Goal: Task Accomplishment & Management: Use online tool/utility

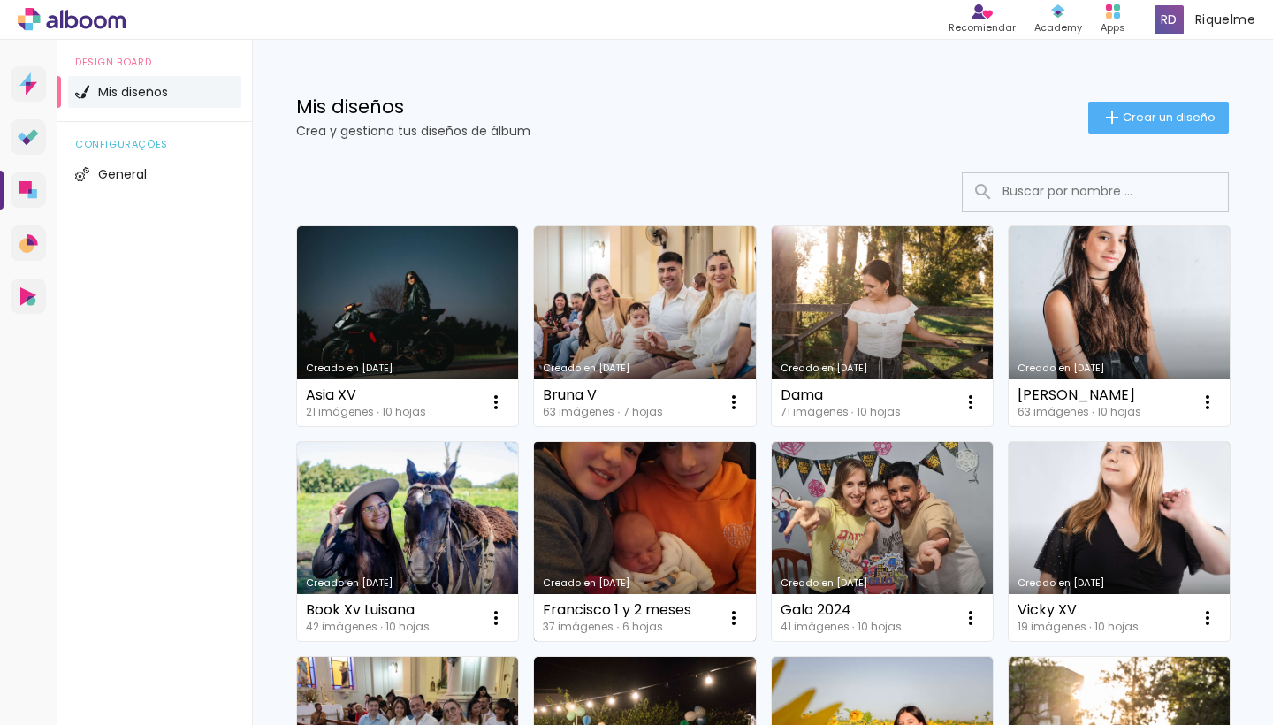
click at [755, 525] on link "Creado en [DATE]" at bounding box center [644, 542] width 221 height 200
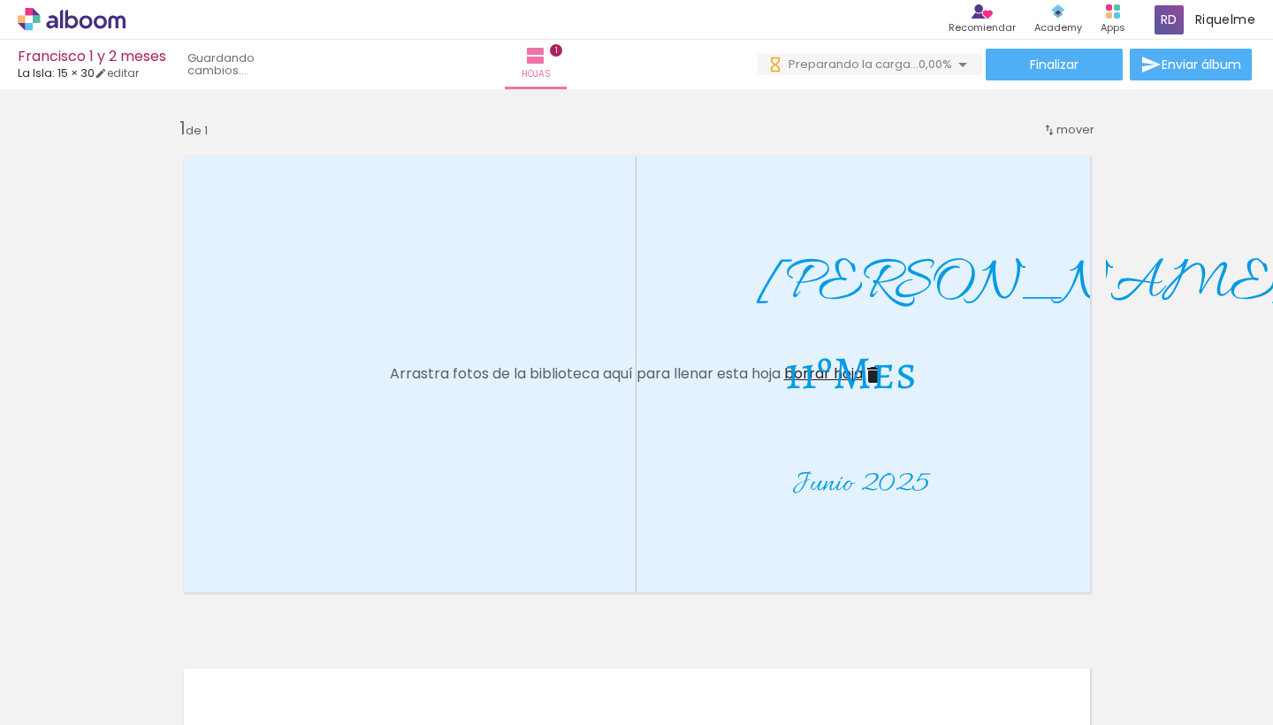
click at [36, 636] on iron-icon at bounding box center [25, 700] width 21 height 21
click at [0, 0] on input "file" at bounding box center [0, 0] width 0 height 0
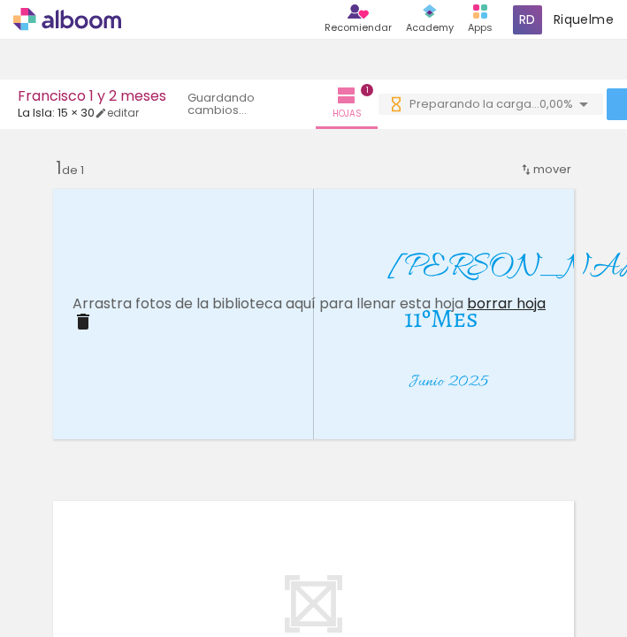
click at [71, 605] on span "Añadir Fotos" at bounding box center [53, 613] width 34 height 19
click at [0, 0] on input "file" at bounding box center [0, 0] width 0 height 0
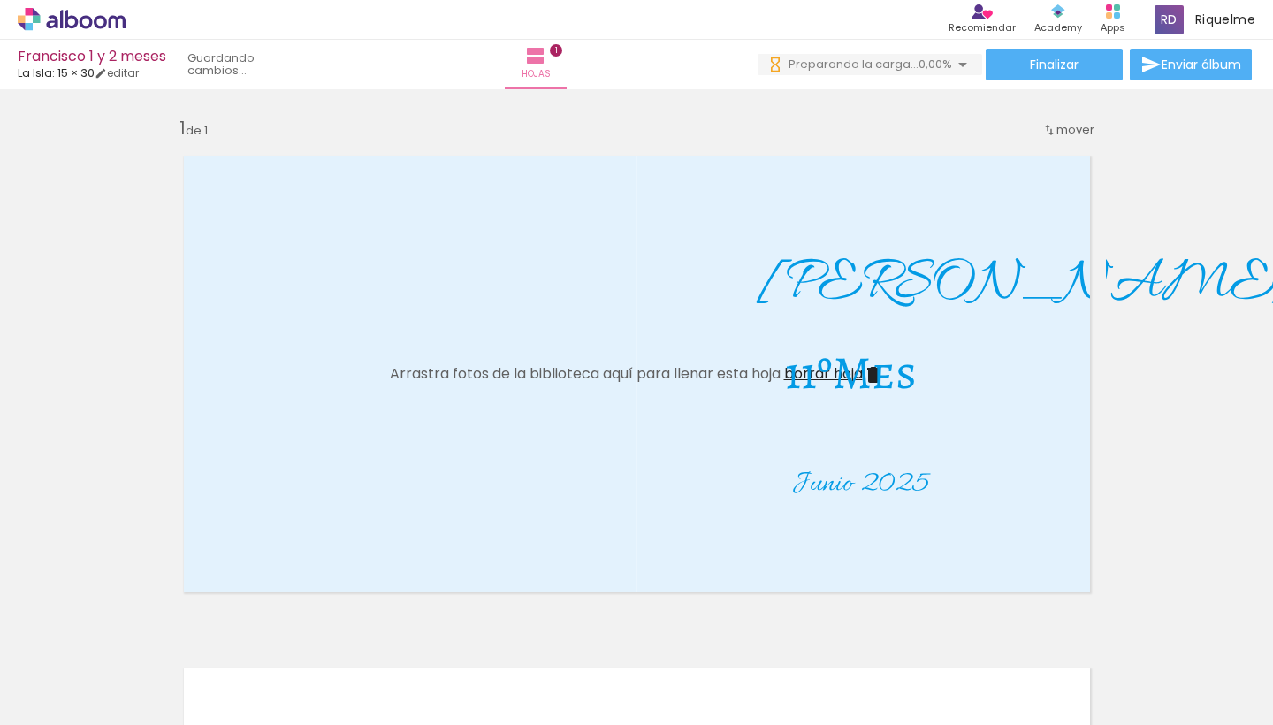
click at [626, 636] on div at bounding box center [753, 664] width 88 height 65
click at [626, 636] on div at bounding box center [652, 665] width 65 height 88
click at [626, 636] on div at bounding box center [753, 664] width 88 height 65
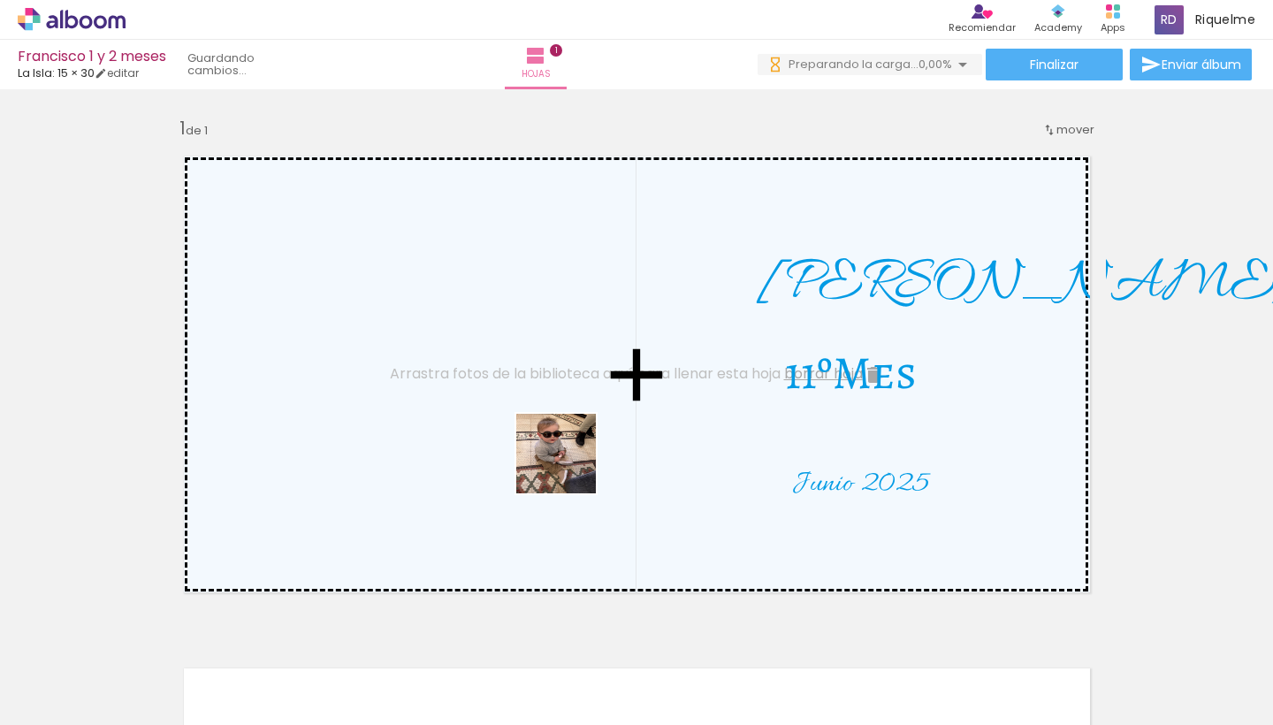
drag, startPoint x: 766, startPoint y: 672, endPoint x: 542, endPoint y: 453, distance: 313.8
click at [542, 453] on quentale-workspace at bounding box center [636, 362] width 1273 height 725
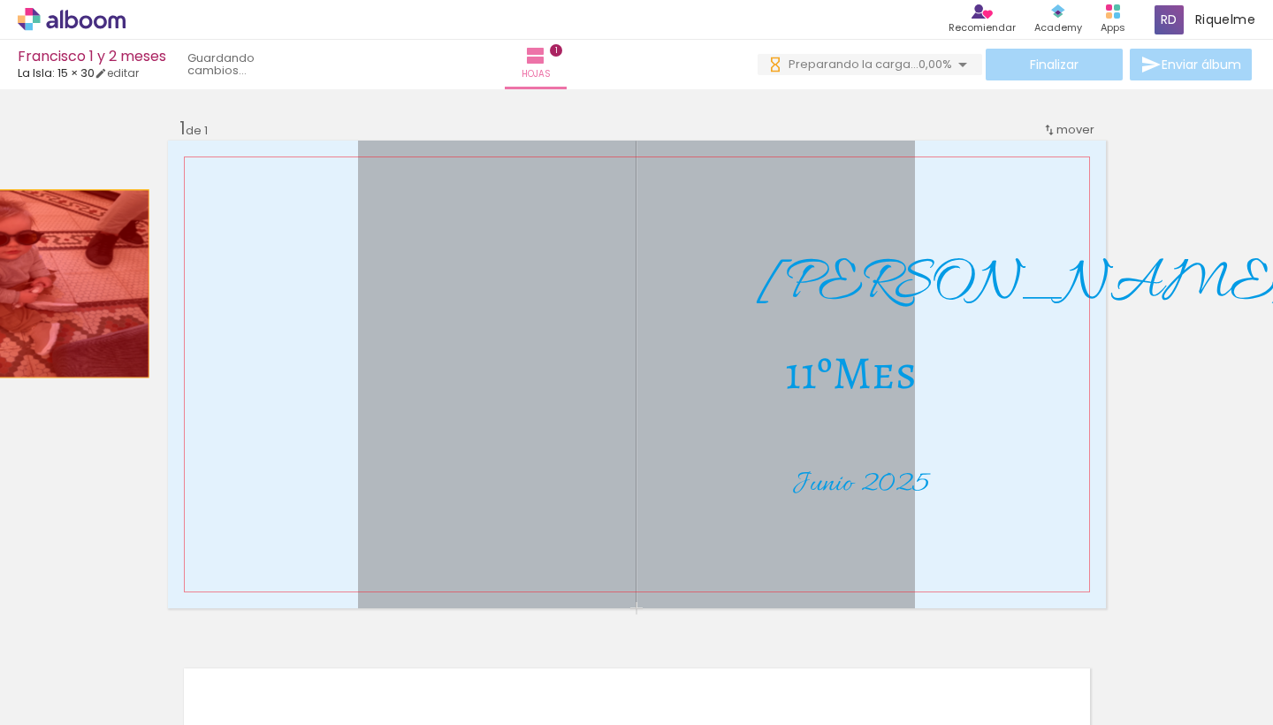
drag, startPoint x: 401, startPoint y: 312, endPoint x: 30, endPoint y: 284, distance: 372.3
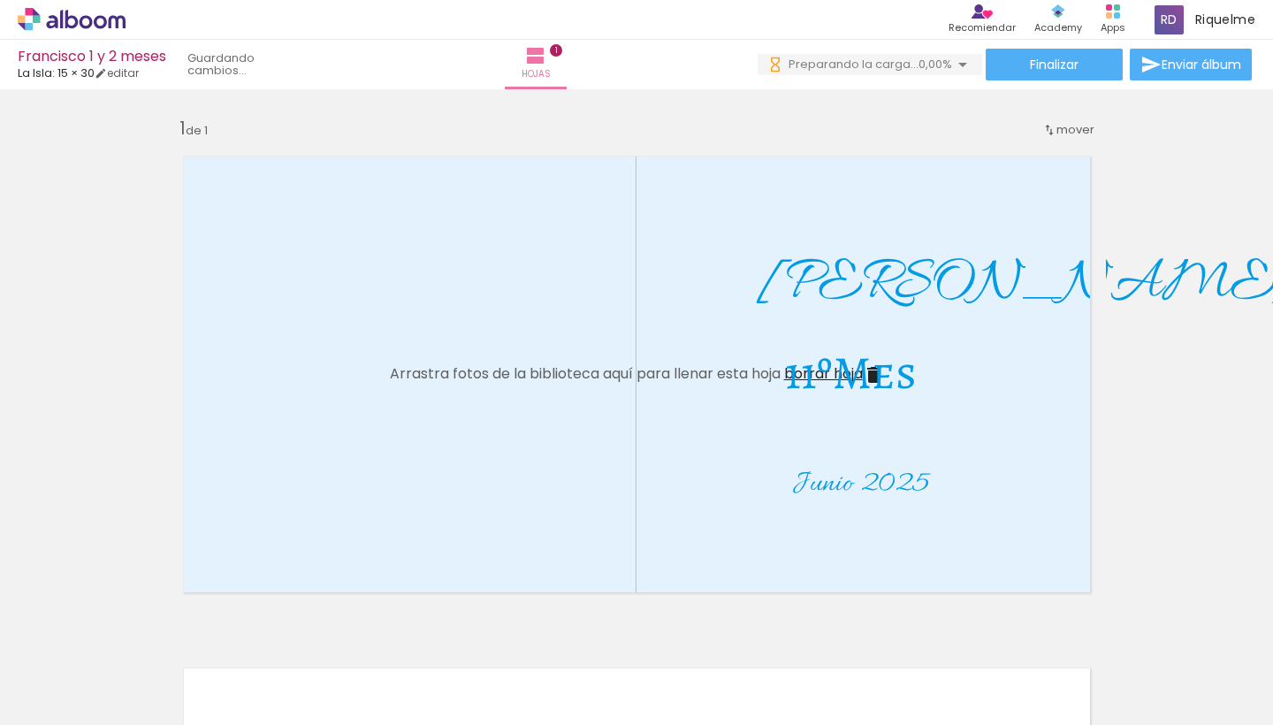
click at [626, 628] on iron-icon at bounding box center [713, 629] width 19 height 19
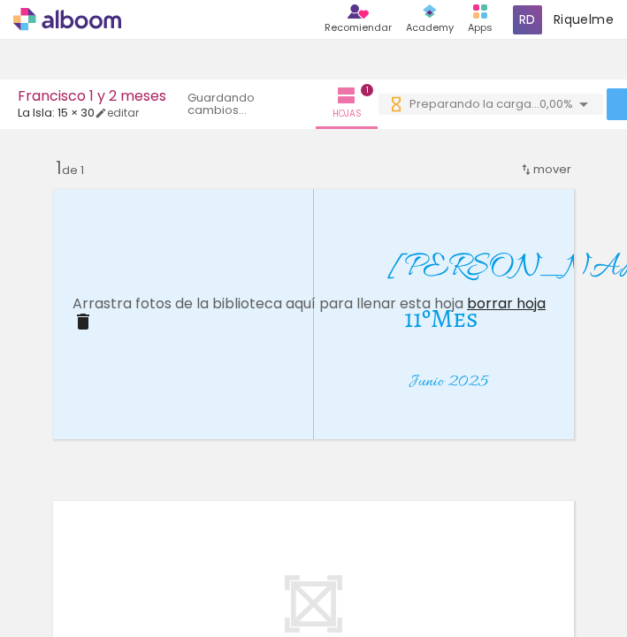
click at [60, 619] on span "Añadir Fotos" at bounding box center [53, 613] width 34 height 19
click at [0, 0] on input "file" at bounding box center [0, 0] width 0 height 0
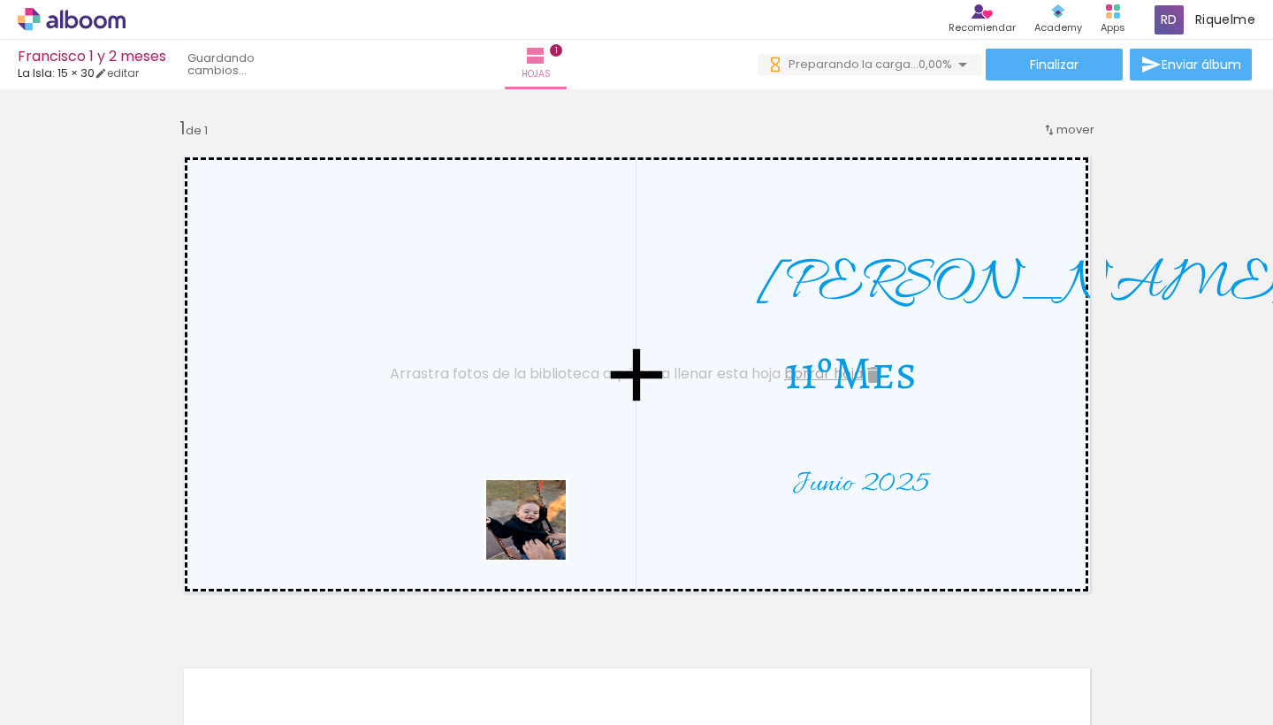
drag, startPoint x: 590, startPoint y: 680, endPoint x: 505, endPoint y: 484, distance: 213.3
click at [505, 484] on quentale-workspace at bounding box center [636, 362] width 1273 height 725
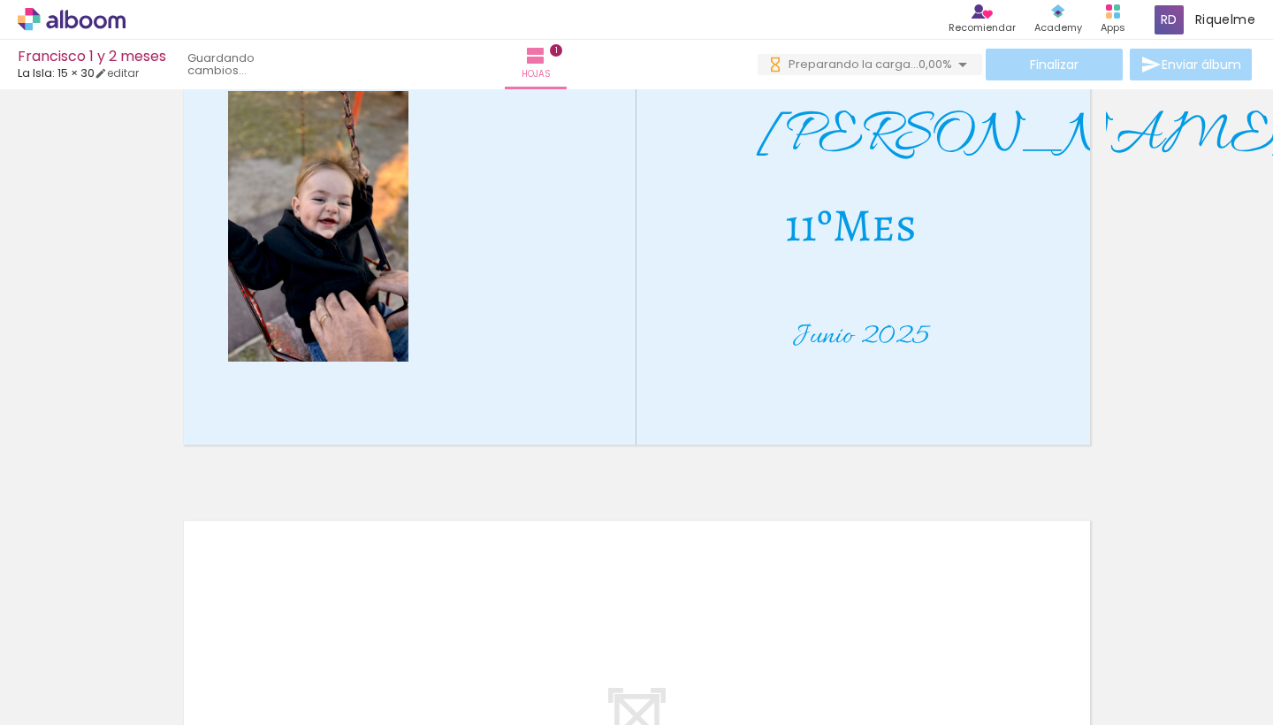
scroll to position [144, 0]
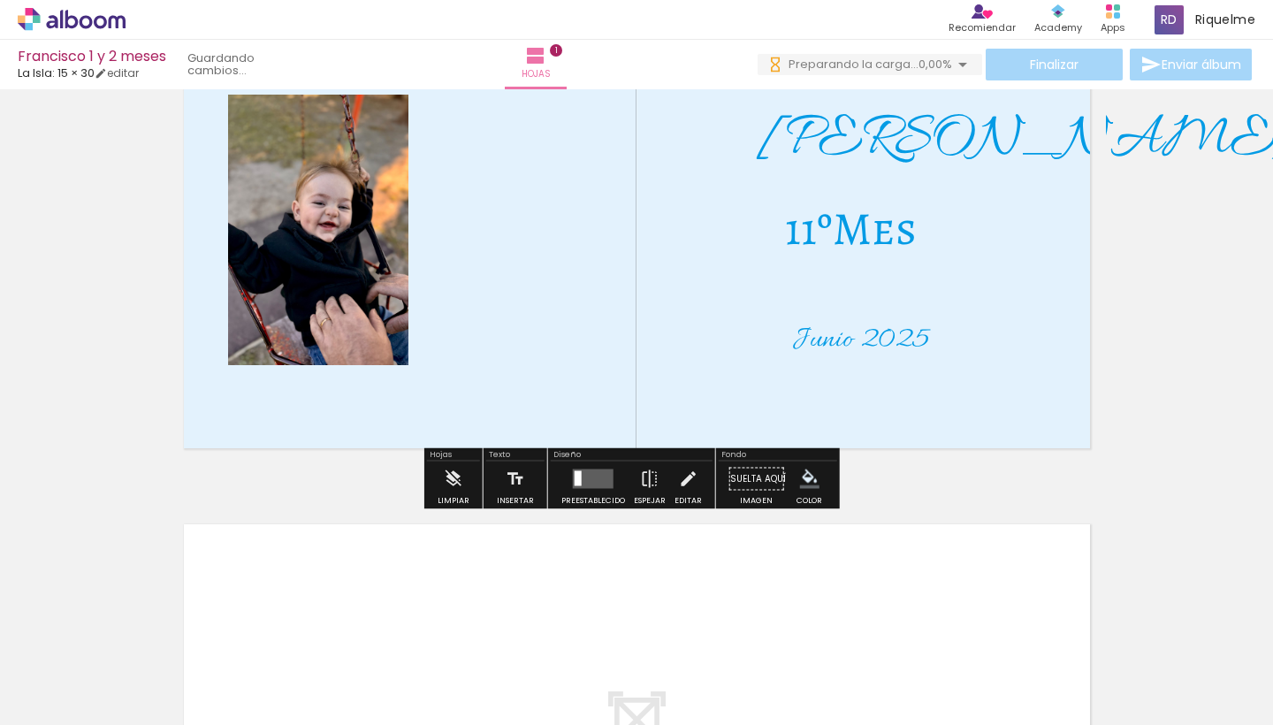
click at [602, 476] on quentale-layouter at bounding box center [593, 478] width 41 height 19
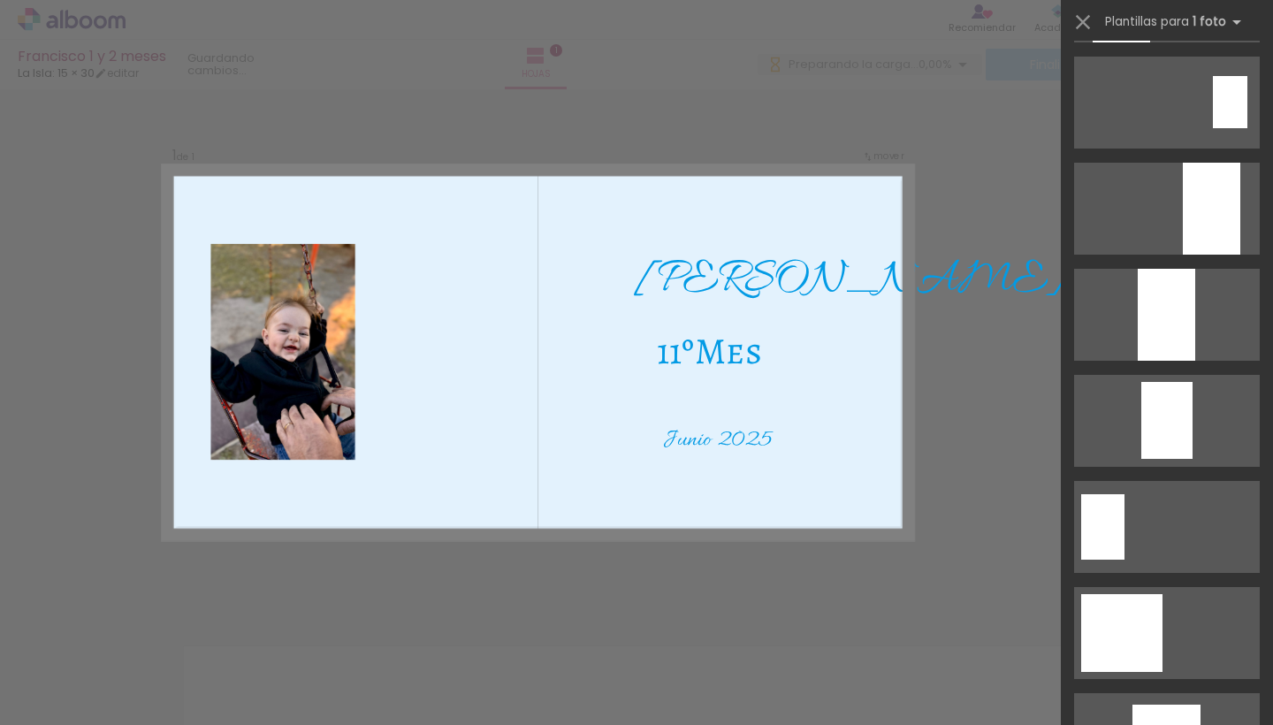
scroll to position [649, 0]
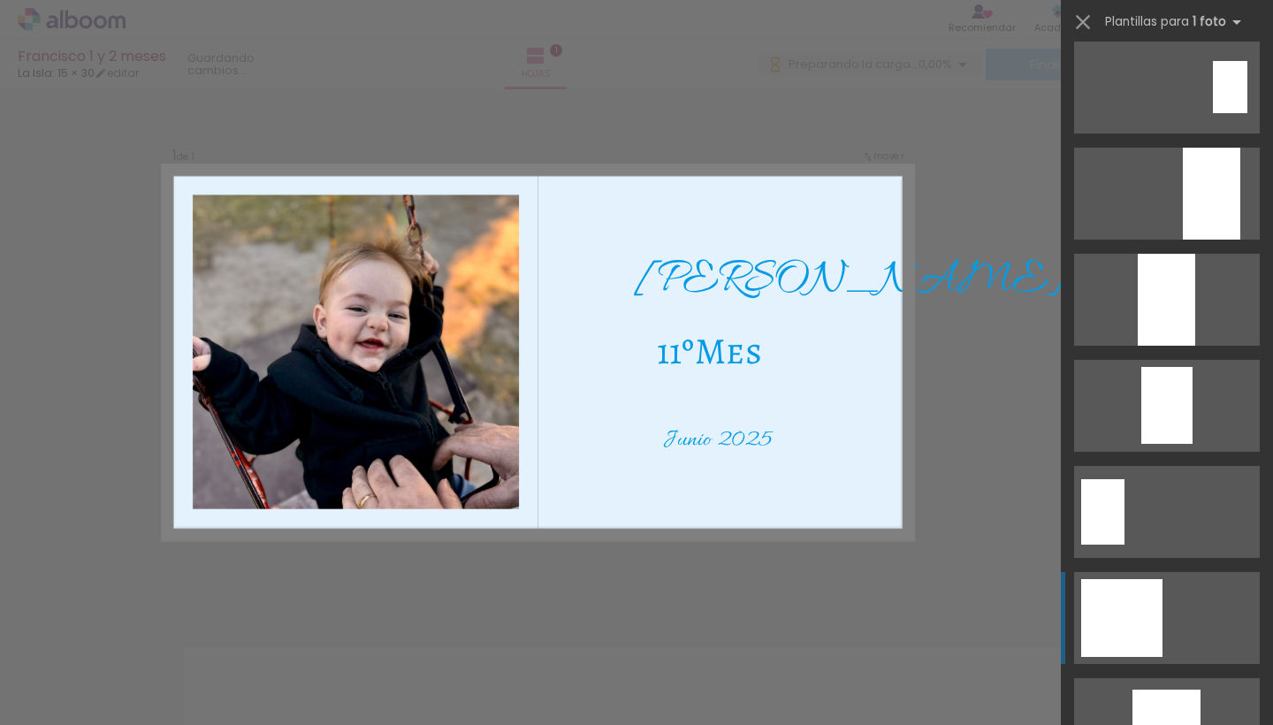
click at [626, 621] on div at bounding box center [1121, 618] width 81 height 78
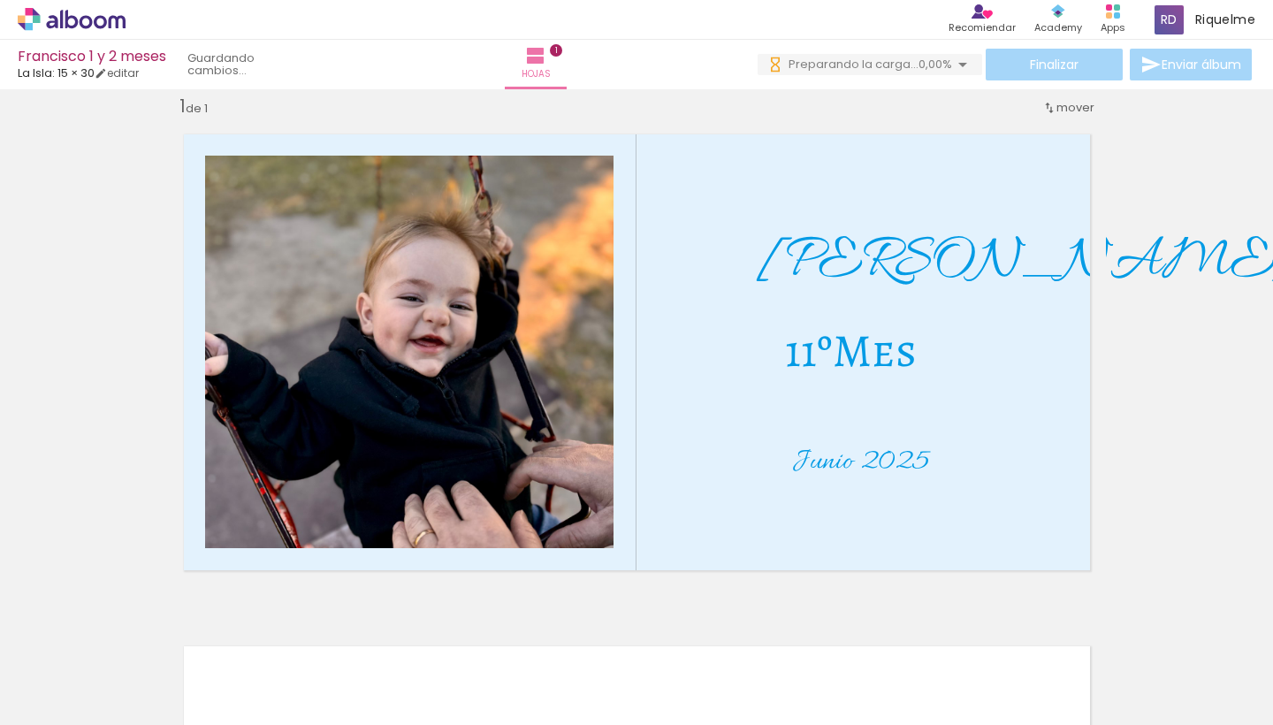
scroll to position [0, 1319]
click at [126, 636] on iron-horizontal-list at bounding box center [108, 669] width 35 height 110
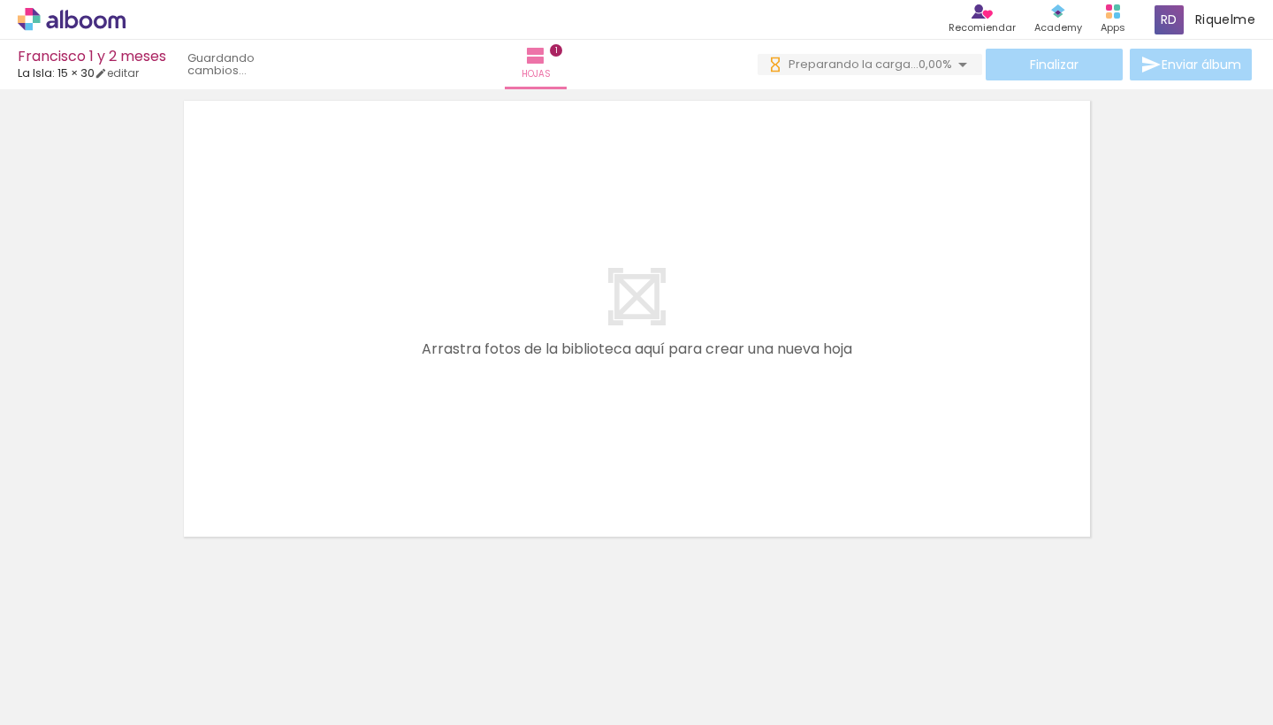
scroll to position [566, 0]
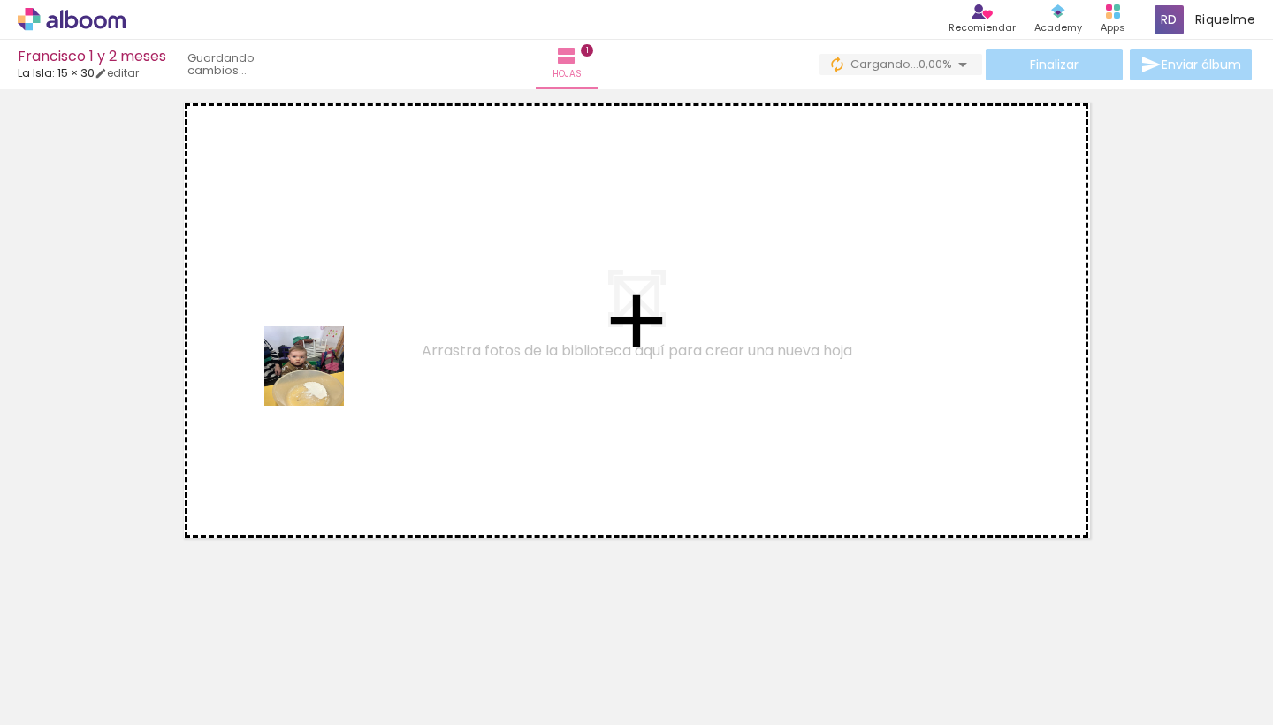
click at [319, 377] on quentale-workspace at bounding box center [636, 362] width 1273 height 725
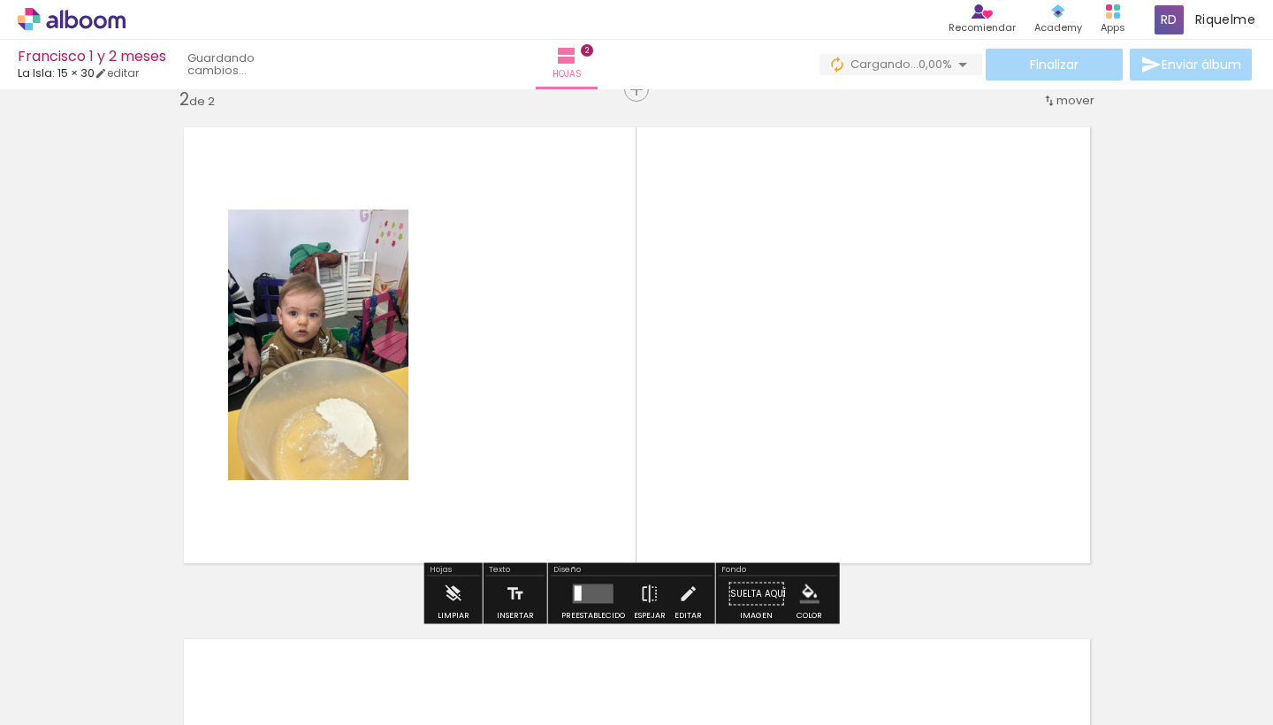
scroll to position [534, 0]
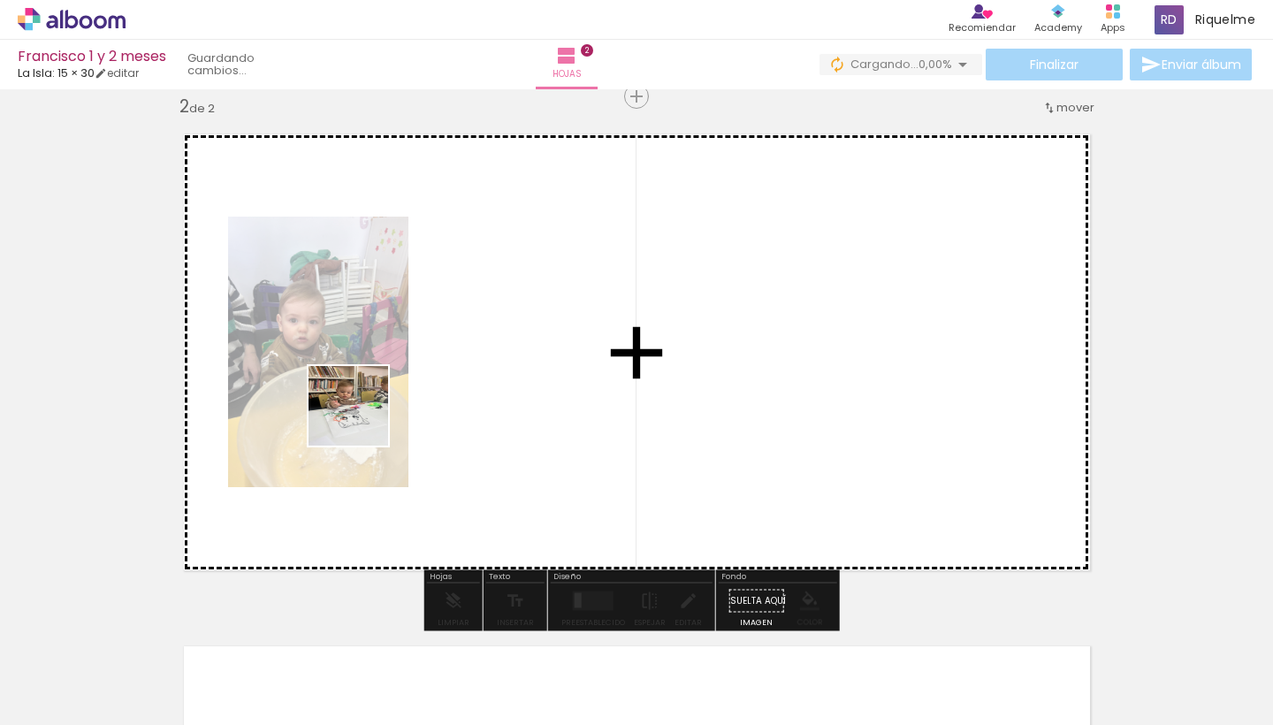
drag, startPoint x: 294, startPoint y: 666, endPoint x: 411, endPoint y: 215, distance: 466.5
click at [411, 214] on quentale-workspace at bounding box center [636, 362] width 1273 height 725
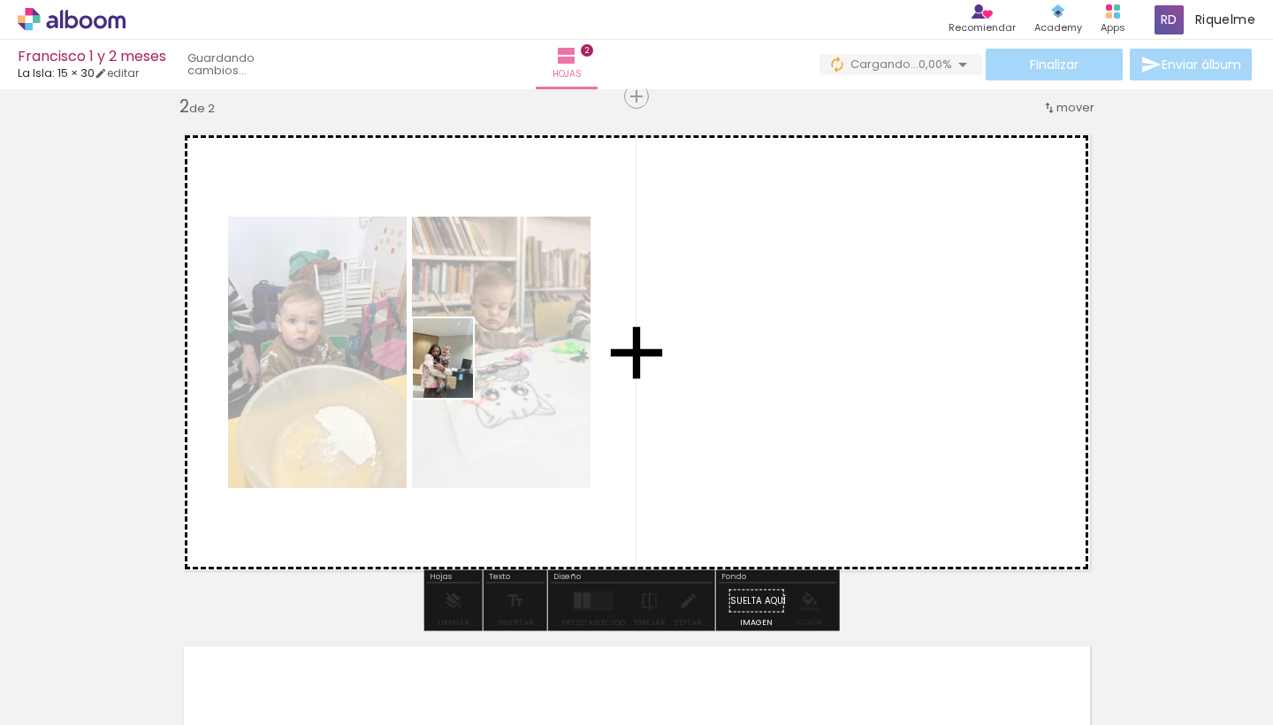
drag, startPoint x: 384, startPoint y: 666, endPoint x: 465, endPoint y: 370, distance: 306.8
click at [466, 370] on quentale-workspace at bounding box center [636, 362] width 1273 height 725
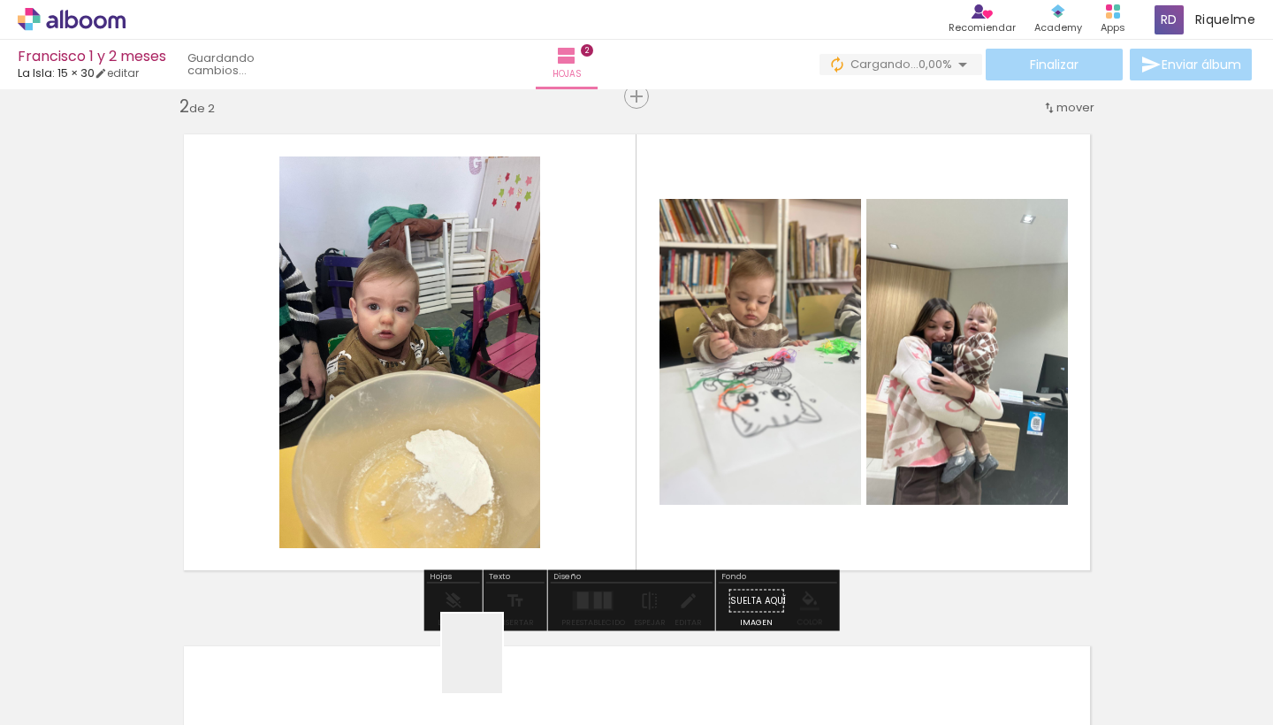
drag, startPoint x: 491, startPoint y: 679, endPoint x: 624, endPoint y: 459, distance: 256.9
click at [624, 459] on quentale-workspace at bounding box center [636, 362] width 1273 height 725
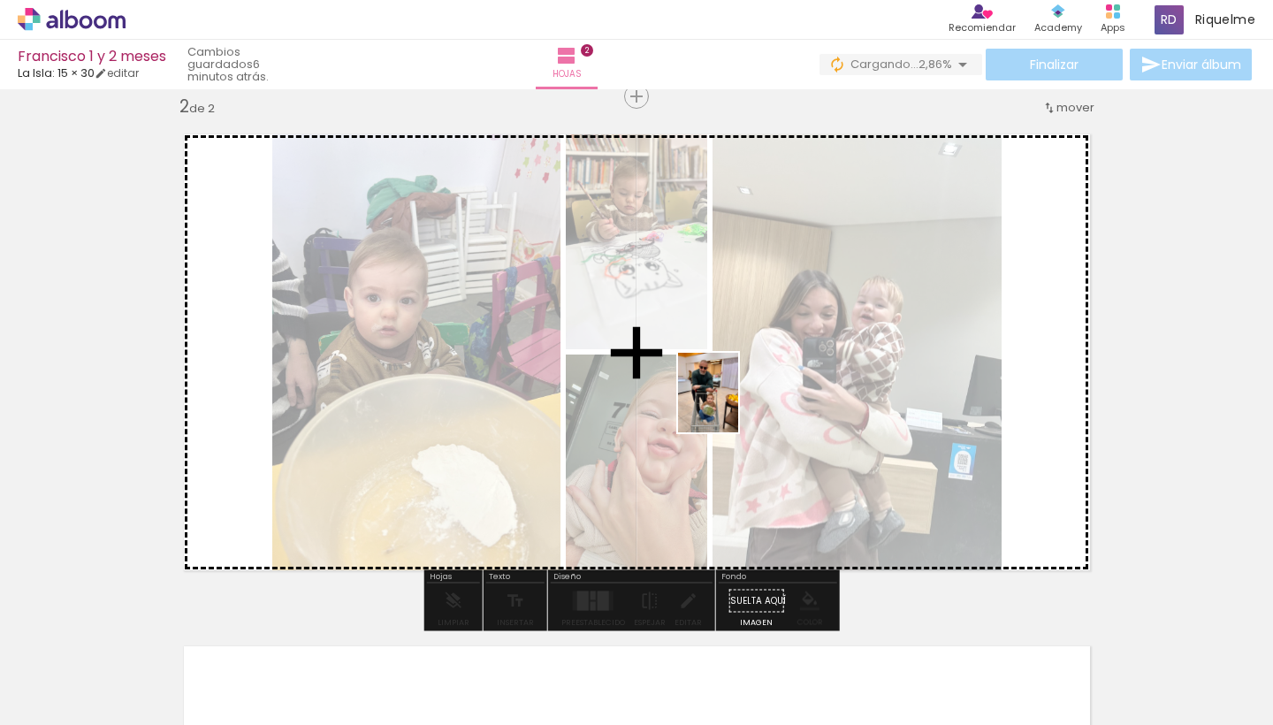
drag, startPoint x: 705, startPoint y: 679, endPoint x: 732, endPoint y: 406, distance: 274.4
click at [626, 406] on quentale-workspace at bounding box center [636, 362] width 1273 height 725
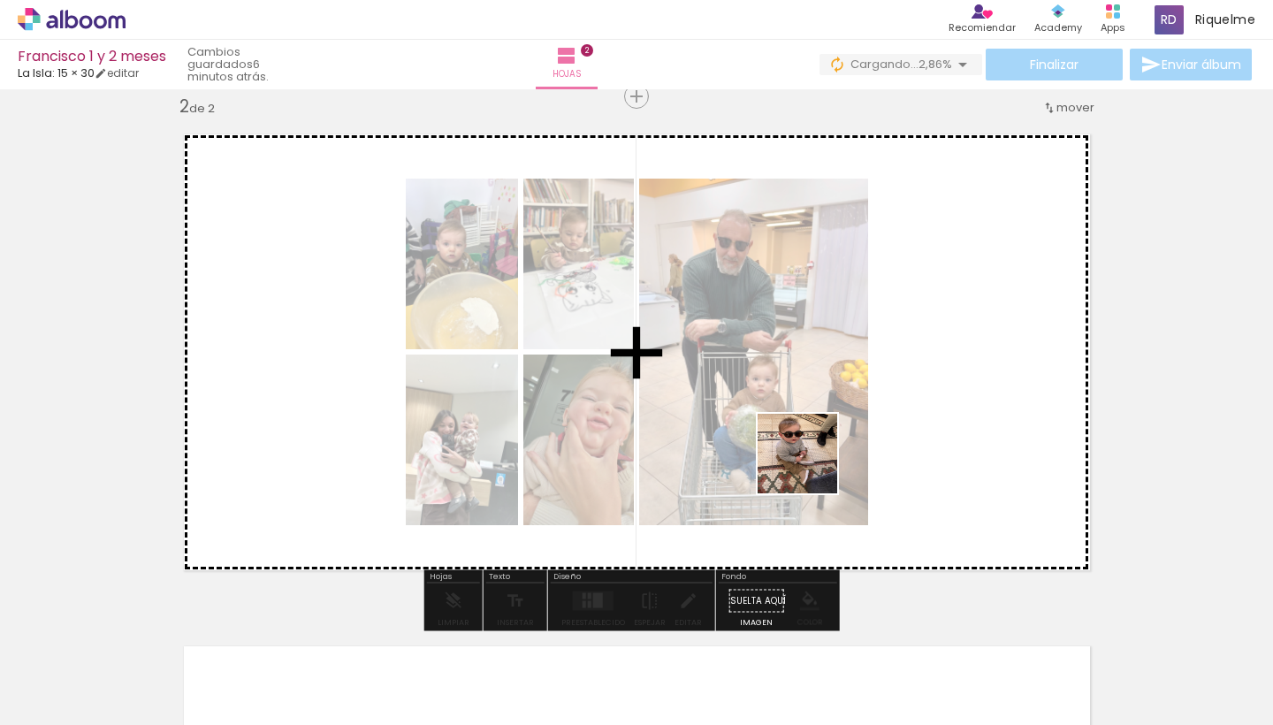
drag, startPoint x: 762, startPoint y: 673, endPoint x: 818, endPoint y: 445, distance: 235.6
click at [626, 445] on quentale-workspace at bounding box center [636, 362] width 1273 height 725
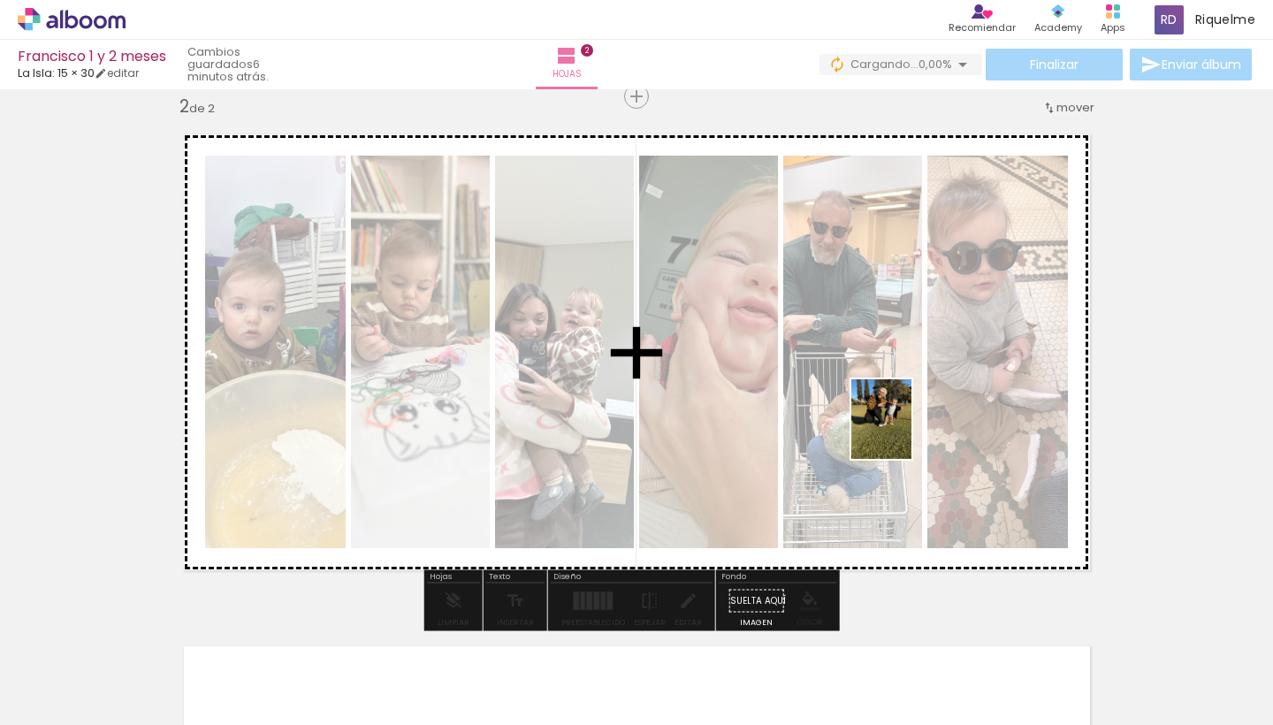
drag, startPoint x: 907, startPoint y: 689, endPoint x: 904, endPoint y: 432, distance: 257.2
click at [626, 432] on quentale-workspace at bounding box center [636, 362] width 1273 height 725
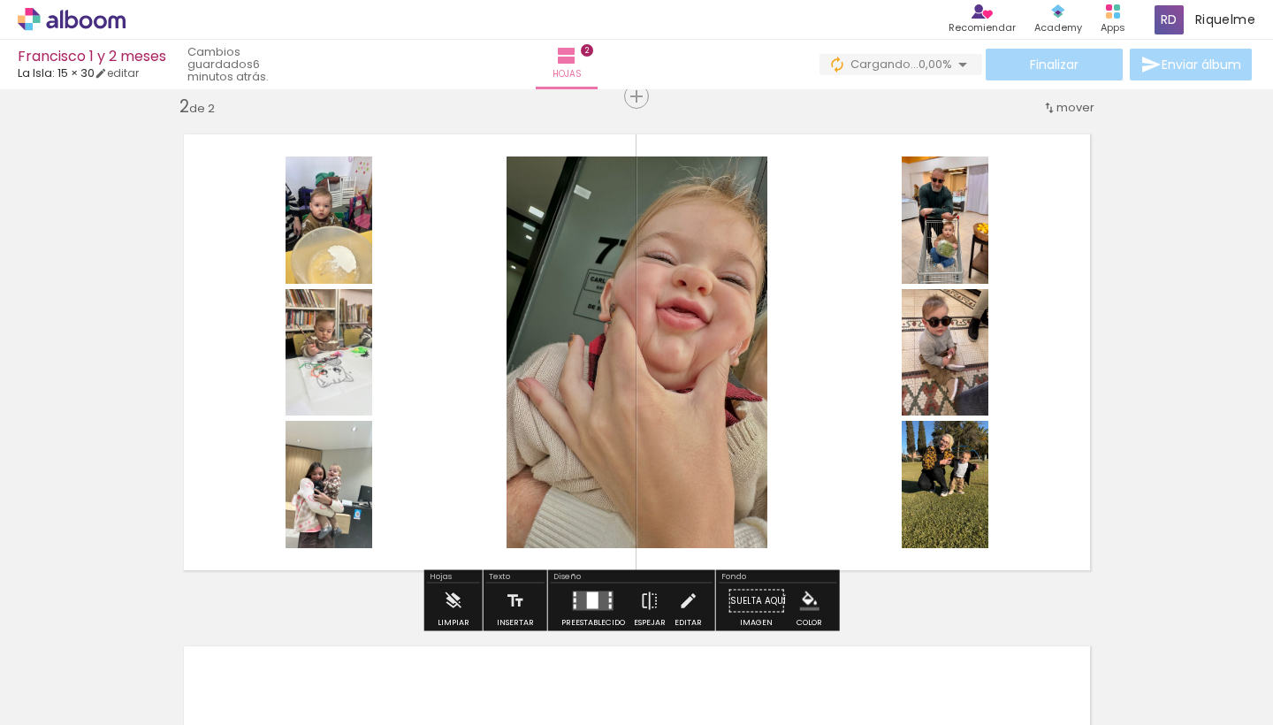
click at [587, 605] on div at bounding box center [592, 600] width 11 height 17
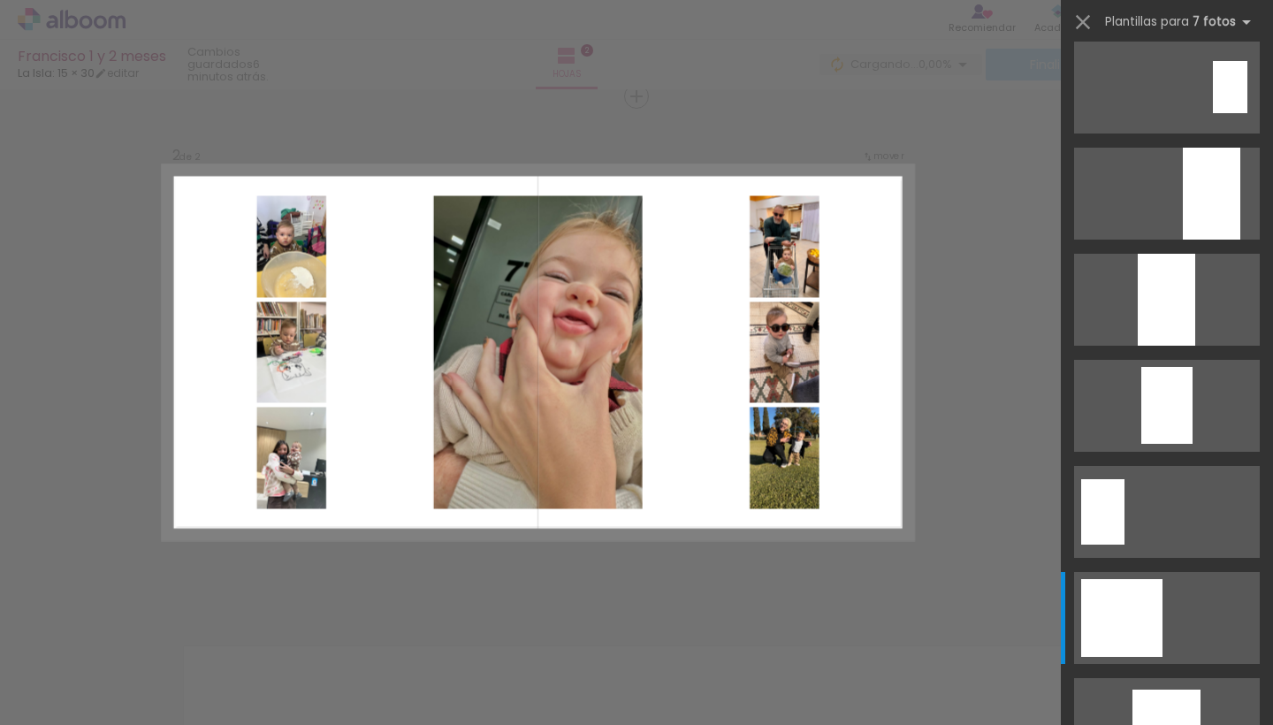
scroll to position [0, 0]
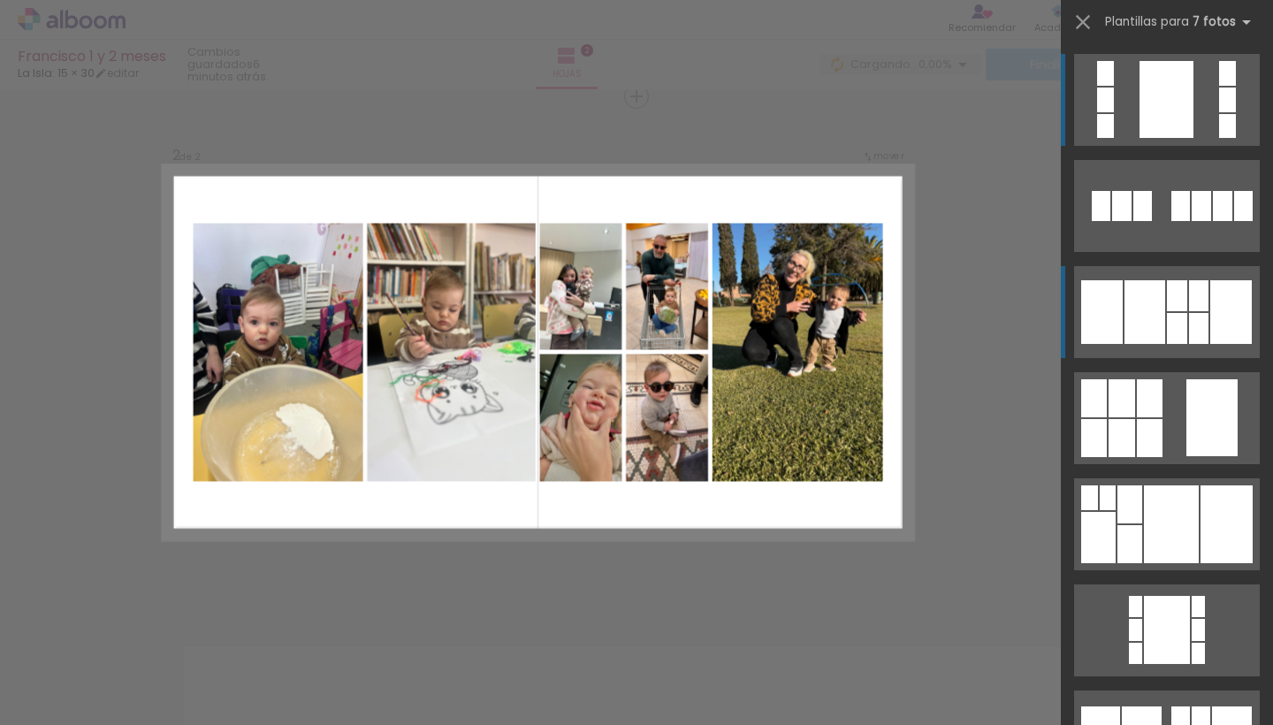
click at [626, 334] on div at bounding box center [1144, 312] width 41 height 64
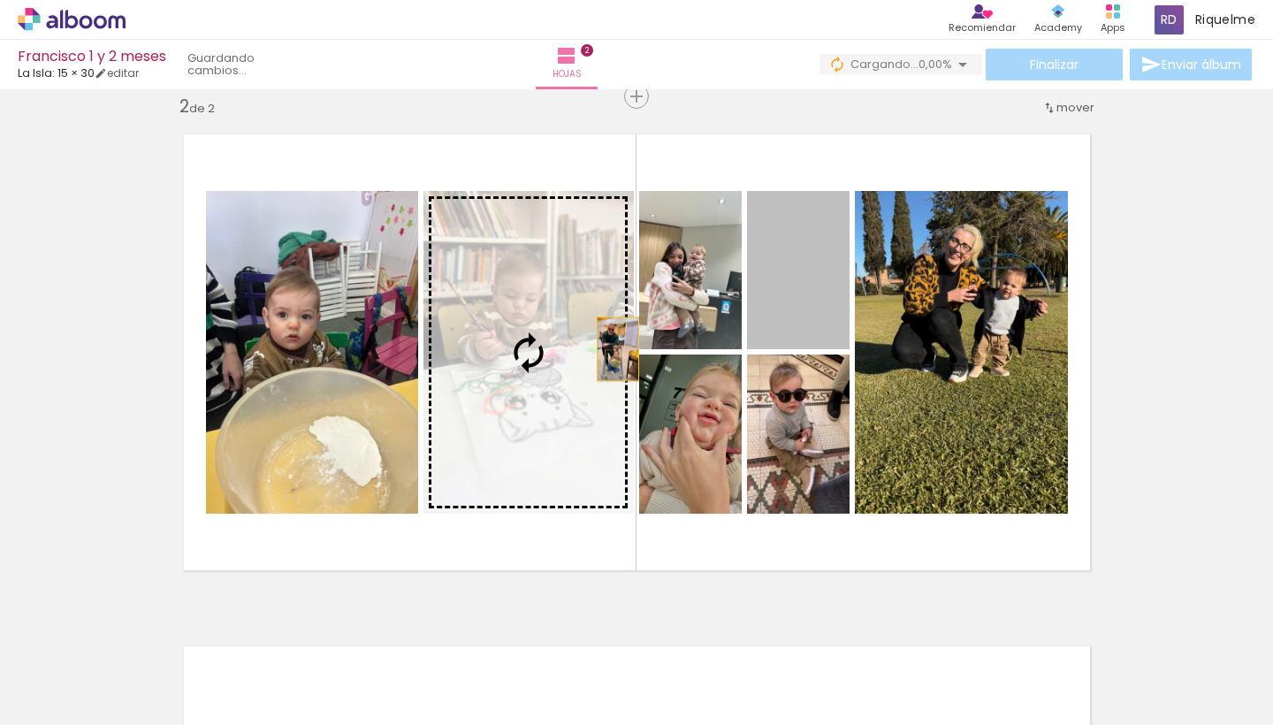
drag, startPoint x: 772, startPoint y: 315, endPoint x: 549, endPoint y: 375, distance: 231.6
click at [0, 0] on slot at bounding box center [0, 0] width 0 height 0
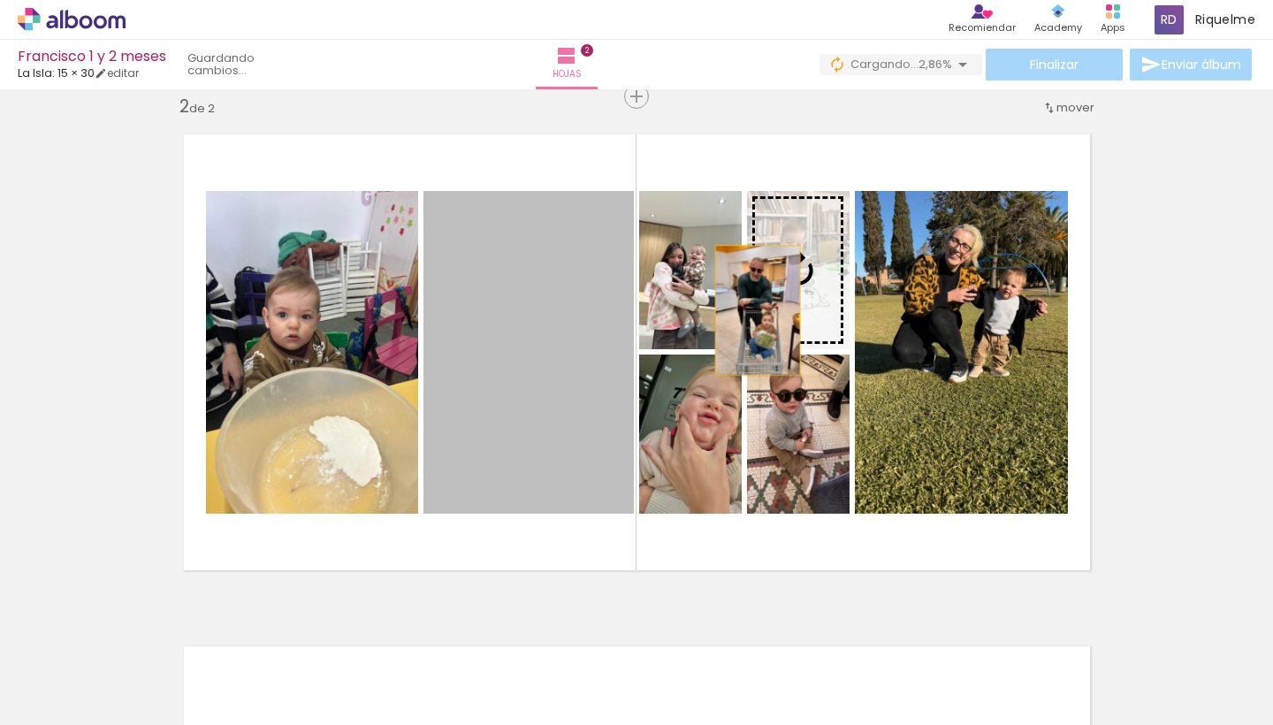
drag, startPoint x: 535, startPoint y: 392, endPoint x: 750, endPoint y: 310, distance: 230.5
click at [0, 0] on slot at bounding box center [0, 0] width 0 height 0
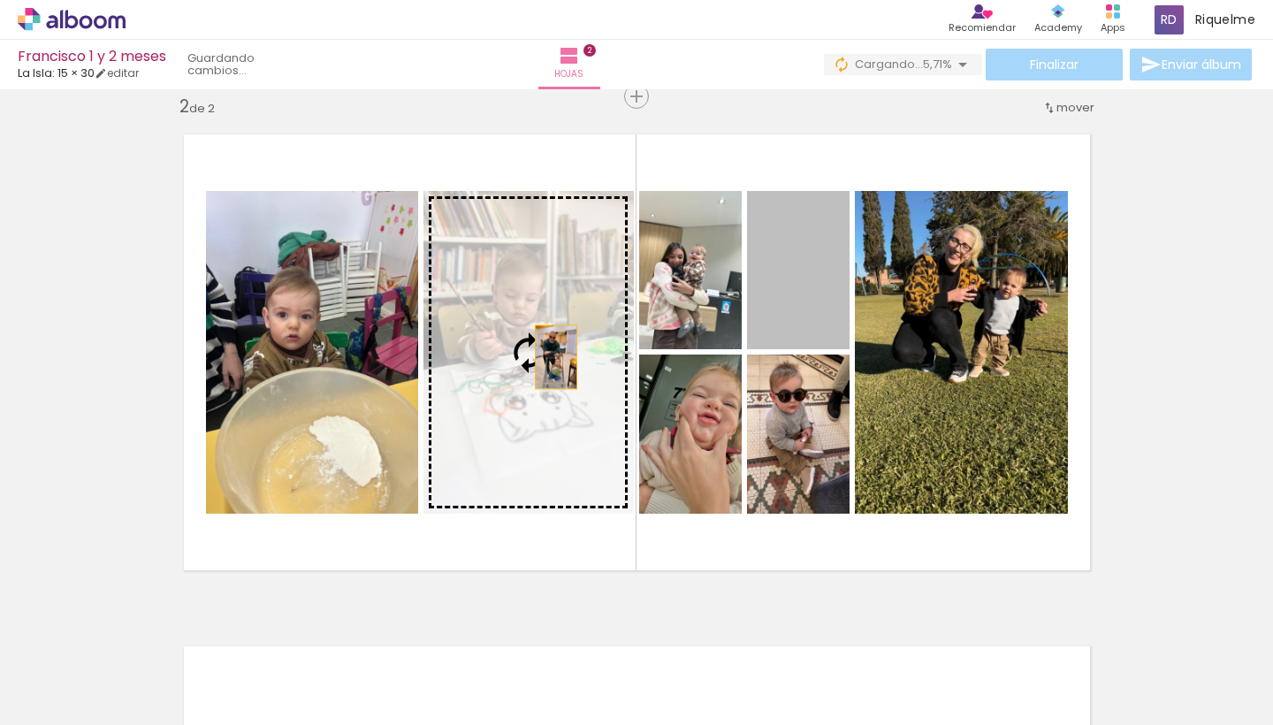
drag, startPoint x: 771, startPoint y: 310, endPoint x: 549, endPoint y: 356, distance: 226.6
click at [0, 0] on slot at bounding box center [0, 0] width 0 height 0
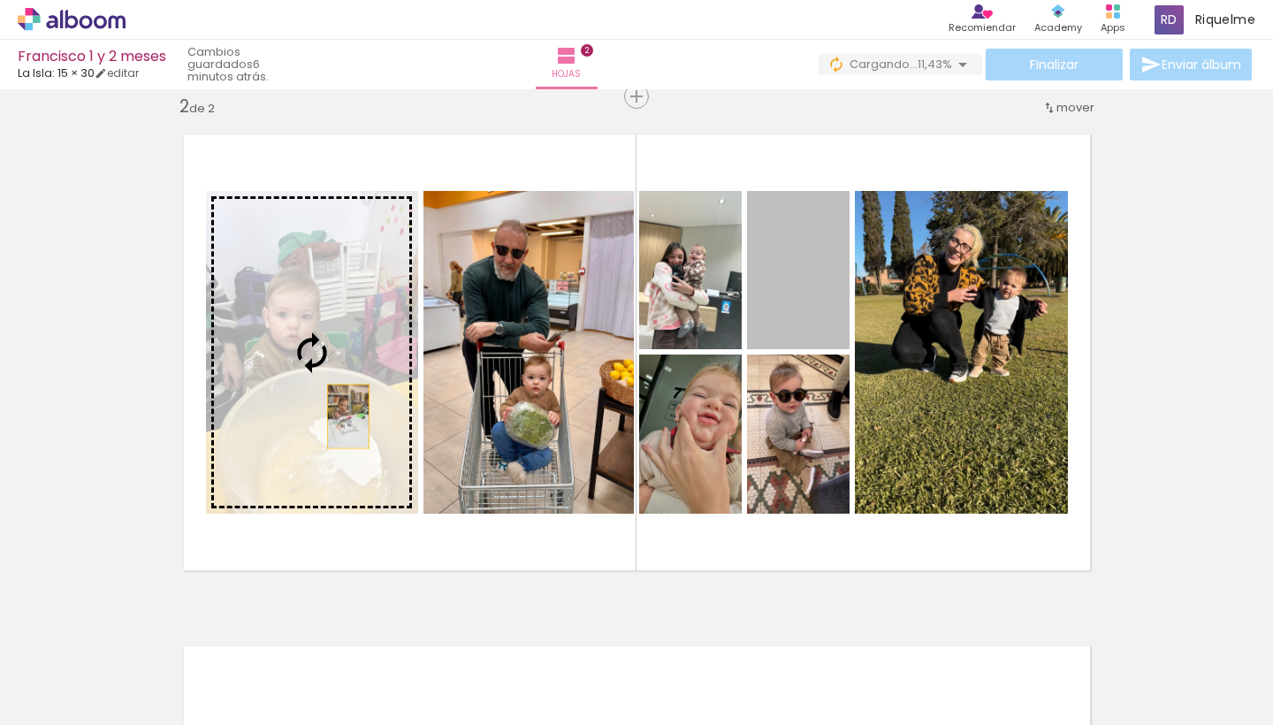
drag, startPoint x: 803, startPoint y: 306, endPoint x: 341, endPoint y: 416, distance: 474.4
click at [0, 0] on slot at bounding box center [0, 0] width 0 height 0
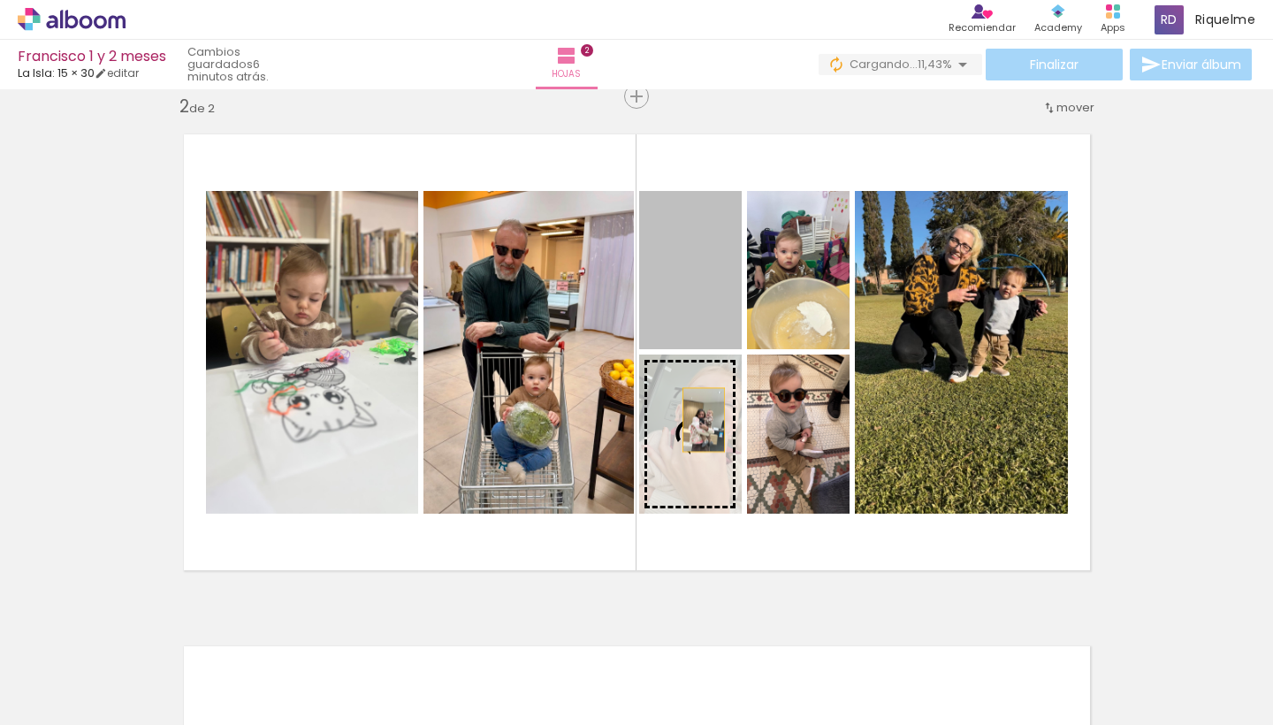
drag, startPoint x: 704, startPoint y: 340, endPoint x: 696, endPoint y: 420, distance: 79.9
click at [0, 0] on slot at bounding box center [0, 0] width 0 height 0
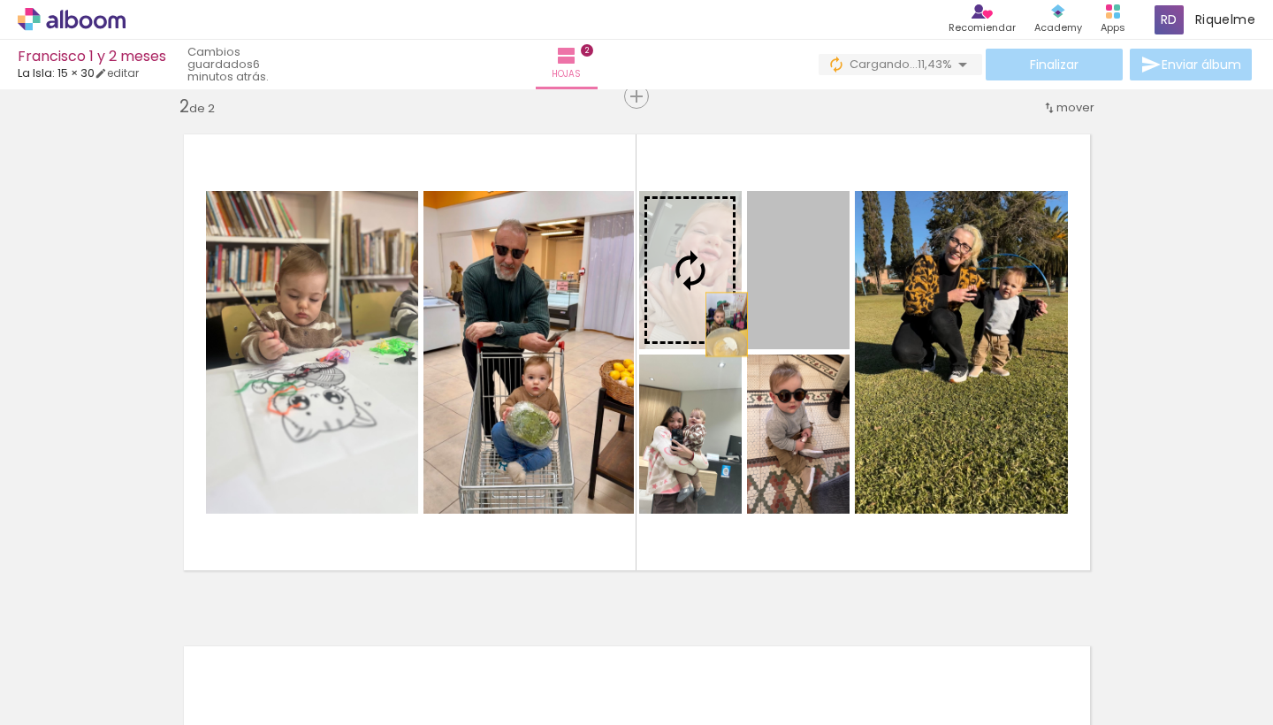
drag, startPoint x: 772, startPoint y: 324, endPoint x: 692, endPoint y: 323, distance: 80.4
click at [0, 0] on slot at bounding box center [0, 0] width 0 height 0
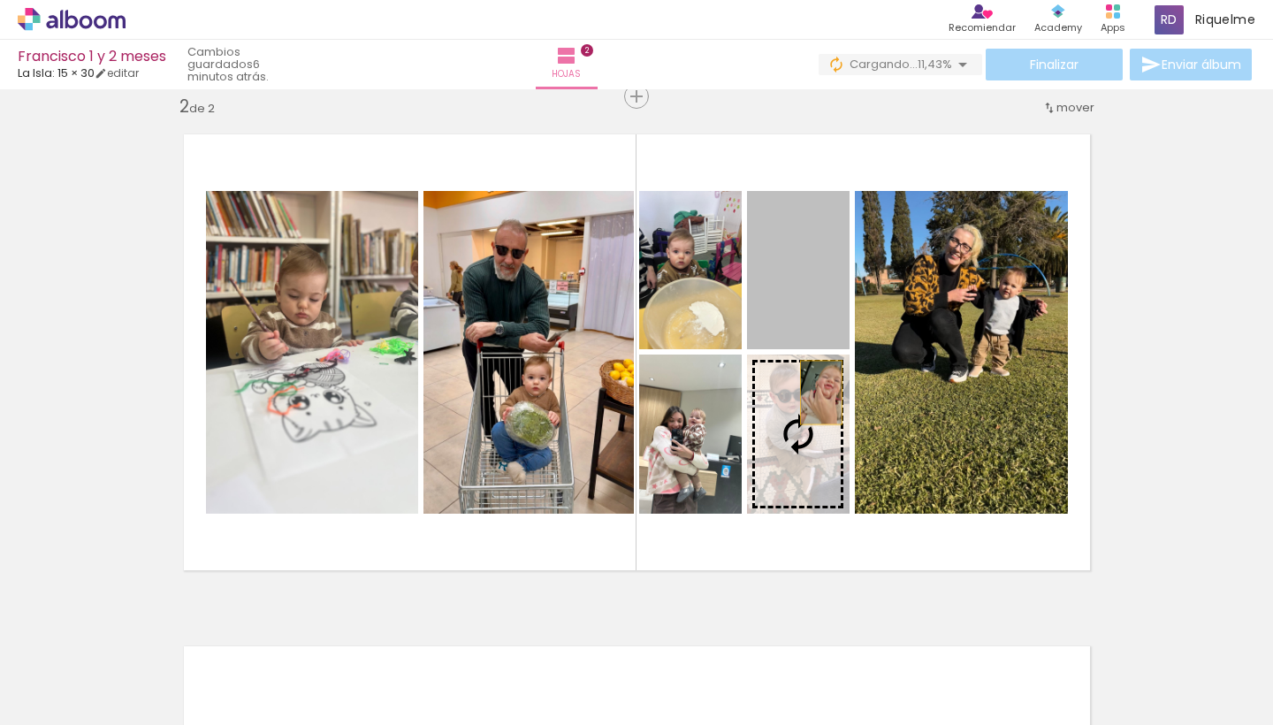
drag, startPoint x: 814, startPoint y: 311, endPoint x: 814, endPoint y: 393, distance: 82.2
click at [0, 0] on slot at bounding box center [0, 0] width 0 height 0
drag, startPoint x: 802, startPoint y: 318, endPoint x: 793, endPoint y: 400, distance: 82.7
click at [0, 0] on slot at bounding box center [0, 0] width 0 height 0
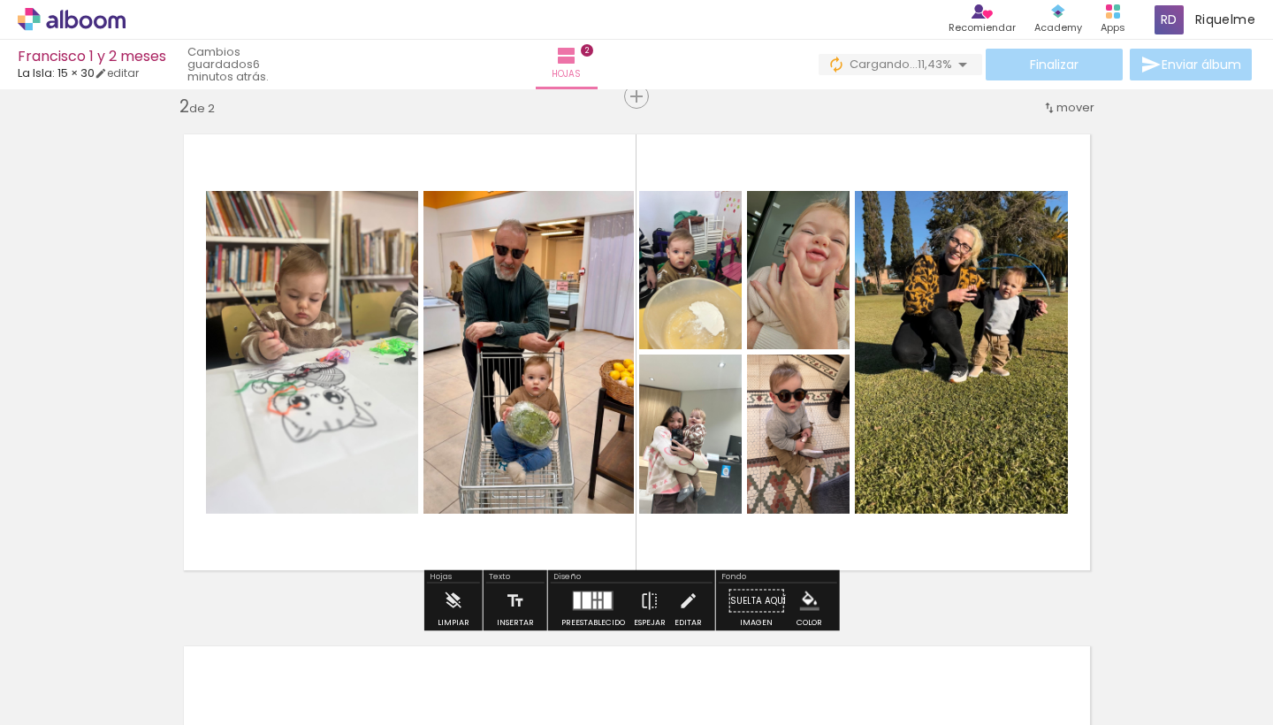
click at [626, 342] on div "Insertar hoja 1 de 2 Insertar hoja 2 de 2" at bounding box center [636, 330] width 1273 height 1536
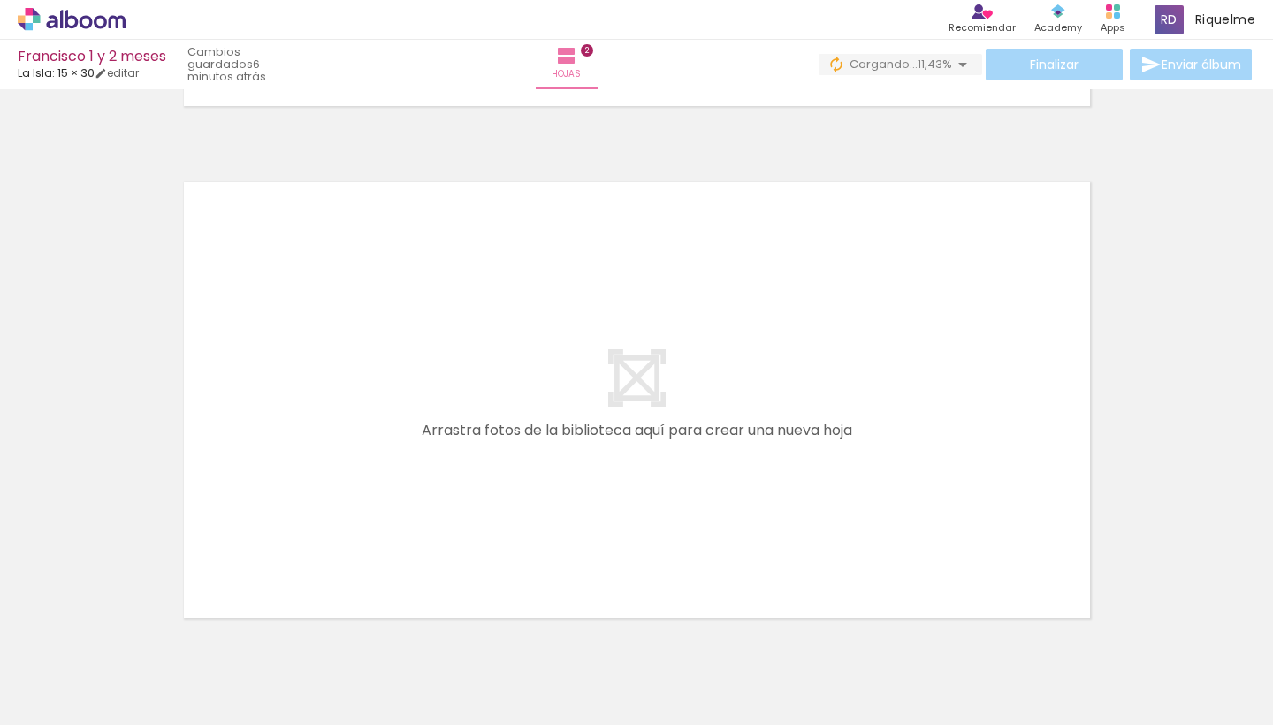
scroll to position [1079, 0]
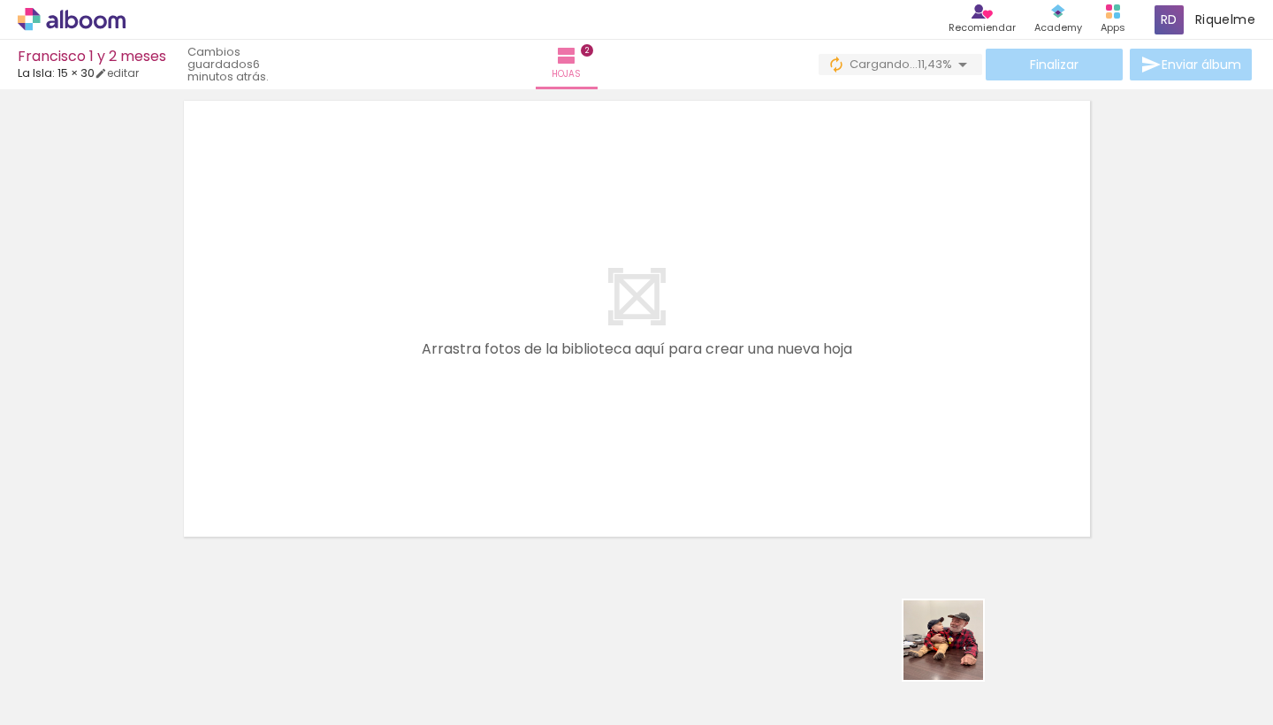
drag, startPoint x: 964, startPoint y: 665, endPoint x: 685, endPoint y: 285, distance: 470.9
click at [626, 285] on quentale-workspace at bounding box center [636, 362] width 1273 height 725
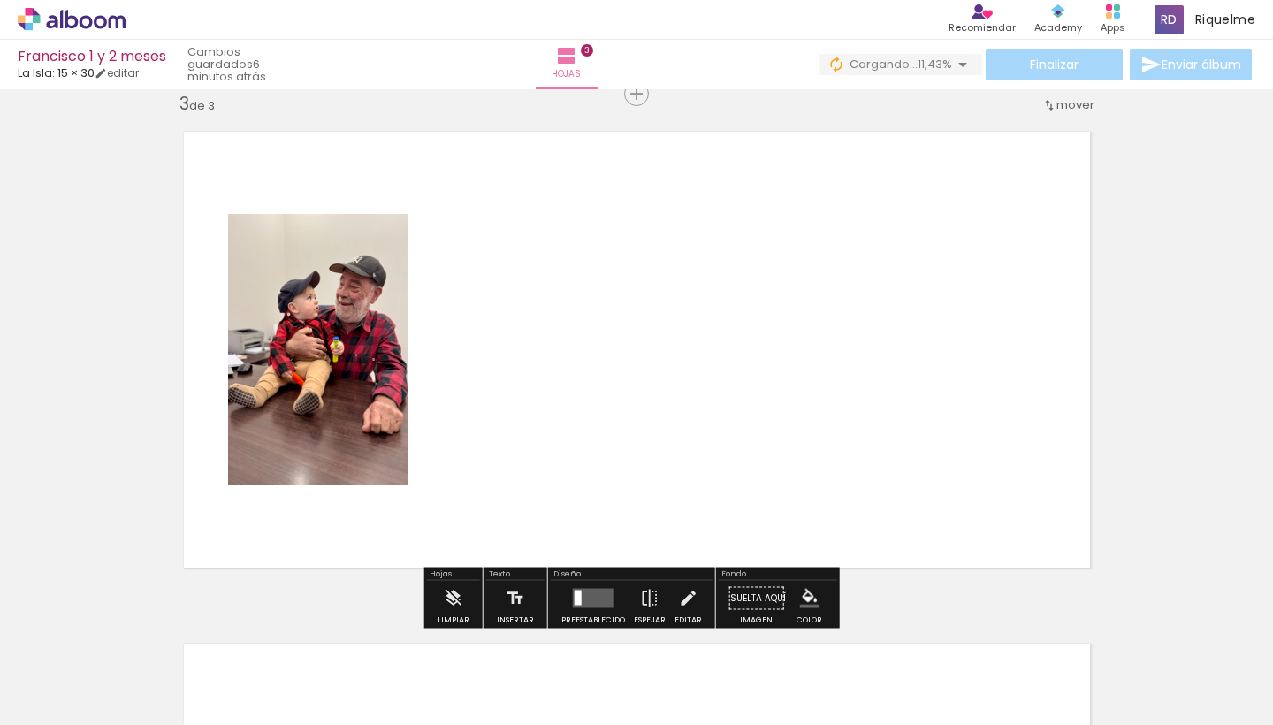
scroll to position [1046, 0]
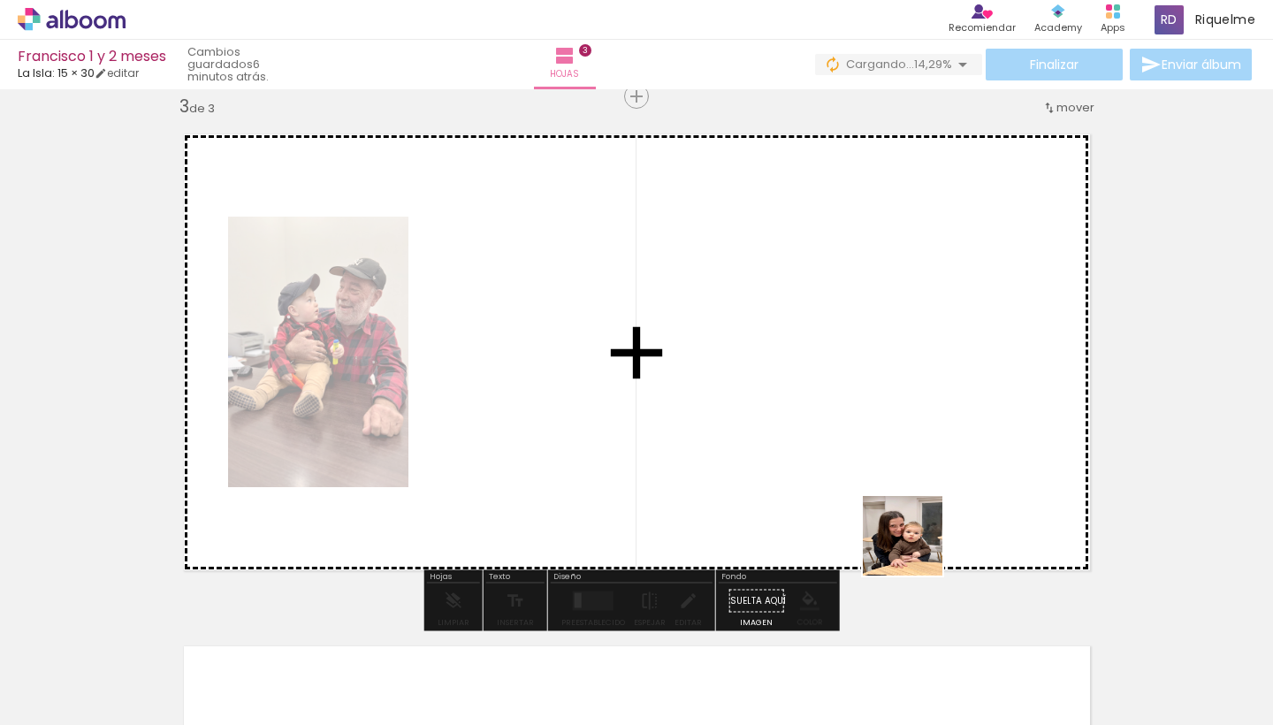
drag, startPoint x: 1053, startPoint y: 697, endPoint x: 823, endPoint y: 462, distance: 328.8
click at [626, 462] on quentale-workspace at bounding box center [636, 362] width 1273 height 725
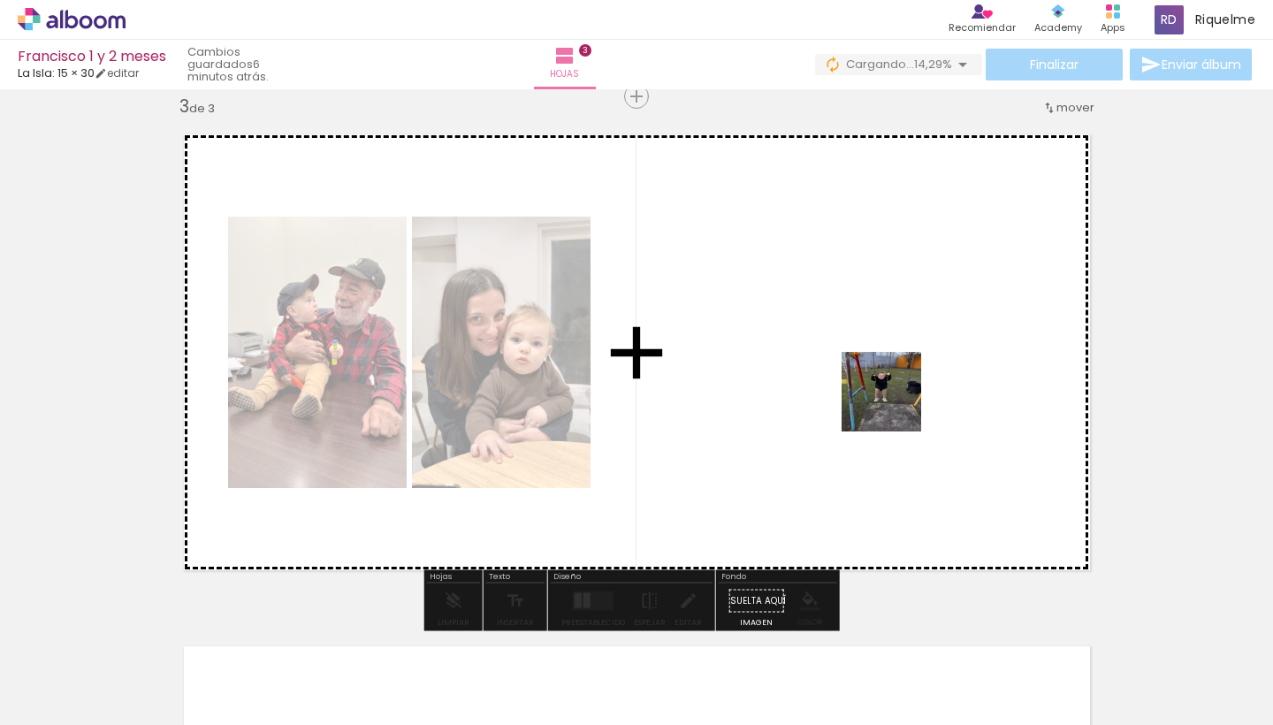
drag, startPoint x: 1158, startPoint y: 666, endPoint x: 812, endPoint y: 333, distance: 479.4
click at [626, 333] on quentale-workspace at bounding box center [636, 362] width 1273 height 725
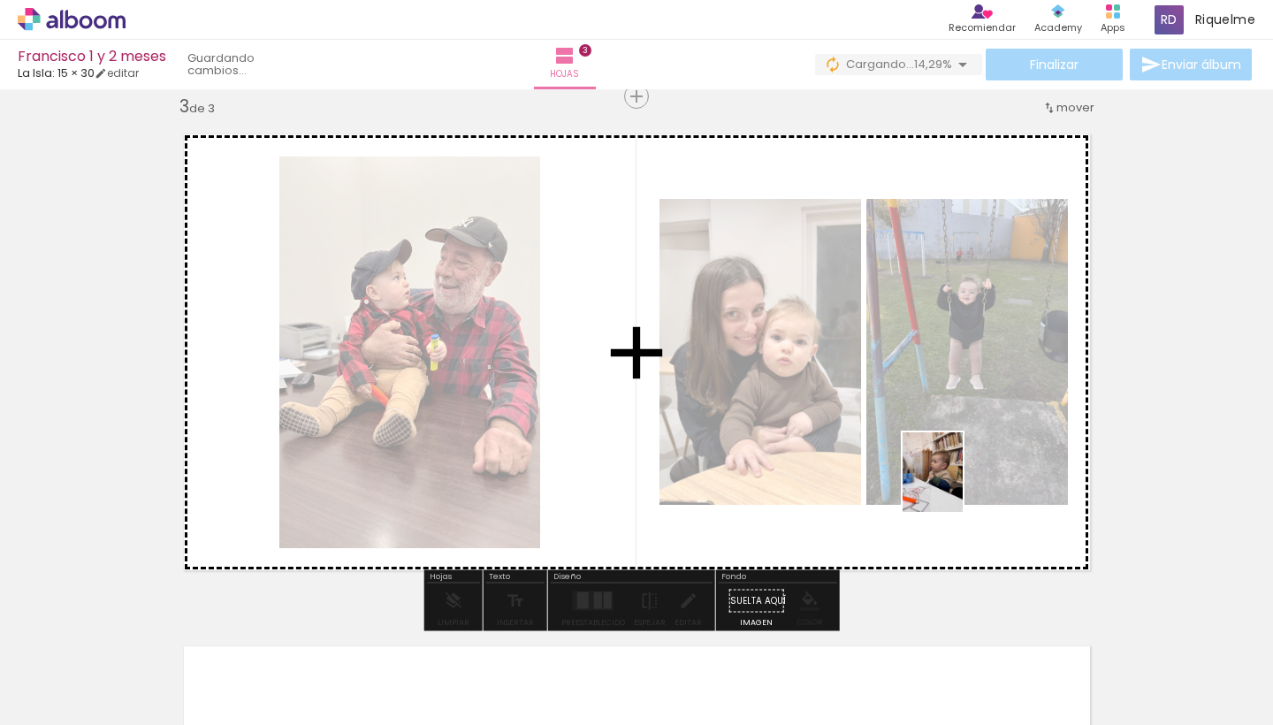
drag, startPoint x: 1256, startPoint y: 667, endPoint x: 956, endPoint y: 484, distance: 351.1
click at [626, 484] on quentale-workspace at bounding box center [636, 362] width 1273 height 725
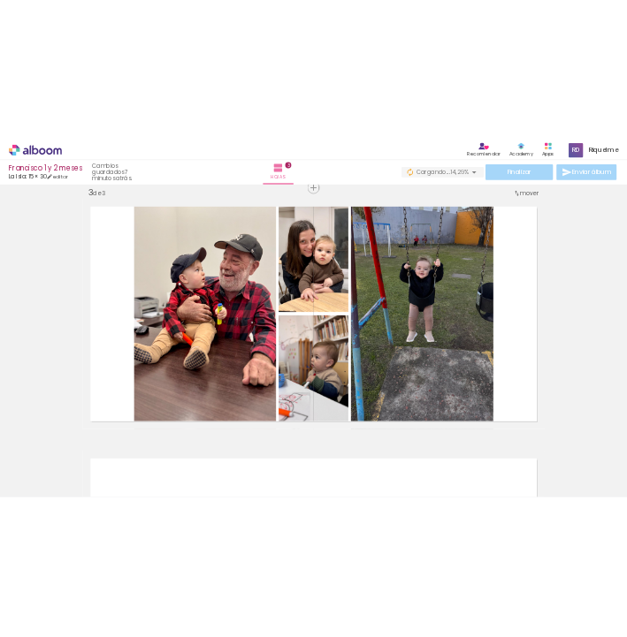
scroll to position [0, 649]
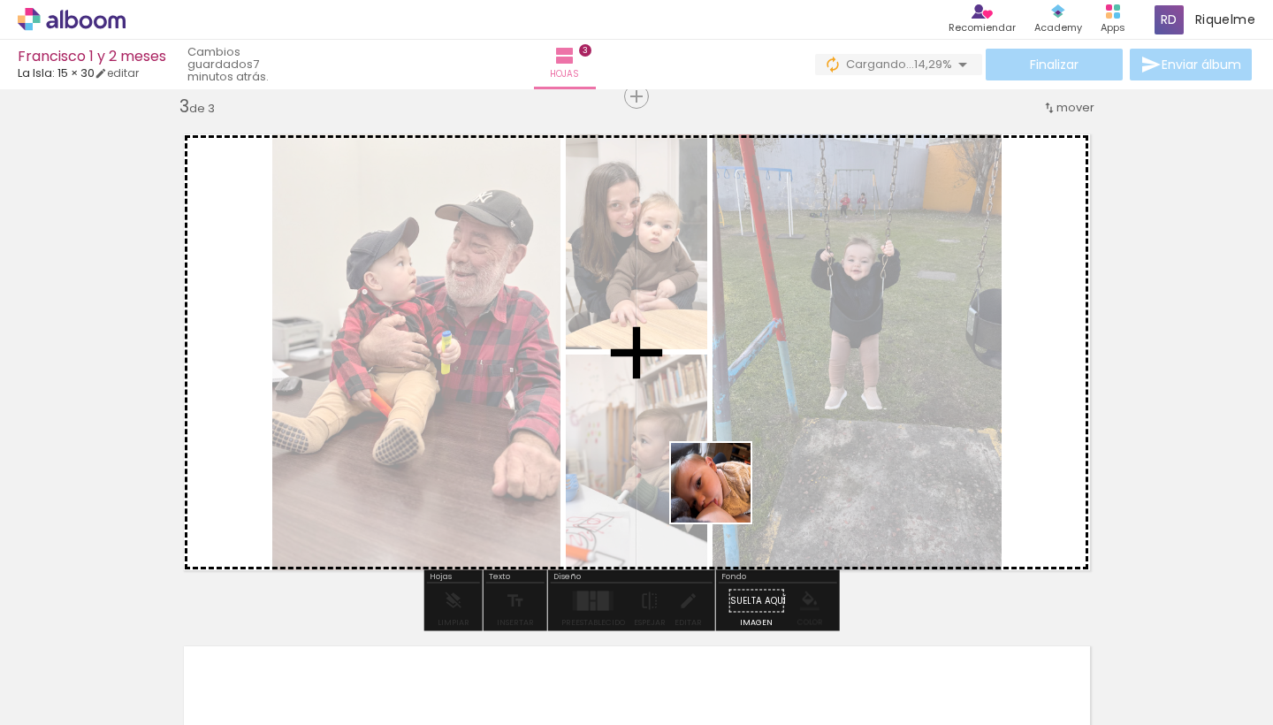
drag, startPoint x: 724, startPoint y: 670, endPoint x: 724, endPoint y: 487, distance: 183.0
click at [626, 487] on quentale-workspace at bounding box center [636, 362] width 1273 height 725
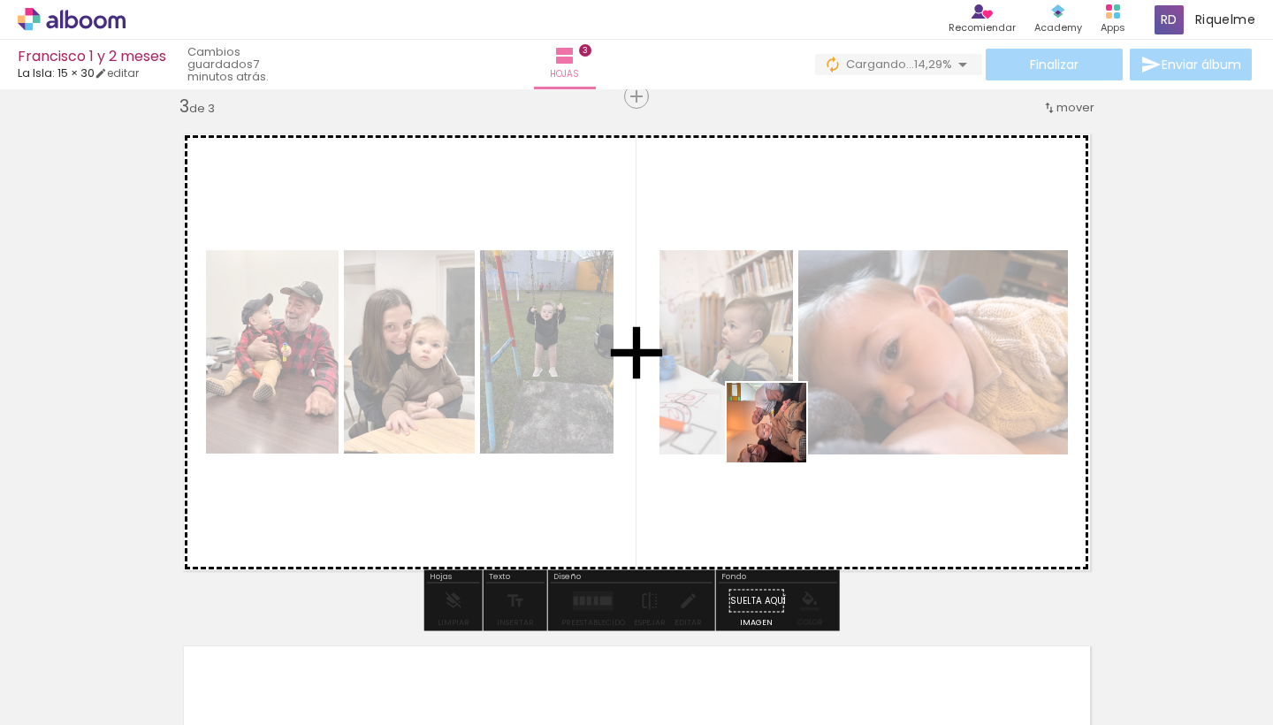
drag, startPoint x: 811, startPoint y: 662, endPoint x: 771, endPoint y: 390, distance: 275.2
click at [626, 390] on quentale-workspace at bounding box center [636, 362] width 1273 height 725
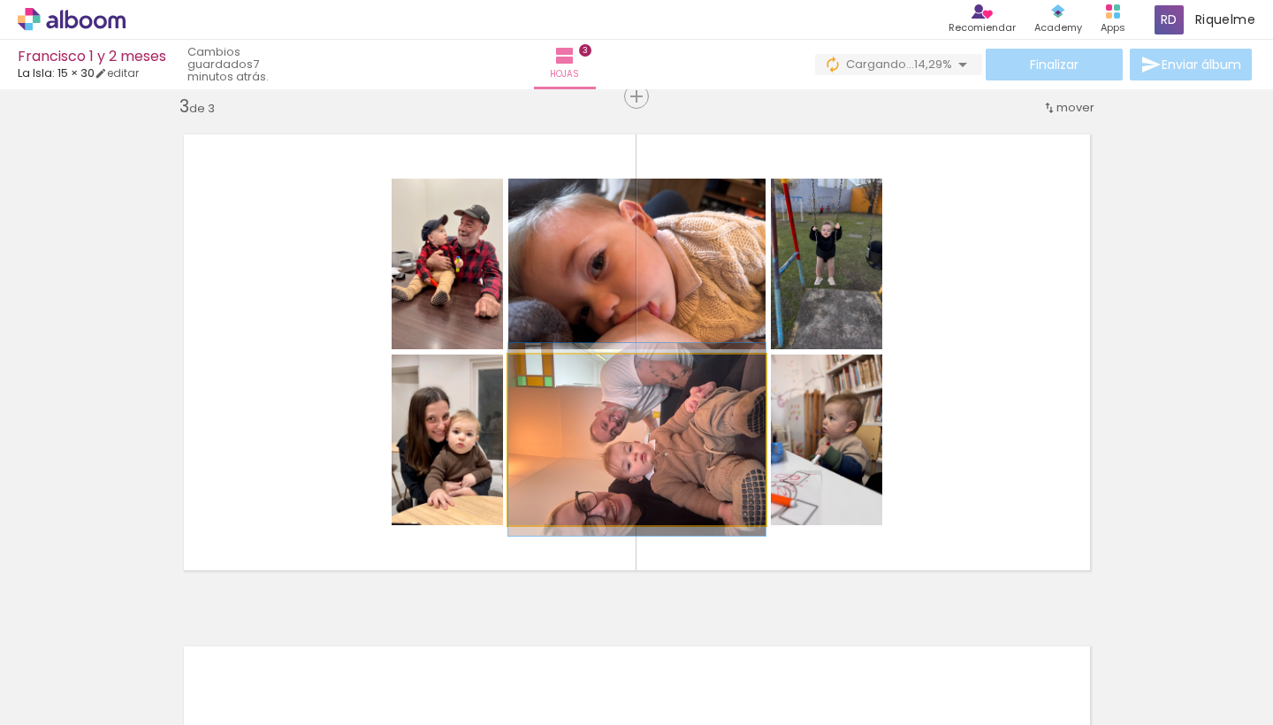
click at [626, 436] on quentale-photo at bounding box center [636, 439] width 257 height 171
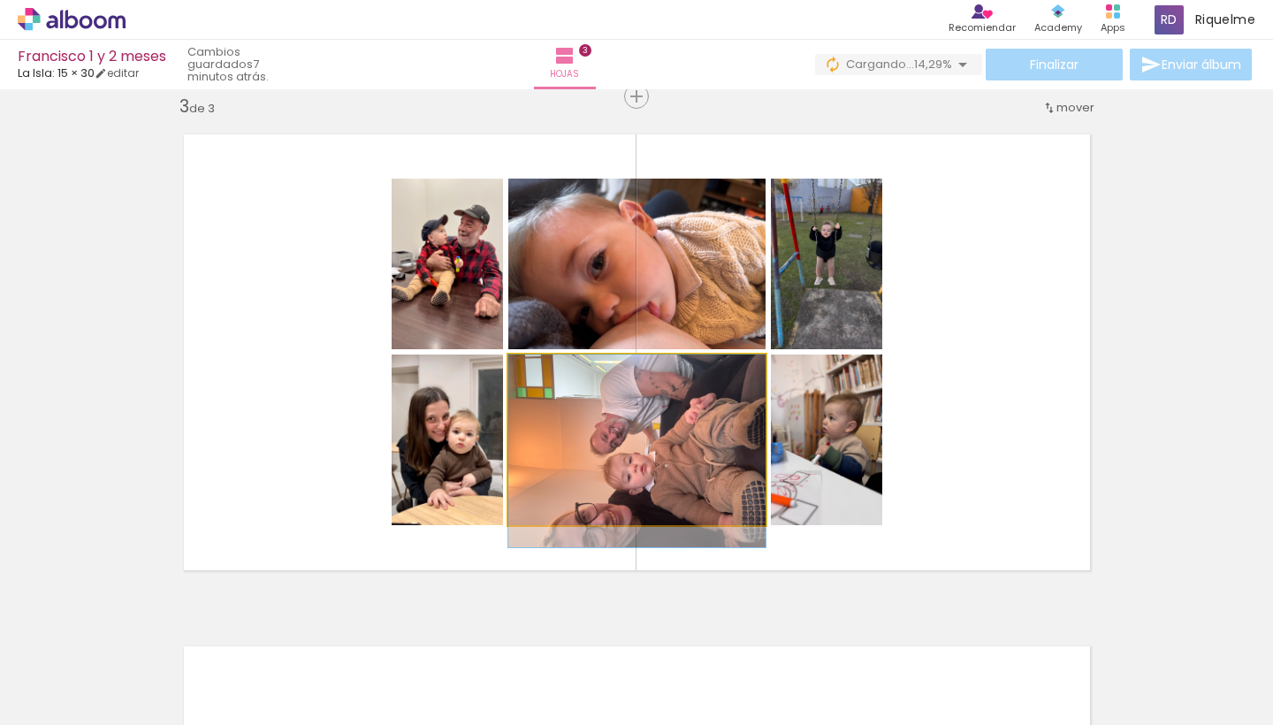
drag, startPoint x: 679, startPoint y: 436, endPoint x: 679, endPoint y: 463, distance: 27.4
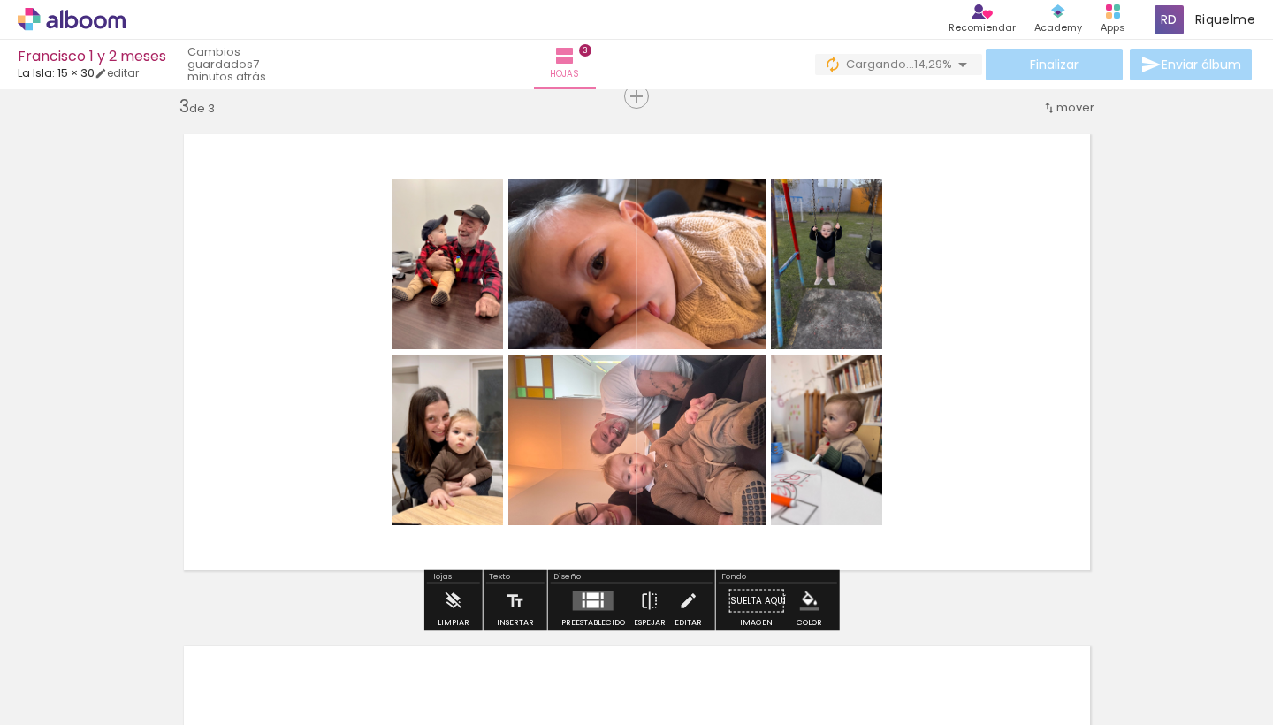
click at [626, 463] on quentale-photo at bounding box center [636, 439] width 257 height 171
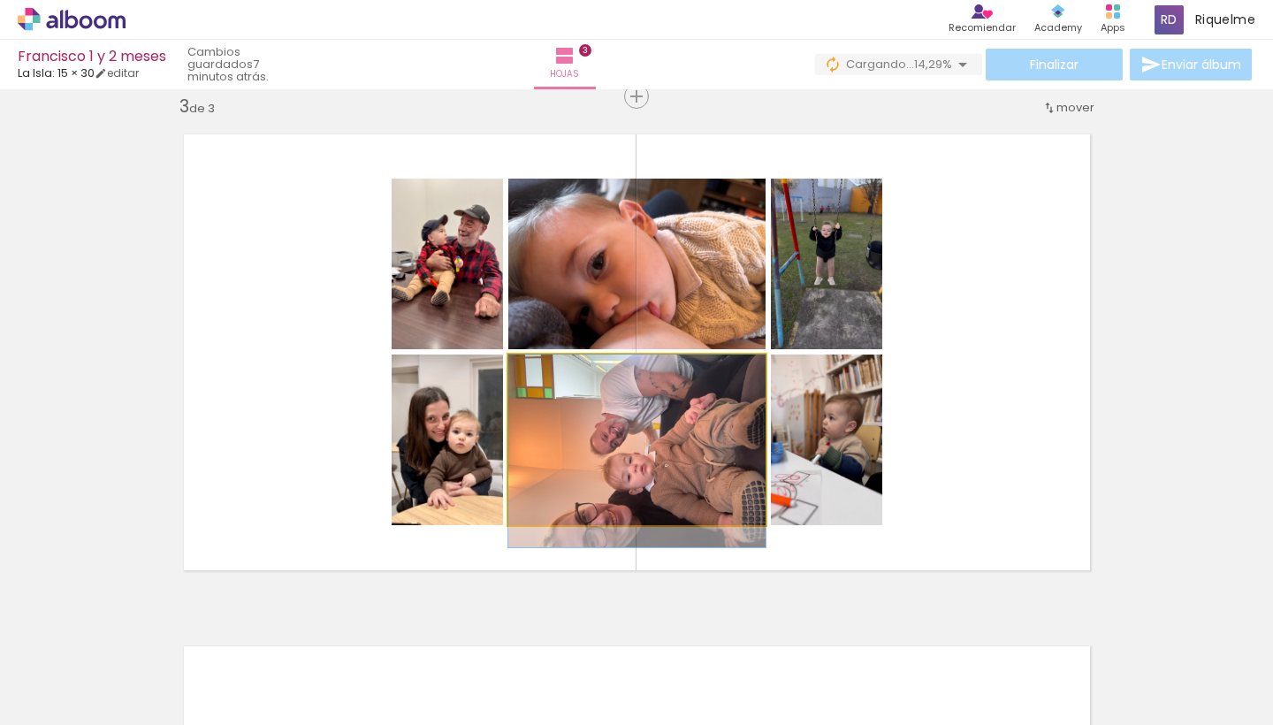
click at [626, 463] on quentale-photo at bounding box center [636, 439] width 257 height 171
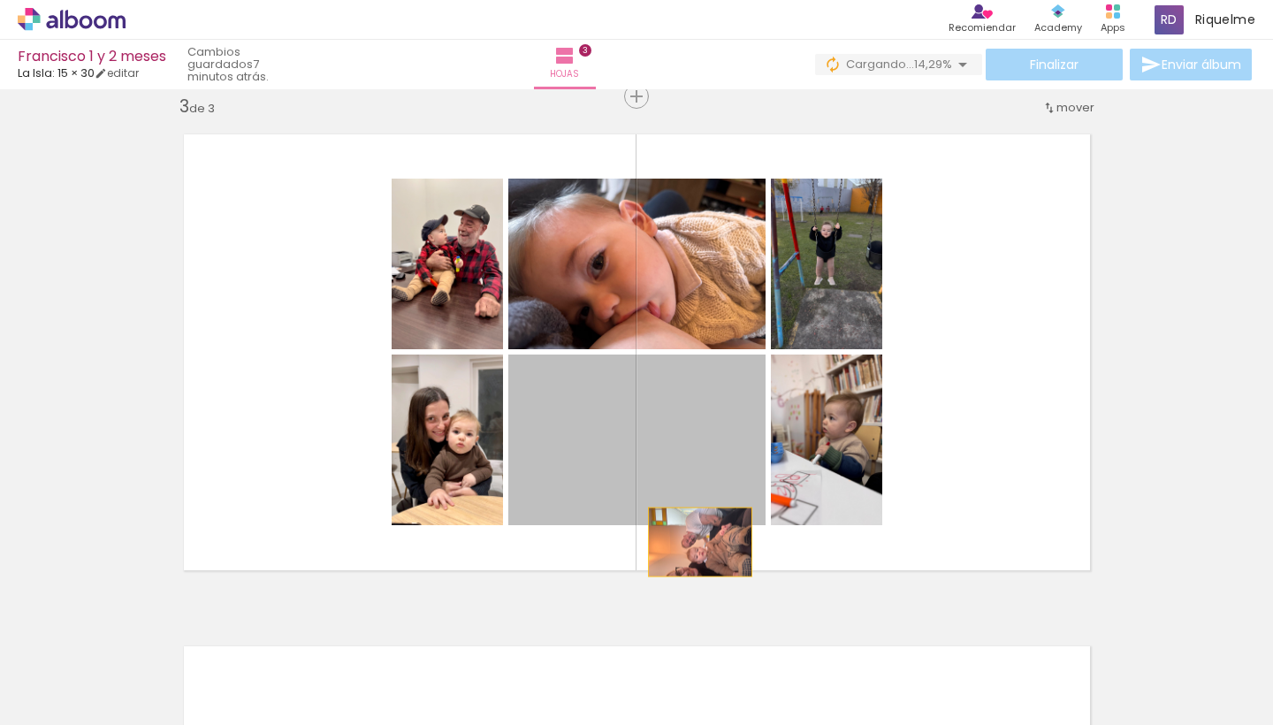
drag, startPoint x: 679, startPoint y: 463, endPoint x: 693, endPoint y: 542, distance: 79.9
click at [626, 542] on quentale-layouter at bounding box center [637, 352] width 938 height 468
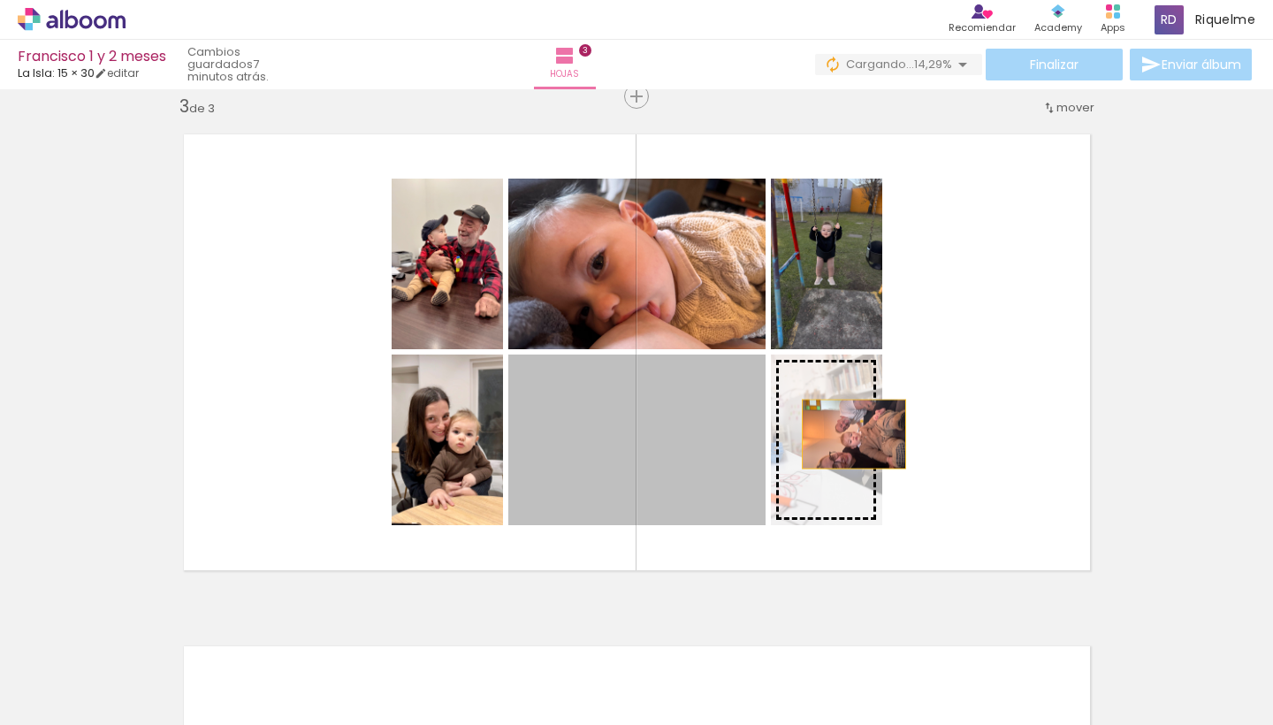
drag, startPoint x: 699, startPoint y: 476, endPoint x: 908, endPoint y: 417, distance: 216.6
click at [626, 417] on quentale-layouter at bounding box center [637, 352] width 938 height 468
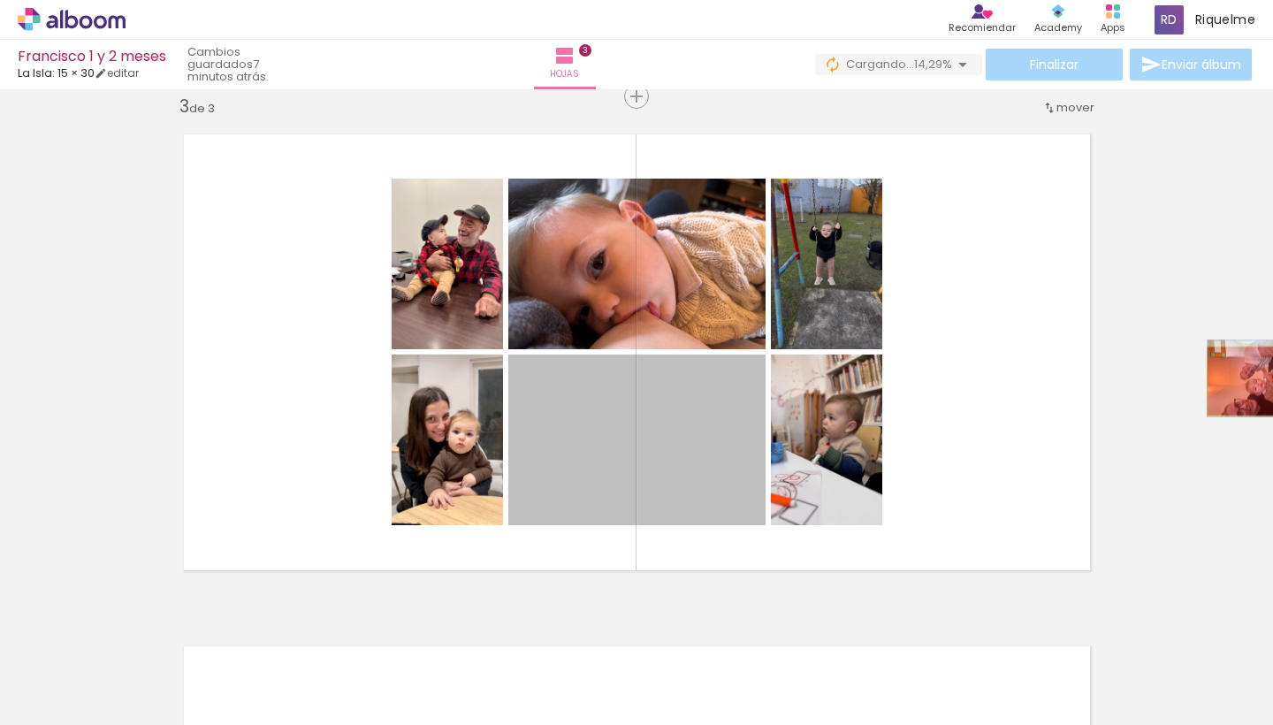
drag, startPoint x: 744, startPoint y: 441, endPoint x: 1251, endPoint y: 378, distance: 510.3
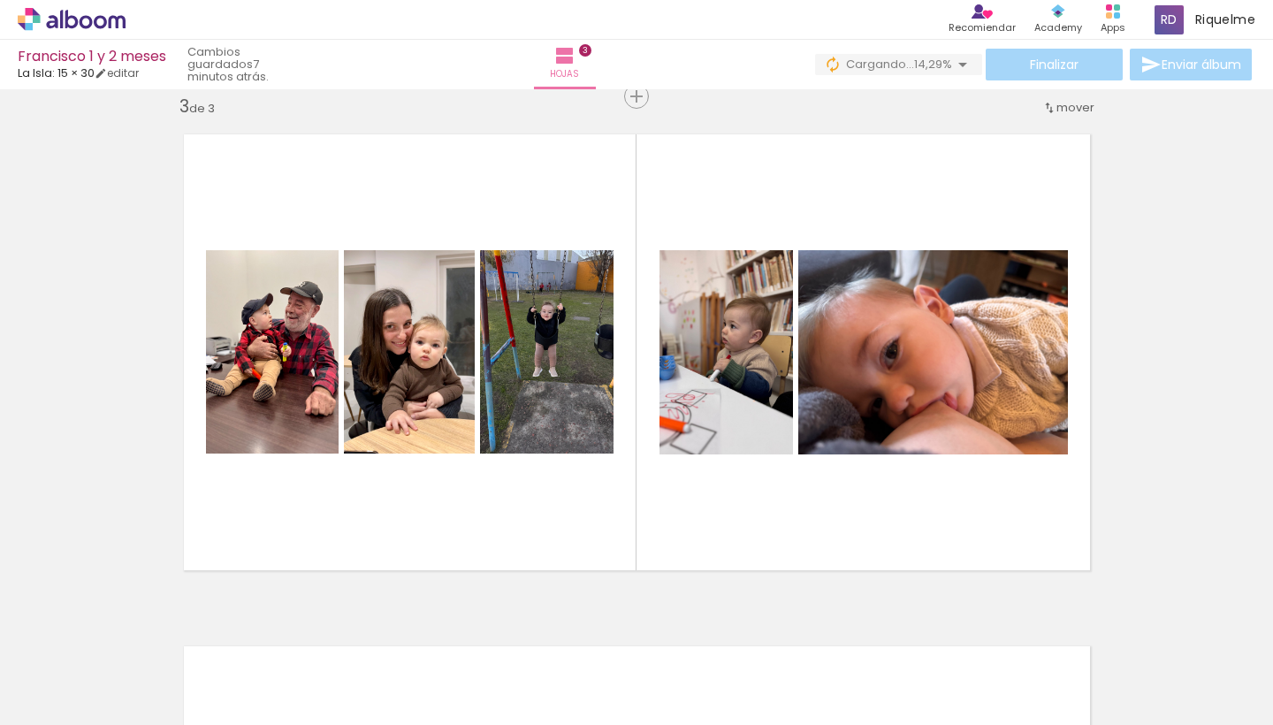
click at [626, 636] on paper-icon-button at bounding box center [758, 630] width 22 height 22
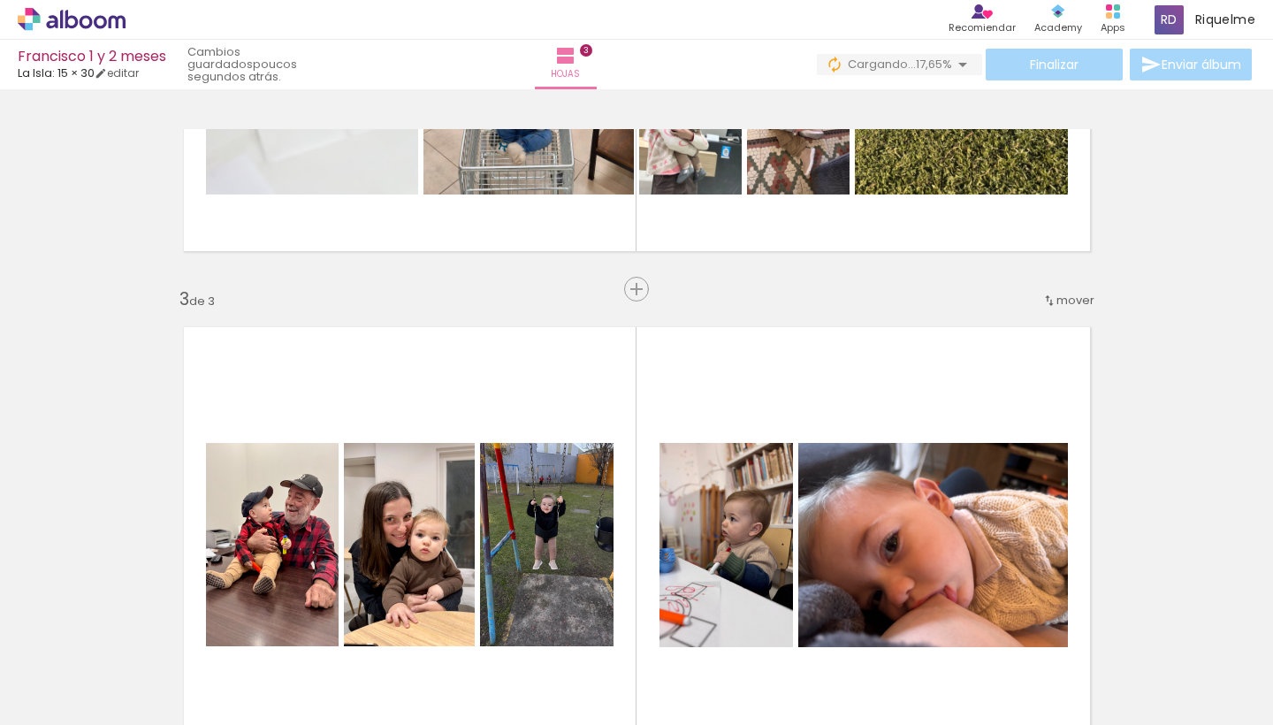
scroll to position [832, 0]
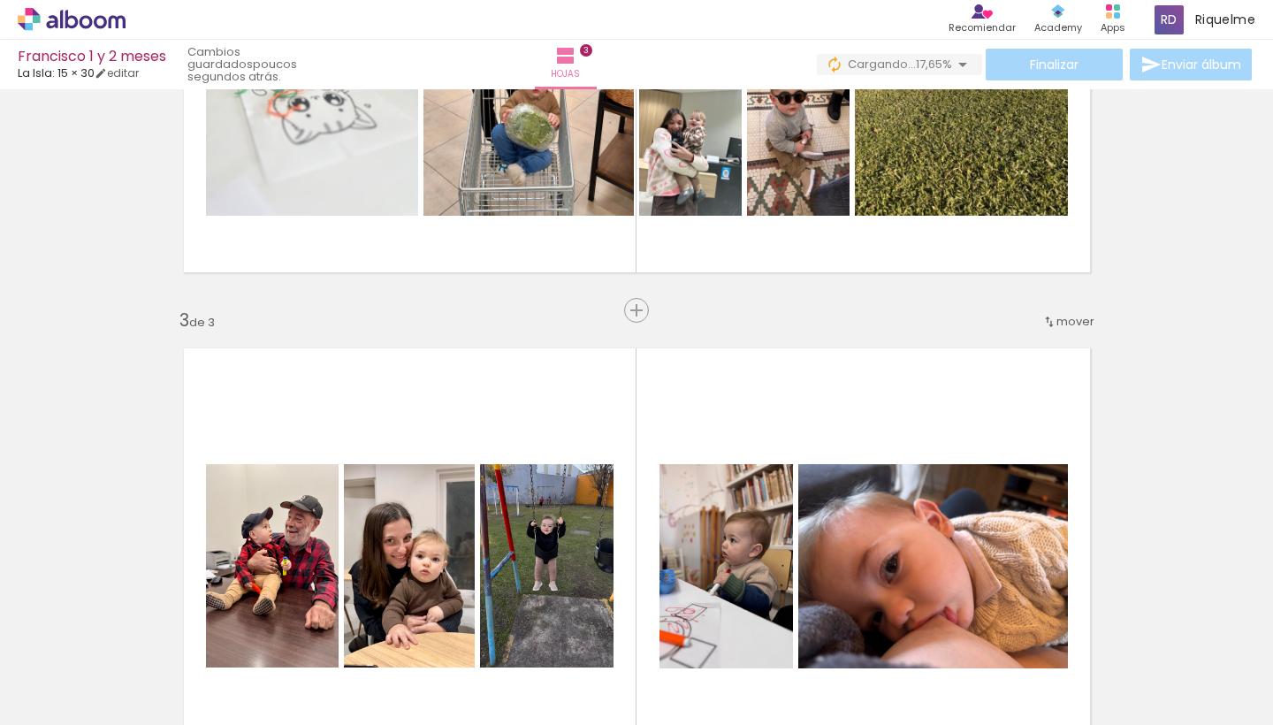
click at [626, 636] on quentale-thumb at bounding box center [994, 665] width 99 height 102
click at [71, 636] on span "Añadir Fotos" at bounding box center [53, 700] width 34 height 19
click at [0, 0] on input "file" at bounding box center [0, 0] width 0 height 0
click at [626, 631] on iron-icon at bounding box center [1055, 629] width 19 height 19
click at [36, 636] on iron-icon at bounding box center [25, 700] width 21 height 21
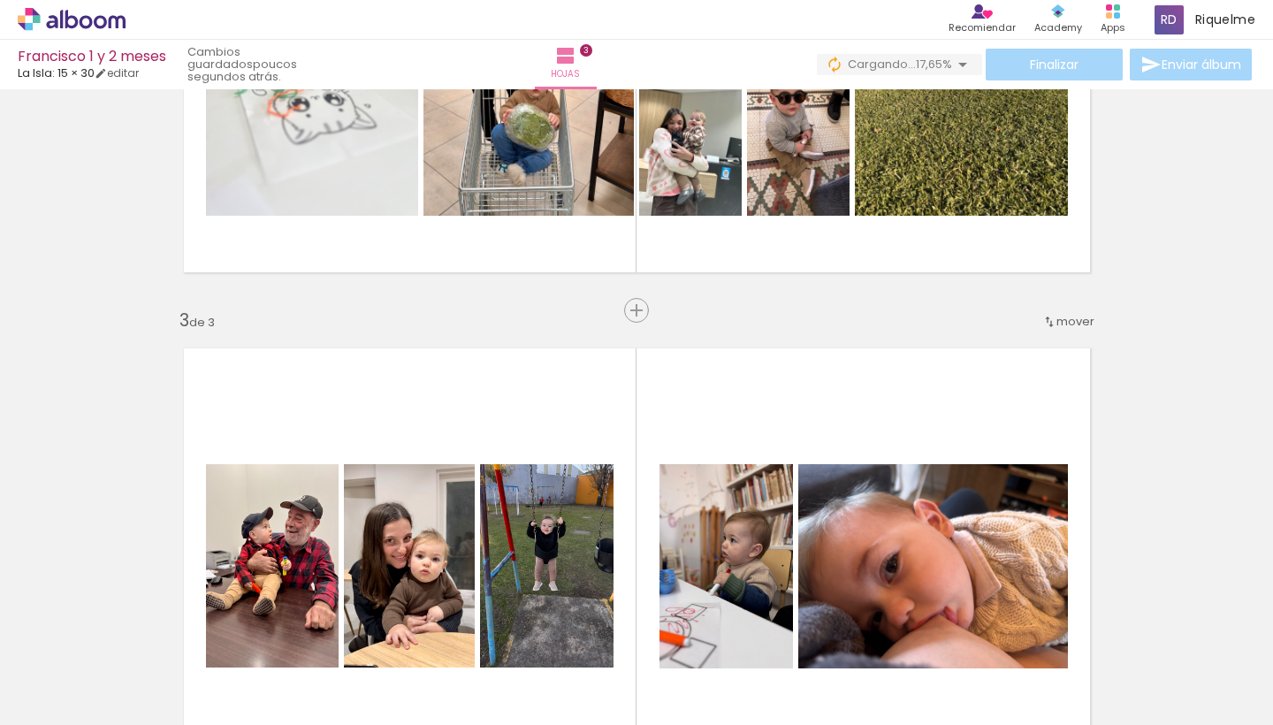
click at [0, 0] on input "file" at bounding box center [0, 0] width 0 height 0
click at [626, 629] on iron-icon at bounding box center [1154, 629] width 19 height 19
click at [52, 636] on span "Añadir Fotos" at bounding box center [53, 700] width 34 height 19
click at [0, 0] on input "file" at bounding box center [0, 0] width 0 height 0
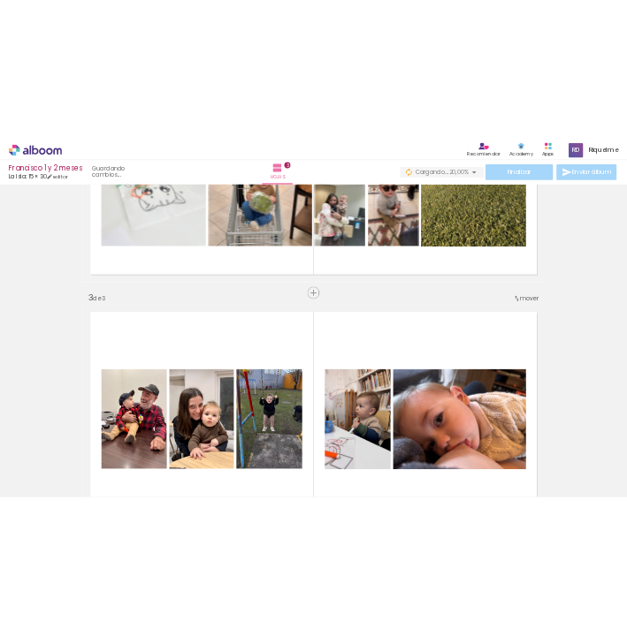
scroll to position [0, 1742]
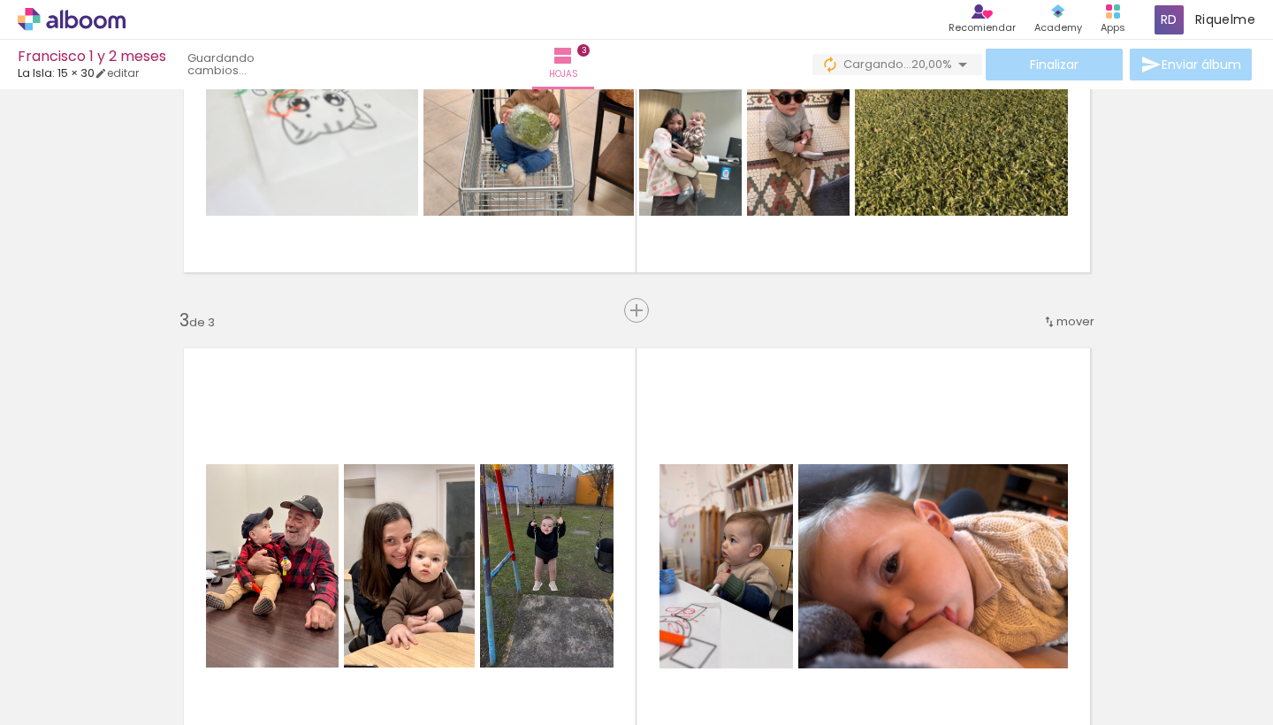
click at [466, 633] on iron-icon at bounding box center [456, 629] width 19 height 19
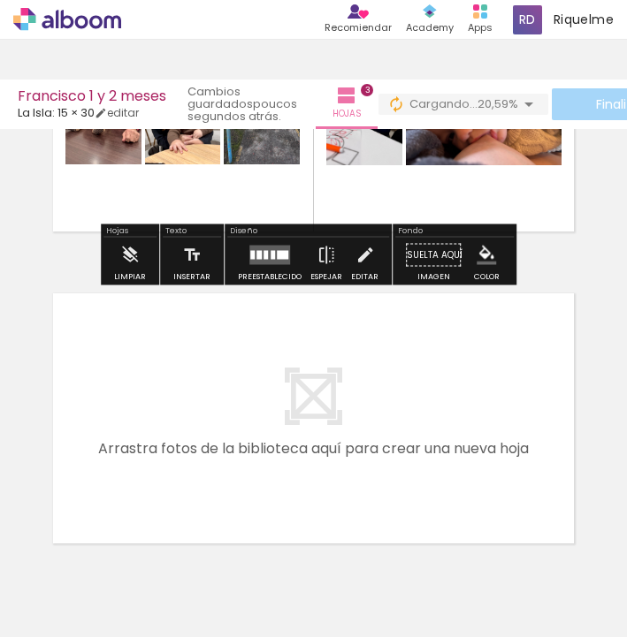
click at [57, 610] on span "Añadir Fotos" at bounding box center [53, 613] width 34 height 19
click at [0, 0] on input "file" at bounding box center [0, 0] width 0 height 0
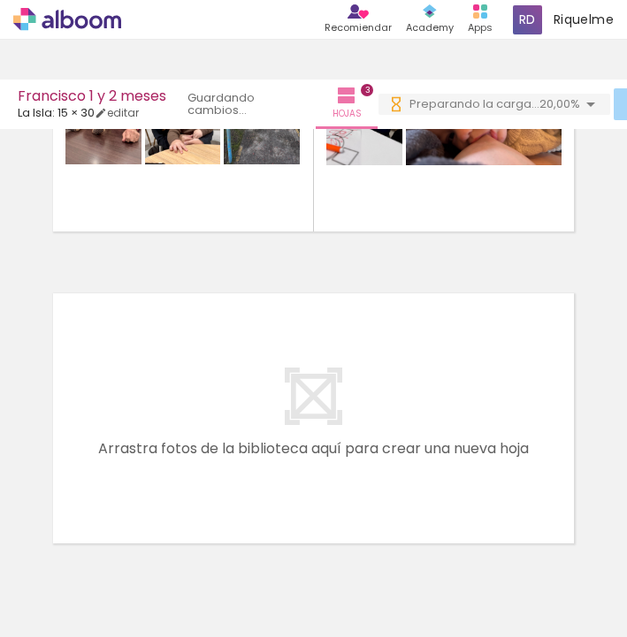
scroll to position [0, 2177]
click at [130, 543] on iron-icon at bounding box center [120, 542] width 19 height 19
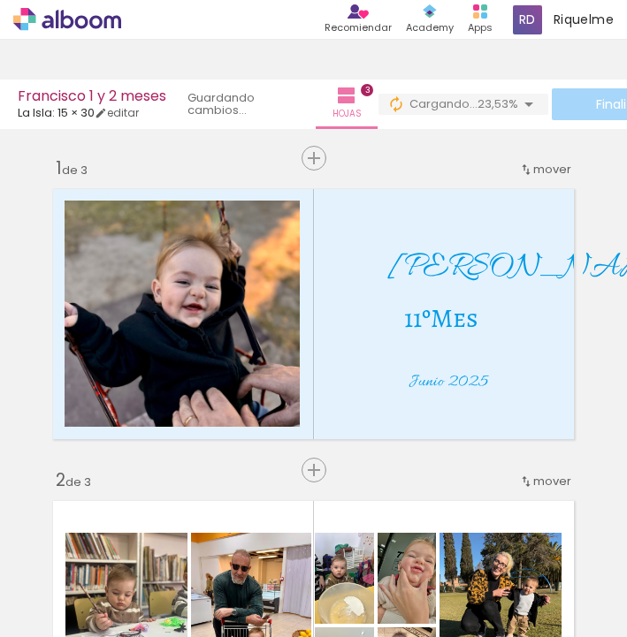
scroll to position [0, 2177]
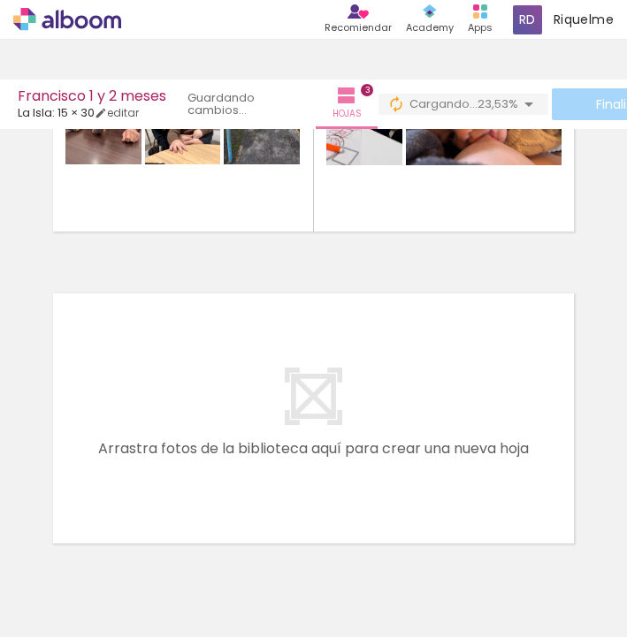
click at [71, 617] on span "Añadir Fotos" at bounding box center [53, 613] width 34 height 19
click at [0, 0] on input "file" at bounding box center [0, 0] width 0 height 0
click at [295, 583] on div at bounding box center [259, 576] width 88 height 65
click at [229, 544] on iron-icon at bounding box center [219, 542] width 19 height 19
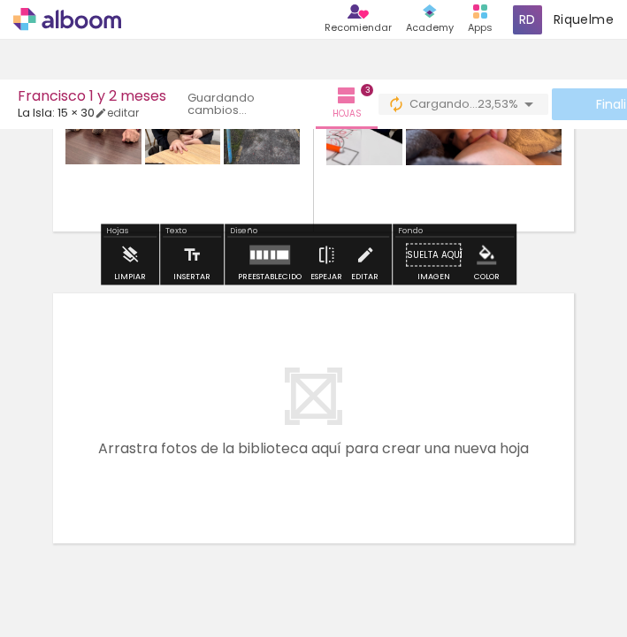
click at [79, 613] on paper-button "Añadir Fotos" at bounding box center [44, 613] width 67 height 28
click at [0, 0] on input "file" at bounding box center [0, 0] width 0 height 0
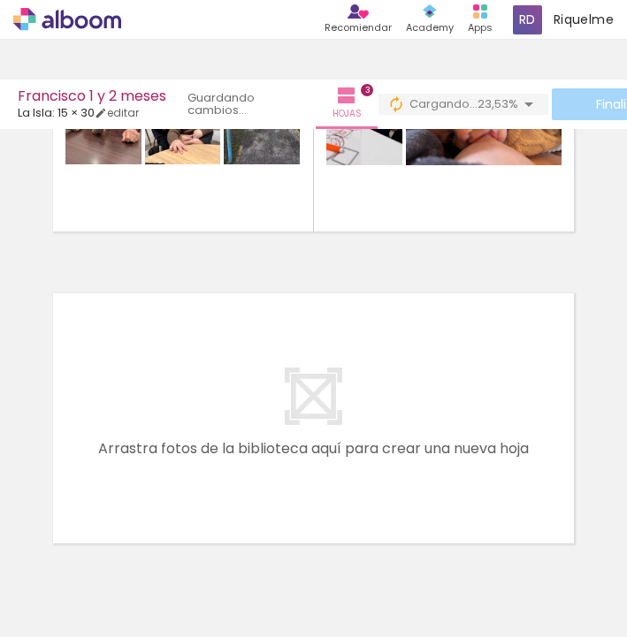
click at [328, 547] on iron-icon at bounding box center [318, 542] width 19 height 19
click at [66, 605] on span "Añadir Fotos" at bounding box center [53, 613] width 34 height 19
click at [0, 0] on input "file" at bounding box center [0, 0] width 0 height 0
click at [598, 575] on div at bounding box center [556, 576] width 88 height 65
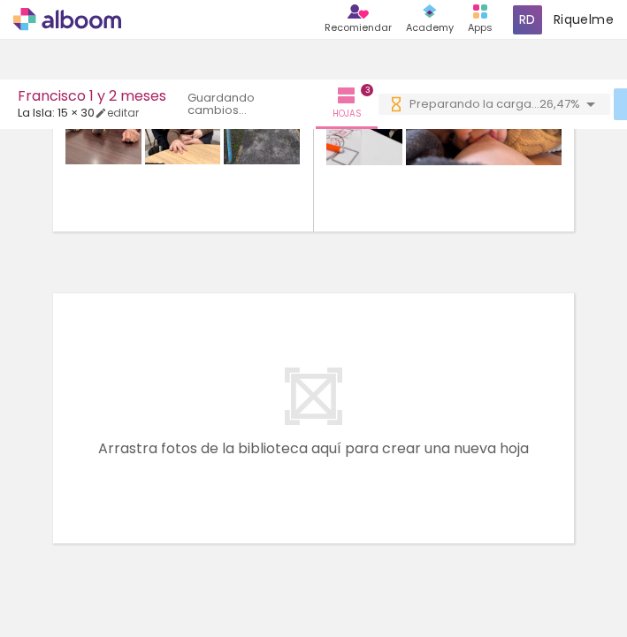
click at [526, 537] on iron-icon at bounding box center [516, 542] width 19 height 19
click at [69, 620] on span "Añadir Fotos" at bounding box center [53, 613] width 34 height 19
click at [0, 0] on input "file" at bounding box center [0, 0] width 0 height 0
click at [322, 550] on iron-icon at bounding box center [312, 542] width 19 height 19
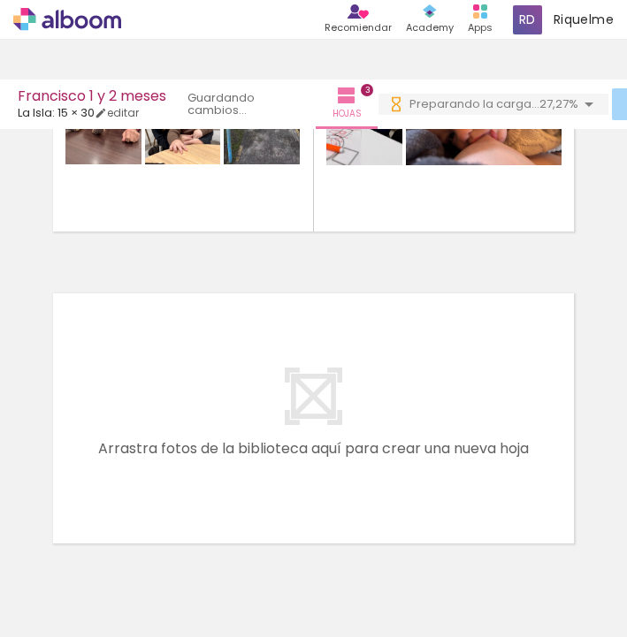
click at [322, 549] on iron-icon at bounding box center [312, 542] width 19 height 19
click at [36, 613] on iron-icon at bounding box center [25, 613] width 21 height 21
click at [0, 0] on input "file" at bounding box center [0, 0] width 0 height 0
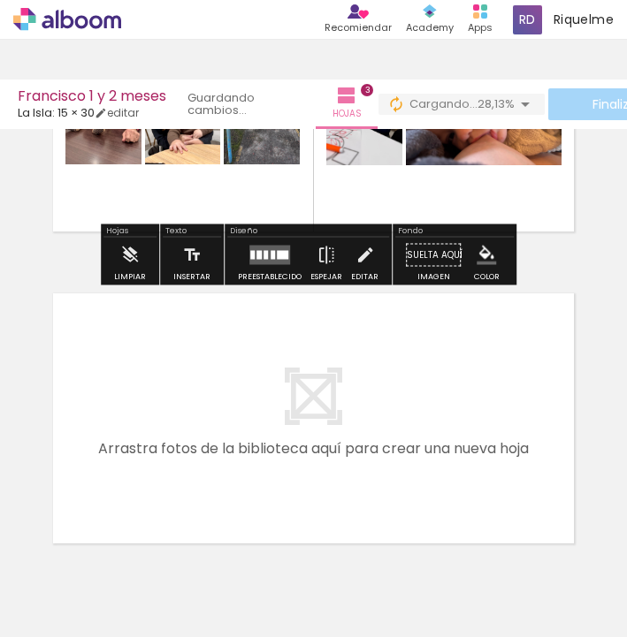
scroll to position [0, 0]
click at [79, 620] on paper-button "Añadir Fotos" at bounding box center [44, 613] width 67 height 28
click at [0, 0] on input "file" at bounding box center [0, 0] width 0 height 0
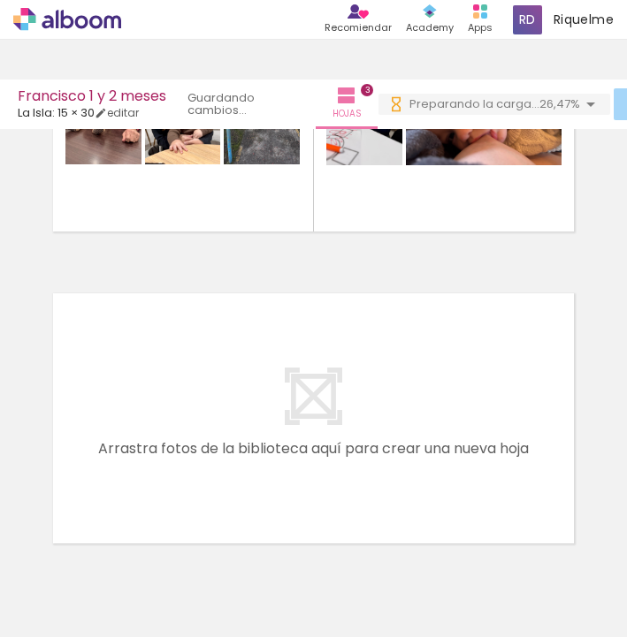
scroll to position [0, 2872]
click at [384, 589] on div at bounding box center [356, 578] width 80 height 53
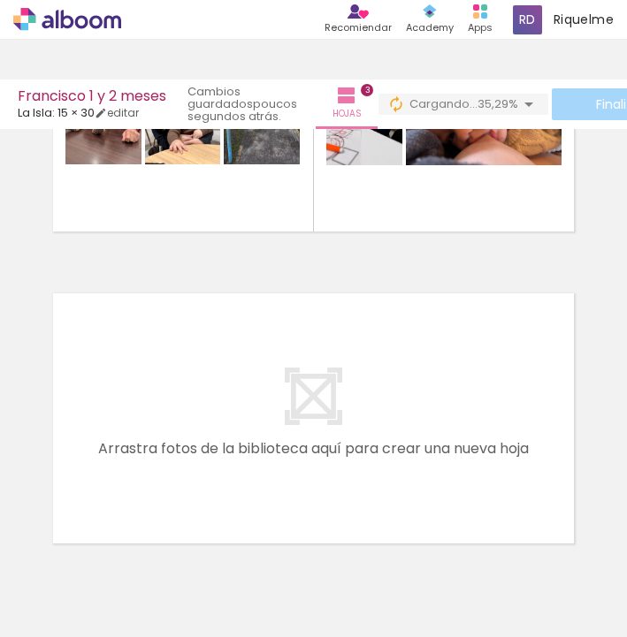
scroll to position [0, 1429]
click at [126, 630] on iron-horizontal-list at bounding box center [108, 582] width 35 height 110
click at [171, 586] on div at bounding box center [158, 578] width 88 height 58
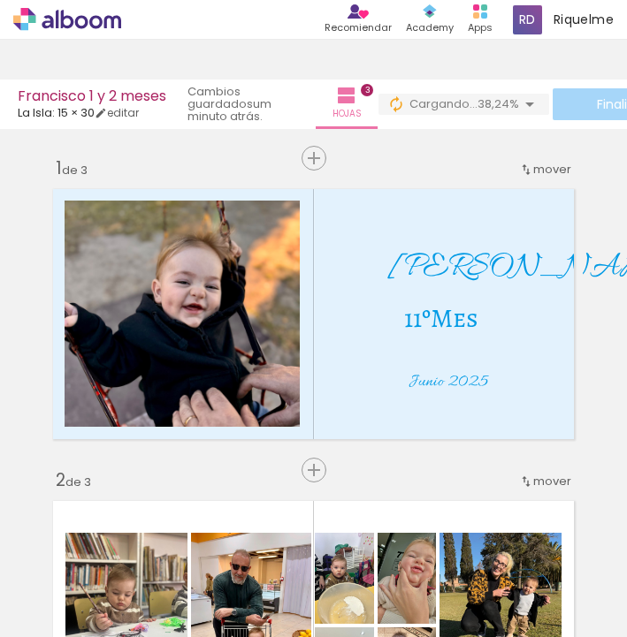
scroll to position [0, 1122]
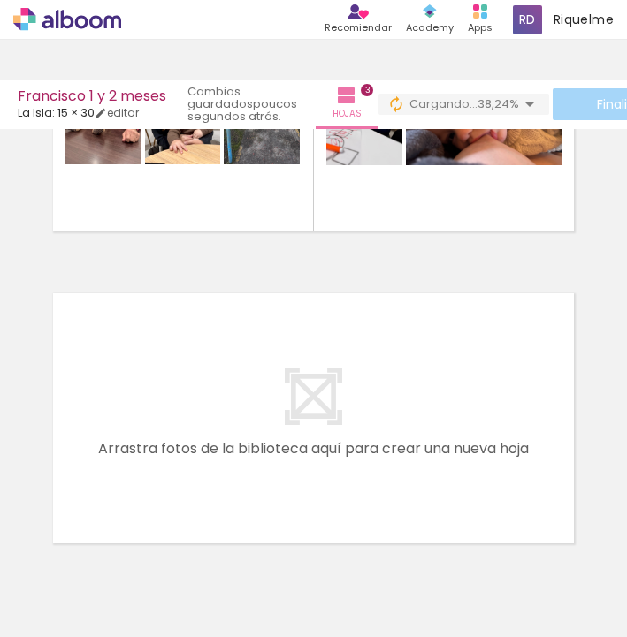
click at [126, 629] on iron-horizontal-list at bounding box center [108, 582] width 35 height 110
click at [128, 548] on iron-icon at bounding box center [119, 542] width 19 height 19
click at [128, 541] on iron-icon at bounding box center [119, 542] width 19 height 19
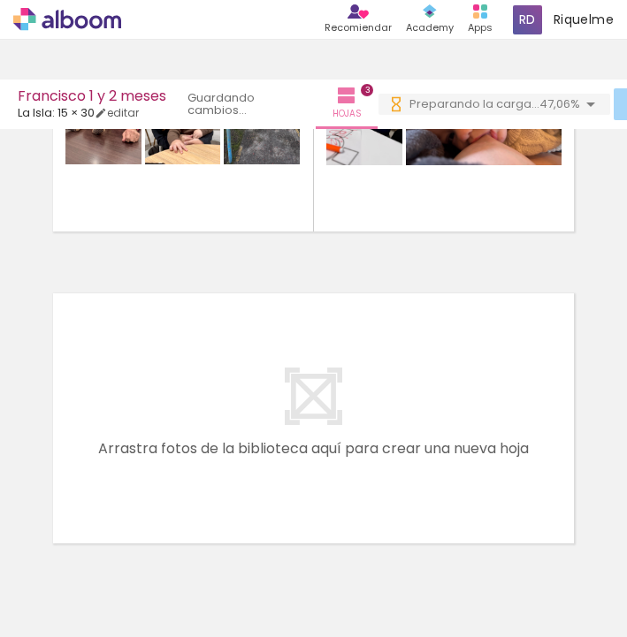
scroll to position [0, 856]
click at [126, 632] on iron-horizontal-list at bounding box center [108, 582] width 35 height 110
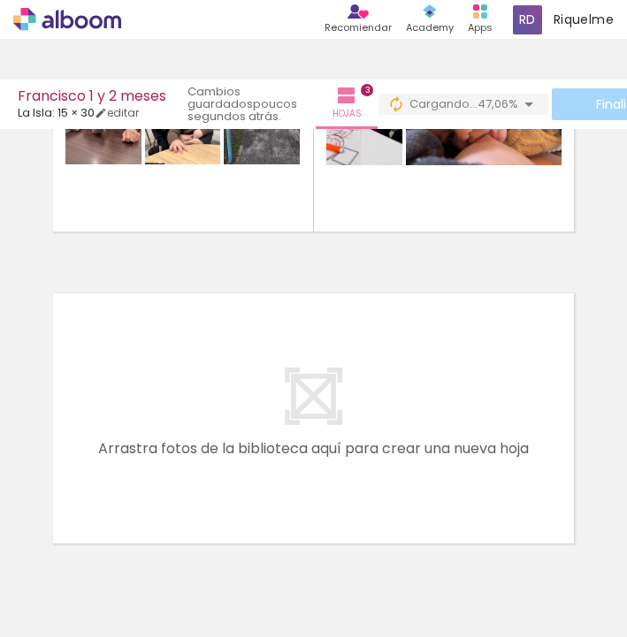
scroll to position [0, 1439]
drag, startPoint x: 355, startPoint y: 631, endPoint x: 421, endPoint y: 622, distance: 66.0
click at [126, 622] on iron-horizontal-list at bounding box center [108, 582] width 35 height 110
click at [227, 544] on iron-icon at bounding box center [218, 542] width 19 height 19
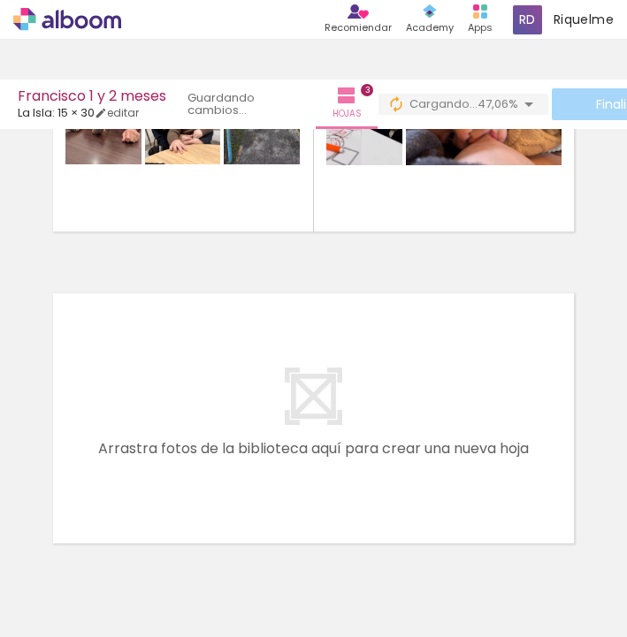
scroll to position [0, 2773]
click at [326, 544] on iron-icon at bounding box center [317, 542] width 19 height 19
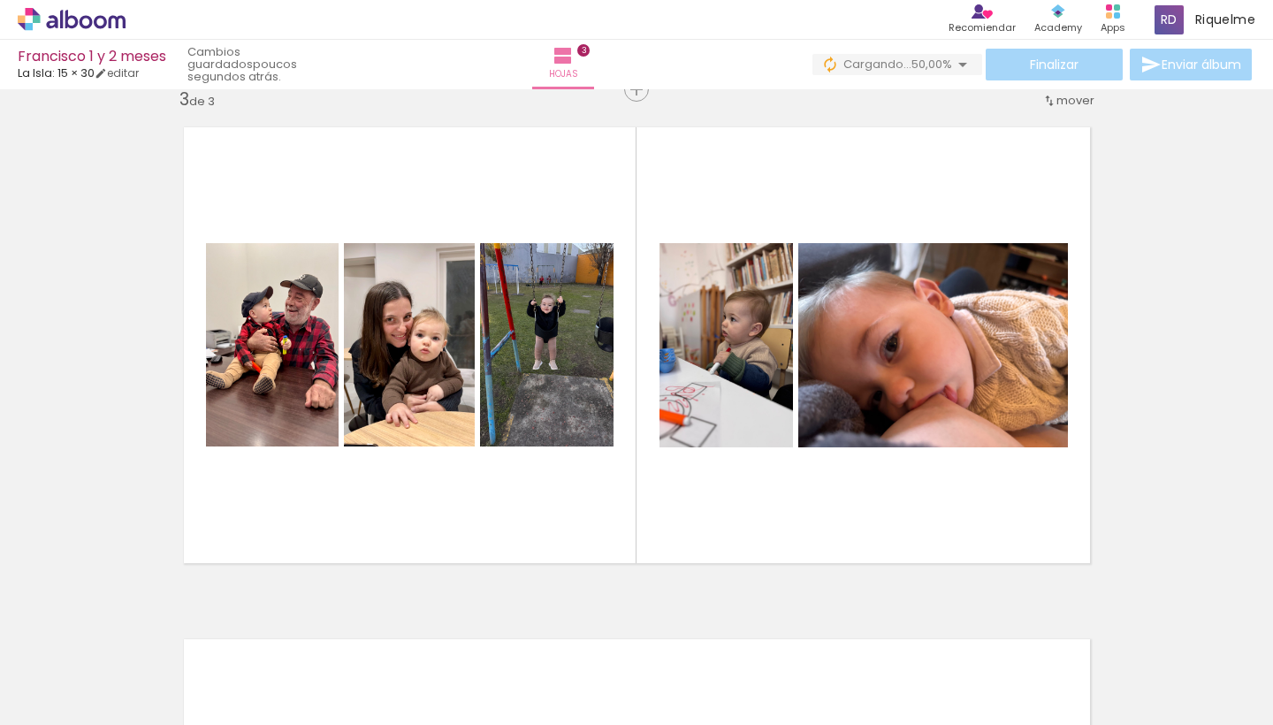
scroll to position [0, 1001]
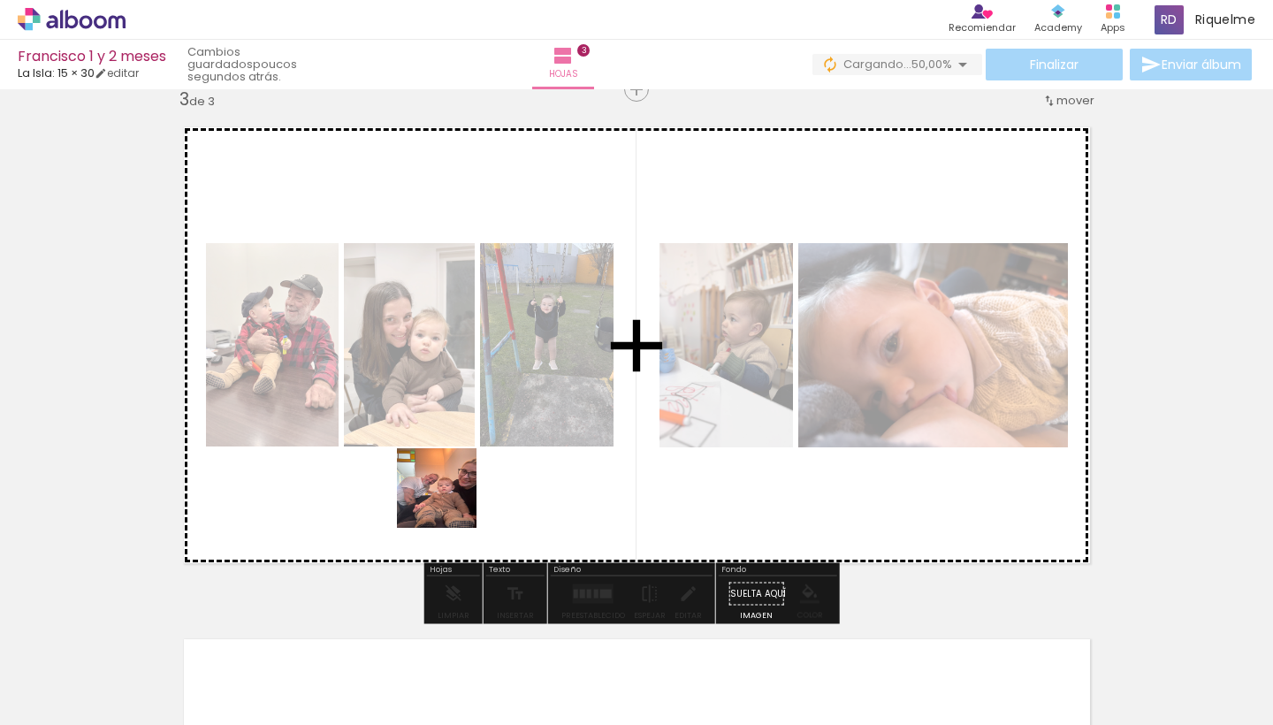
drag, startPoint x: 470, startPoint y: 680, endPoint x: 433, endPoint y: 352, distance: 330.0
click at [433, 352] on quentale-workspace at bounding box center [636, 362] width 1273 height 725
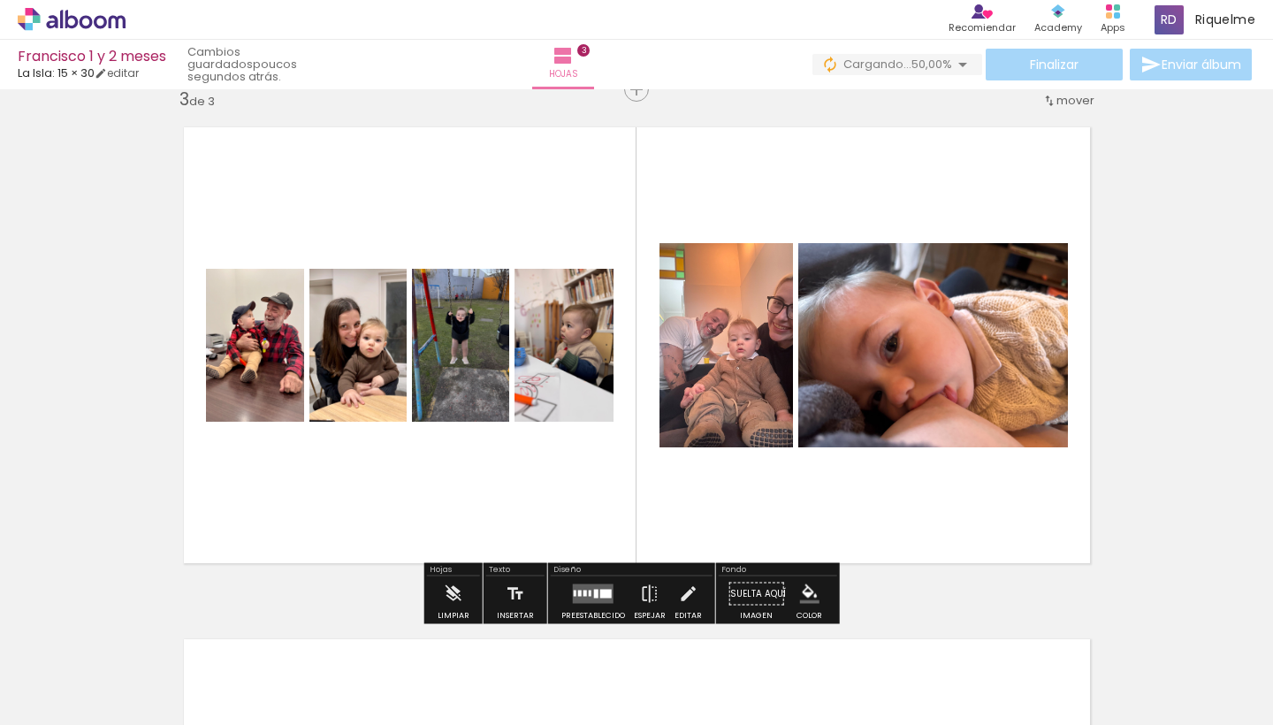
click at [605, 588] on quentale-layouter at bounding box center [593, 593] width 41 height 19
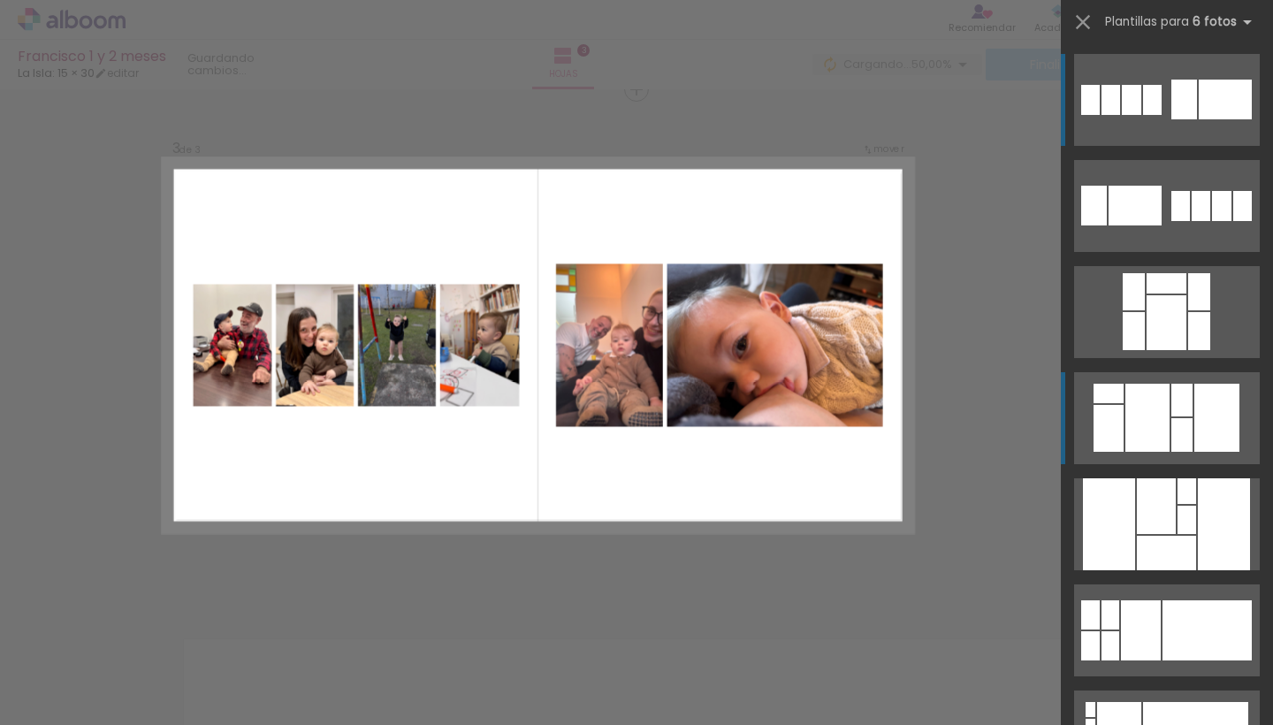
scroll to position [1046, 0]
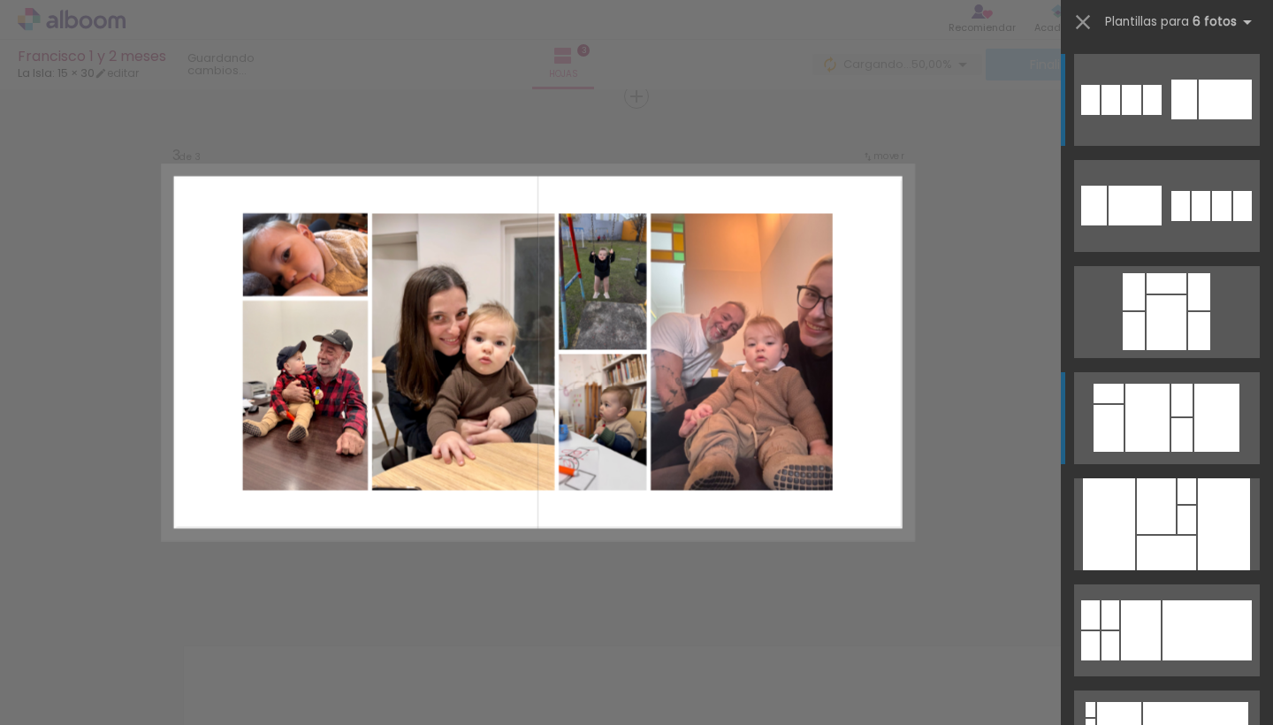
click at [626, 459] on quentale-layouter at bounding box center [1167, 418] width 186 height 92
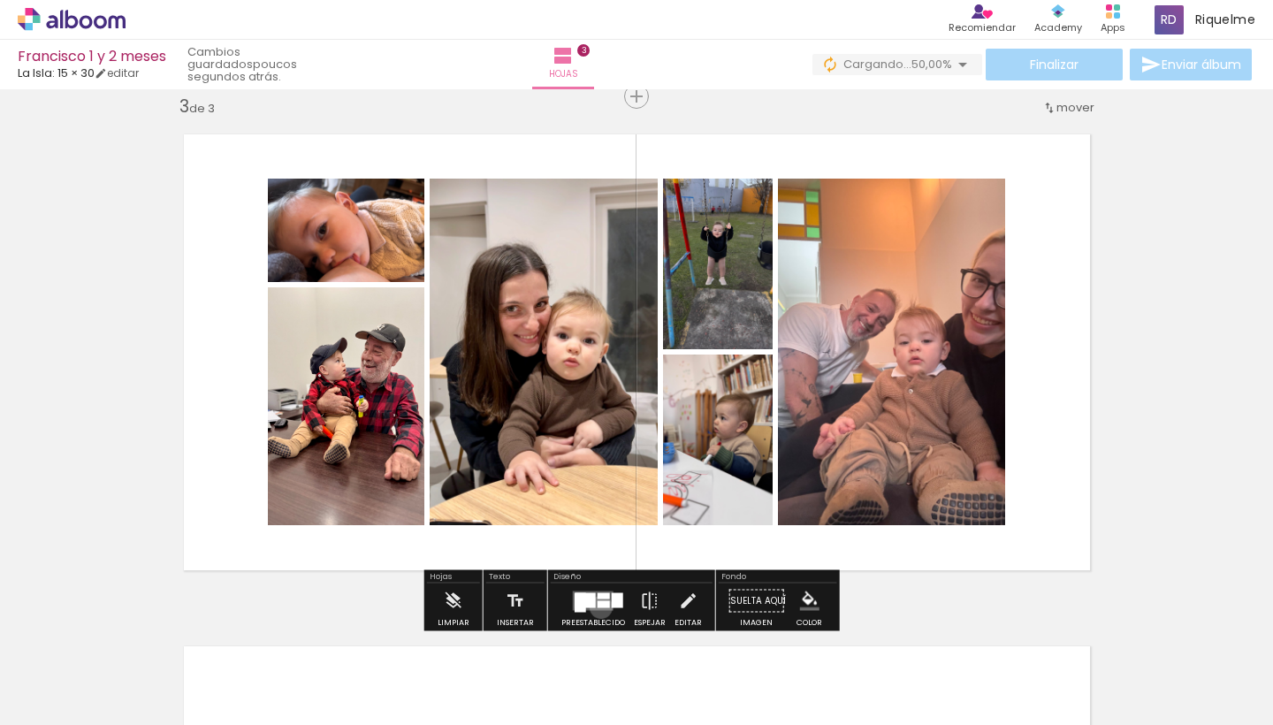
click at [597, 607] on div at bounding box center [603, 604] width 12 height 7
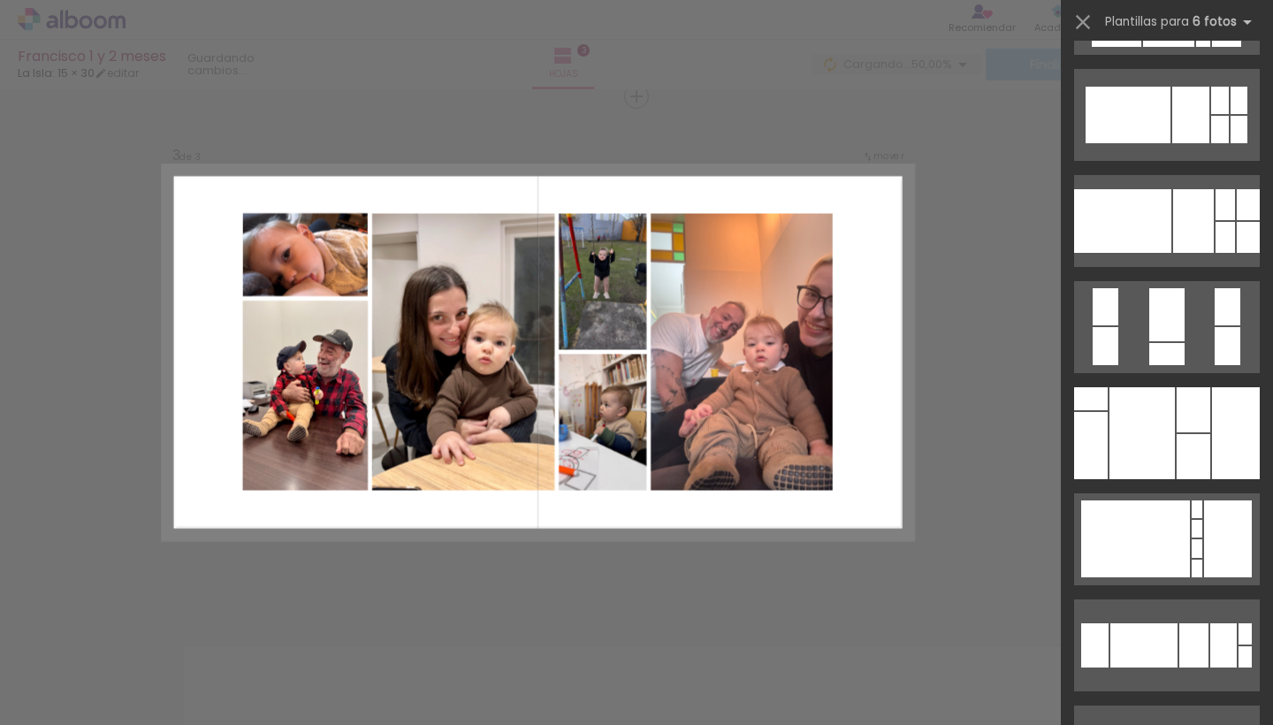
scroll to position [967, 0]
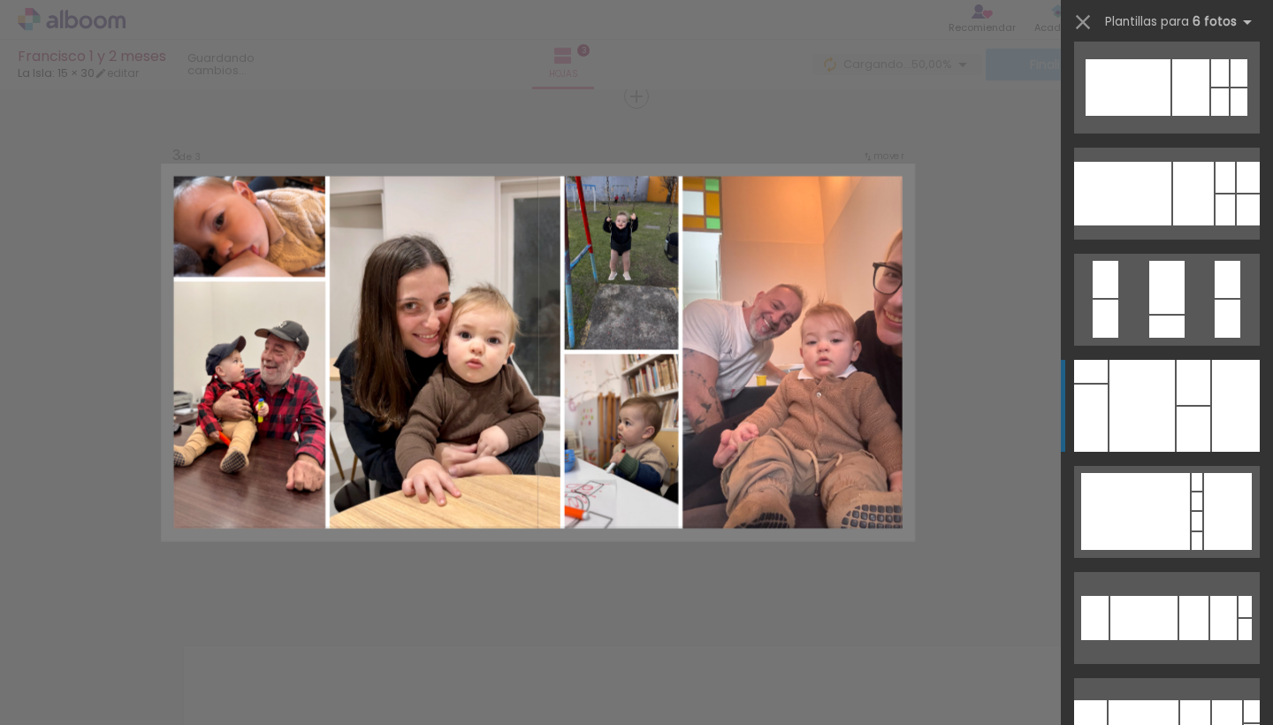
click at [626, 414] on div at bounding box center [1236, 406] width 48 height 92
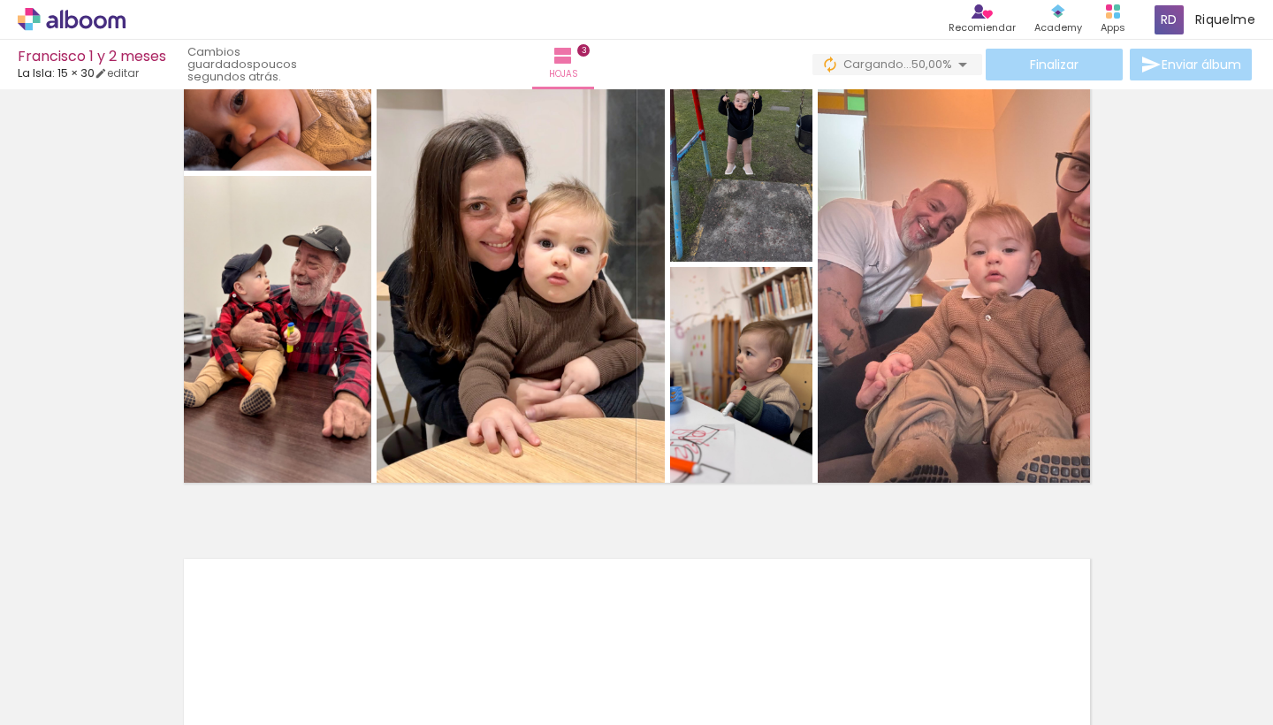
scroll to position [1300, 0]
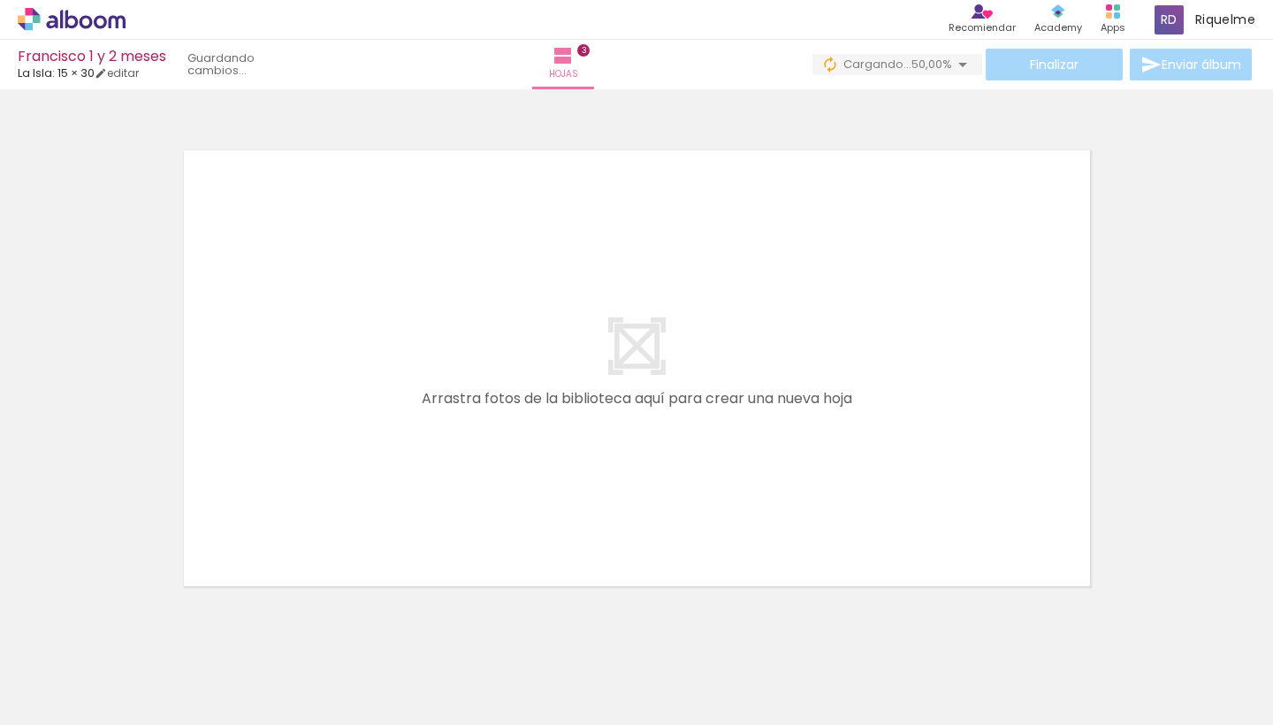
scroll to position [1541, 0]
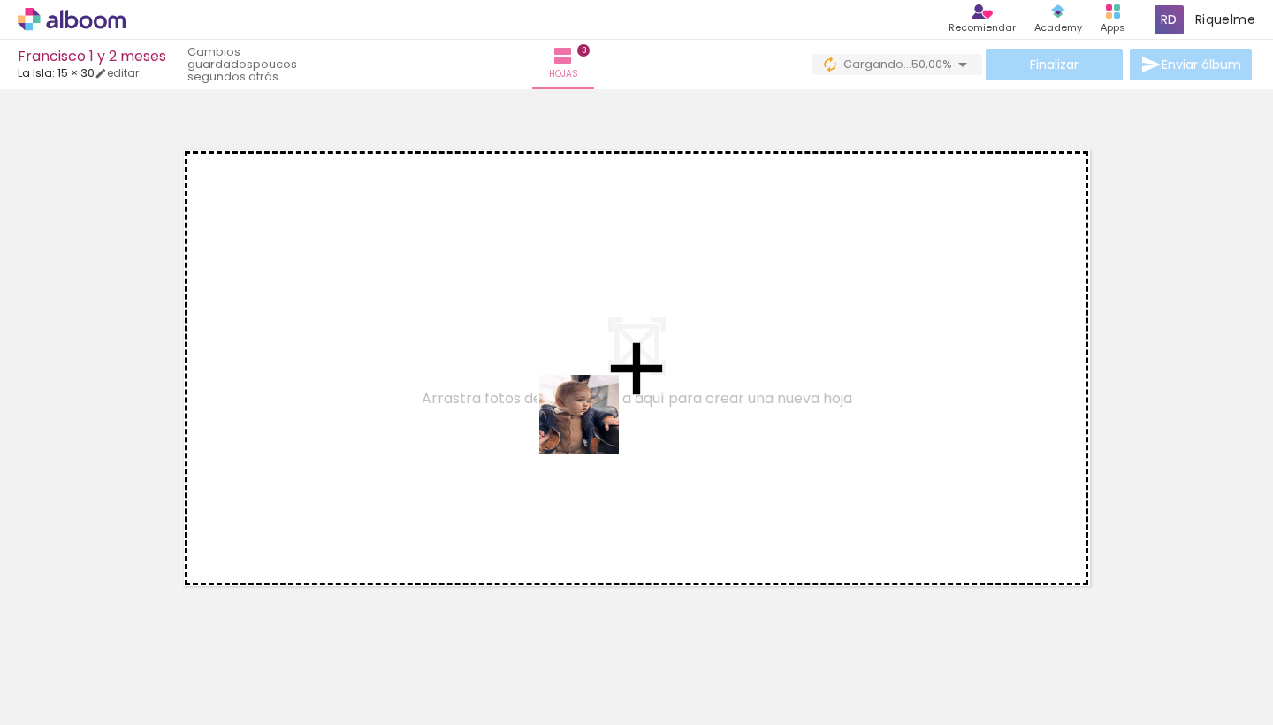
drag, startPoint x: 592, startPoint y: 671, endPoint x: 592, endPoint y: 383, distance: 288.1
click at [592, 383] on quentale-workspace at bounding box center [636, 362] width 1273 height 725
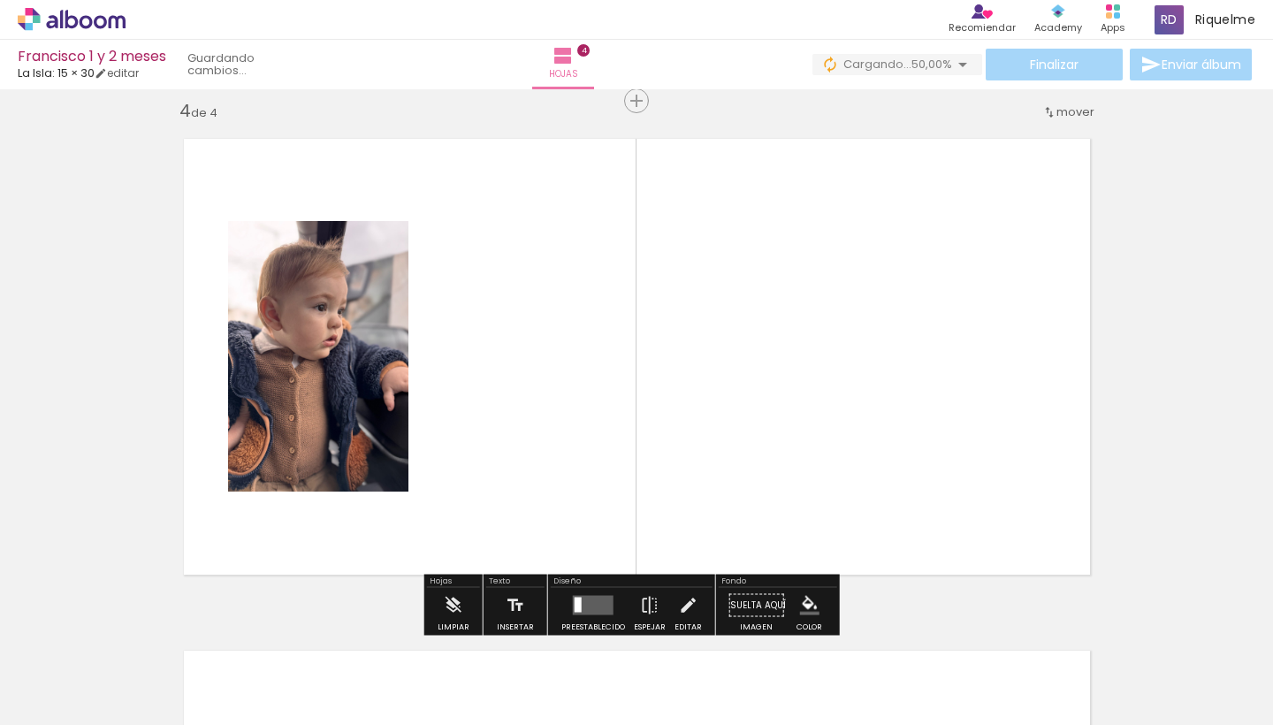
scroll to position [1557, 0]
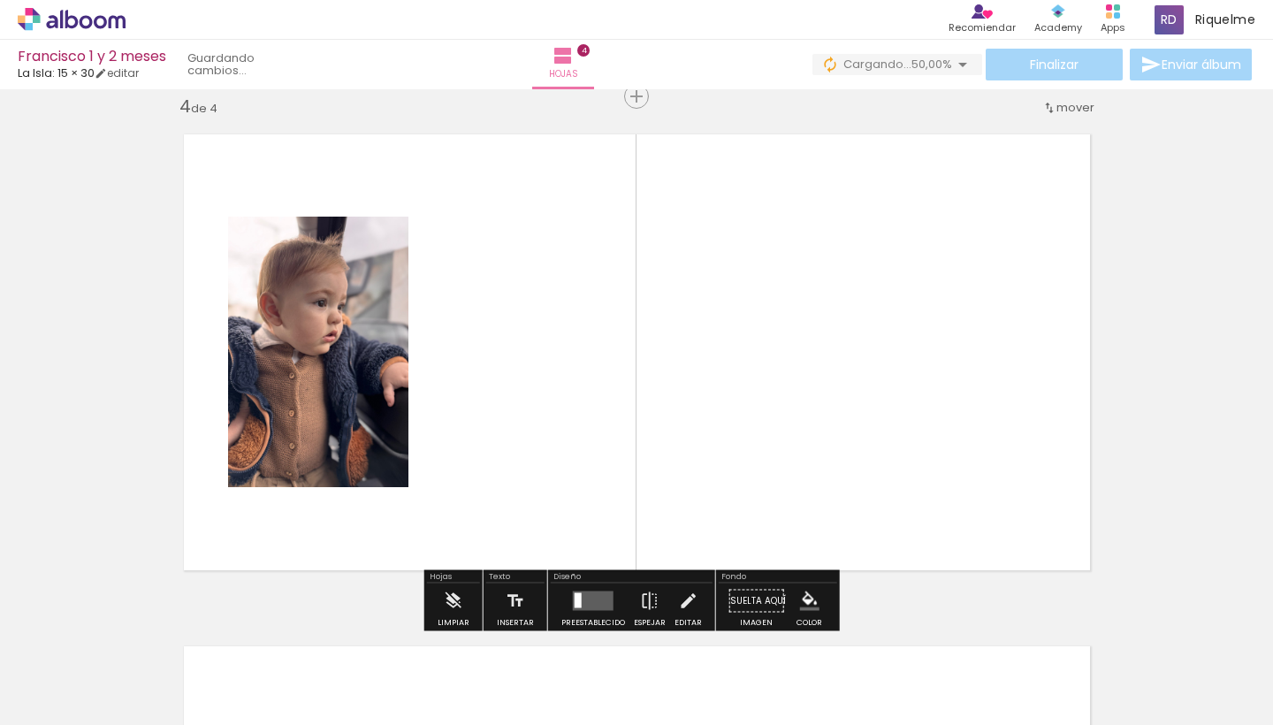
drag, startPoint x: 657, startPoint y: 652, endPoint x: 583, endPoint y: 251, distance: 407.9
click at [583, 251] on quentale-workspace at bounding box center [636, 362] width 1273 height 725
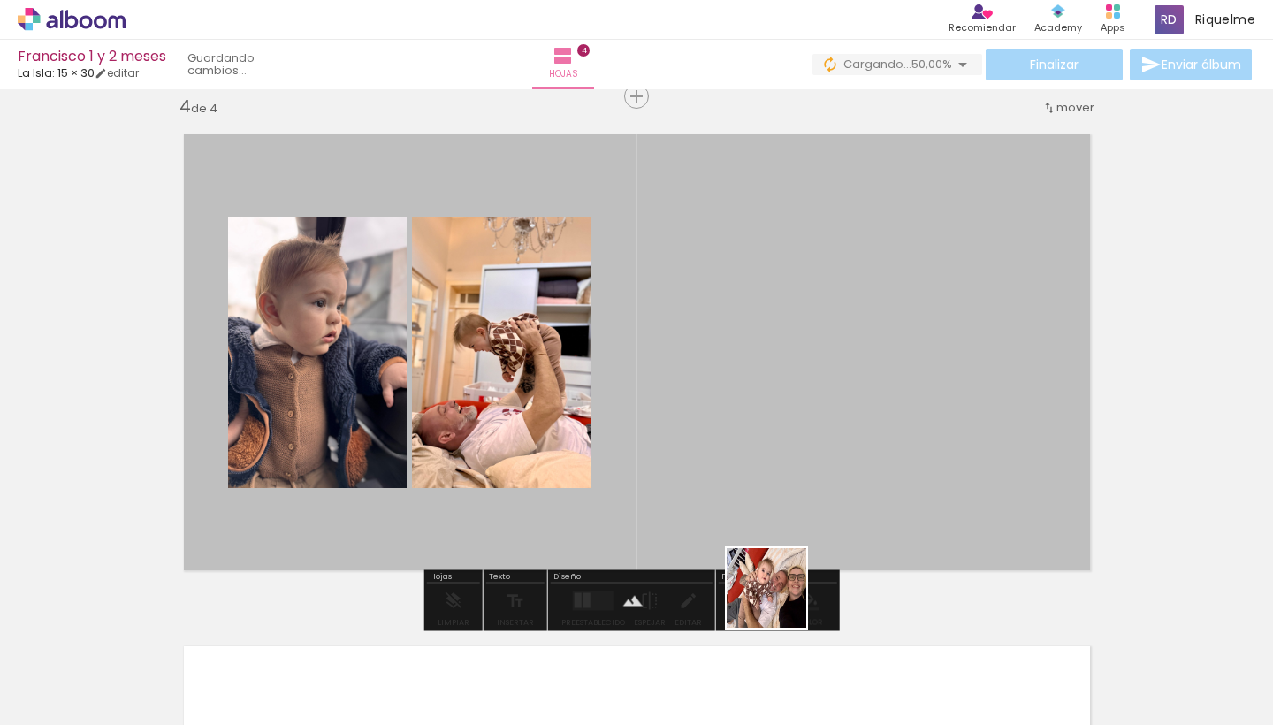
drag, startPoint x: 780, startPoint y: 661, endPoint x: 780, endPoint y: 359, distance: 302.3
click at [780, 359] on quentale-workspace at bounding box center [636, 362] width 1273 height 725
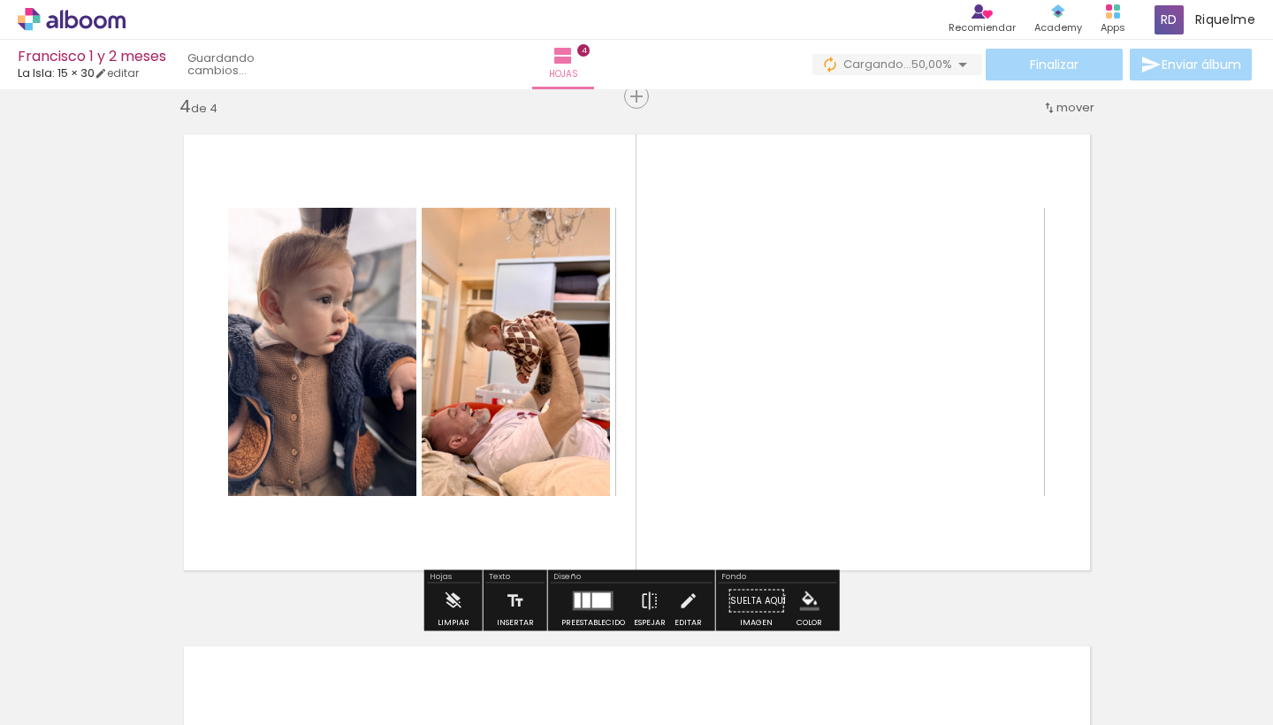
scroll to position [0, 0]
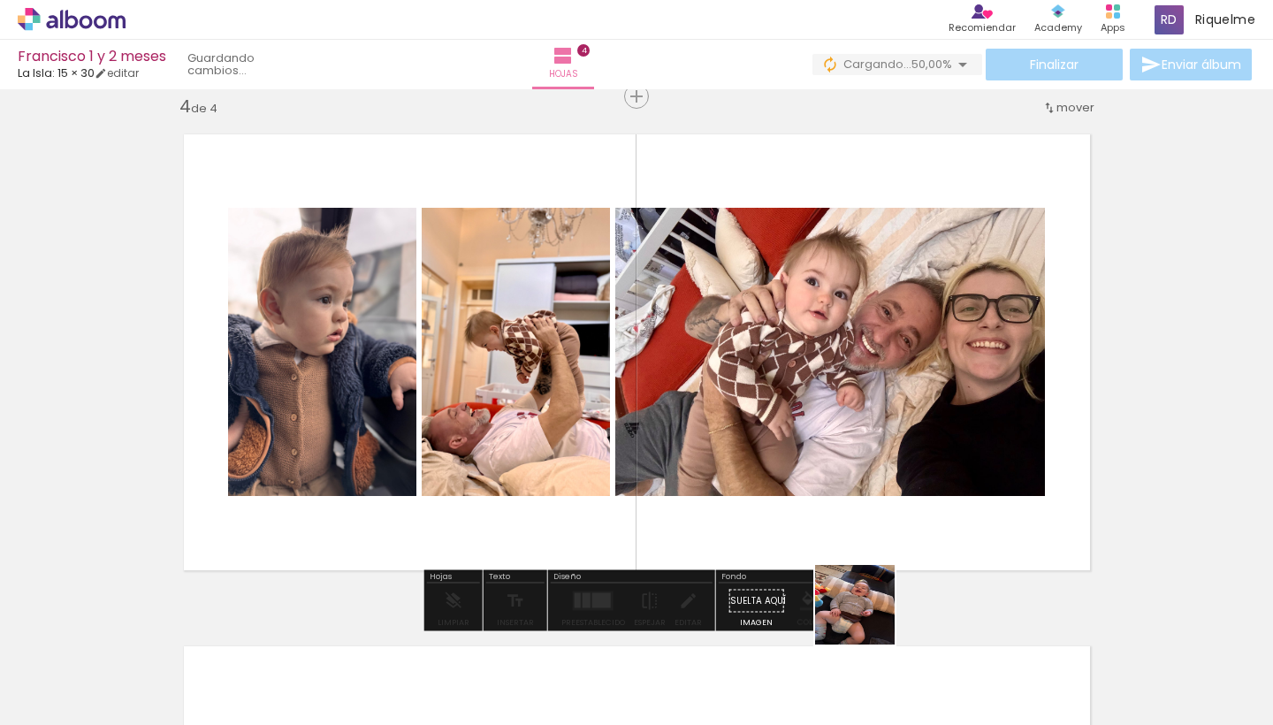
drag, startPoint x: 868, startPoint y: 664, endPoint x: 856, endPoint y: 354, distance: 309.6
click at [856, 354] on quentale-workspace at bounding box center [636, 362] width 1273 height 725
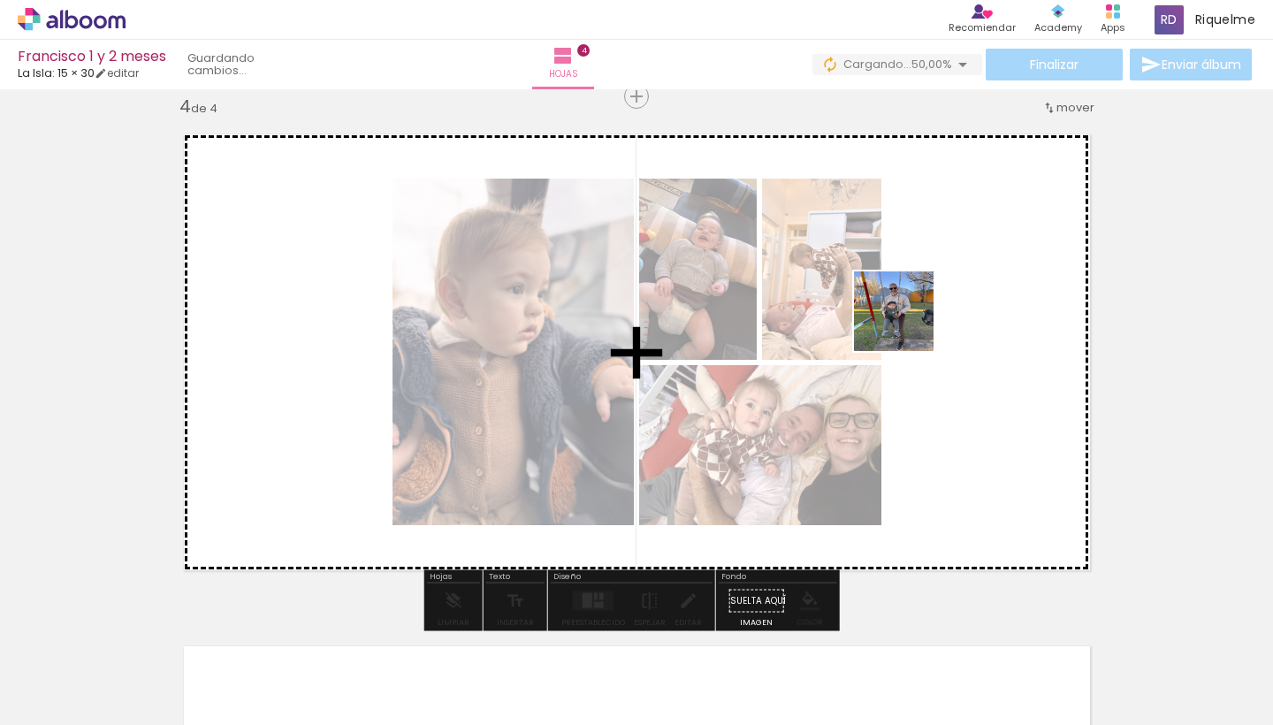
drag, startPoint x: 982, startPoint y: 665, endPoint x: 903, endPoint y: 312, distance: 361.3
click at [903, 313] on quentale-workspace at bounding box center [636, 362] width 1273 height 725
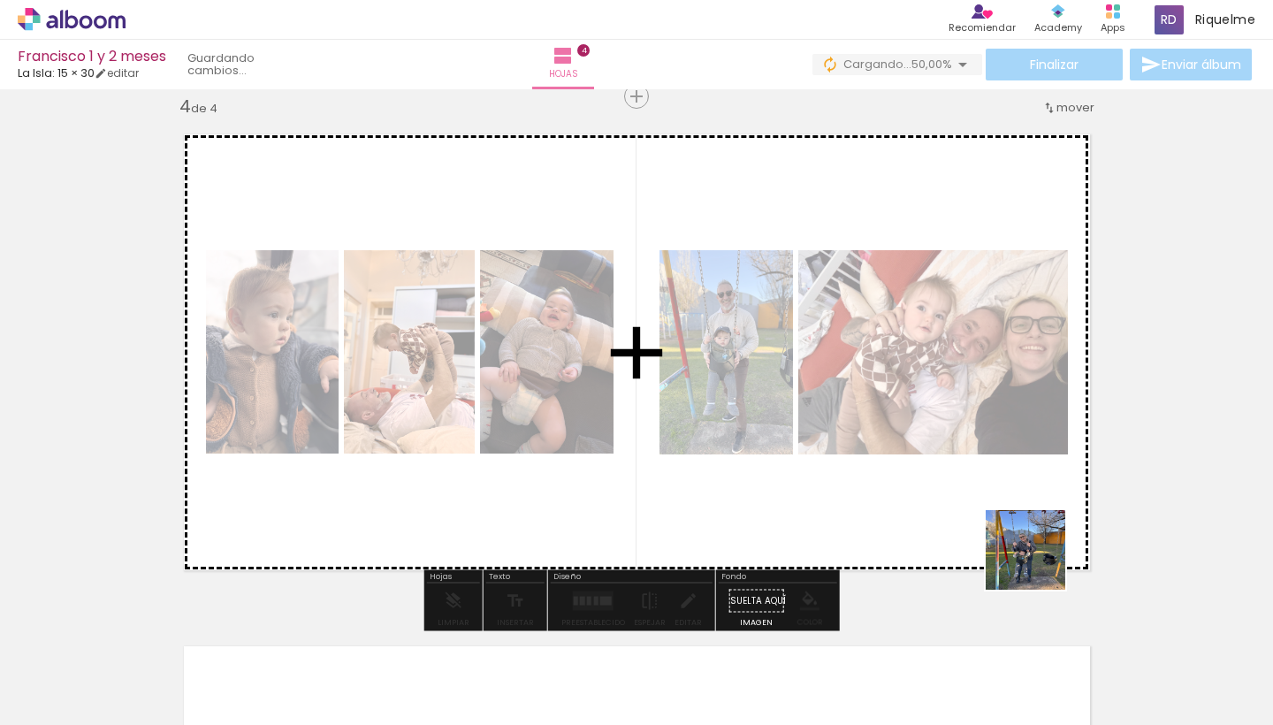
drag, startPoint x: 1077, startPoint y: 667, endPoint x: 944, endPoint y: 373, distance: 322.8
click at [944, 373] on quentale-workspace at bounding box center [636, 362] width 1273 height 725
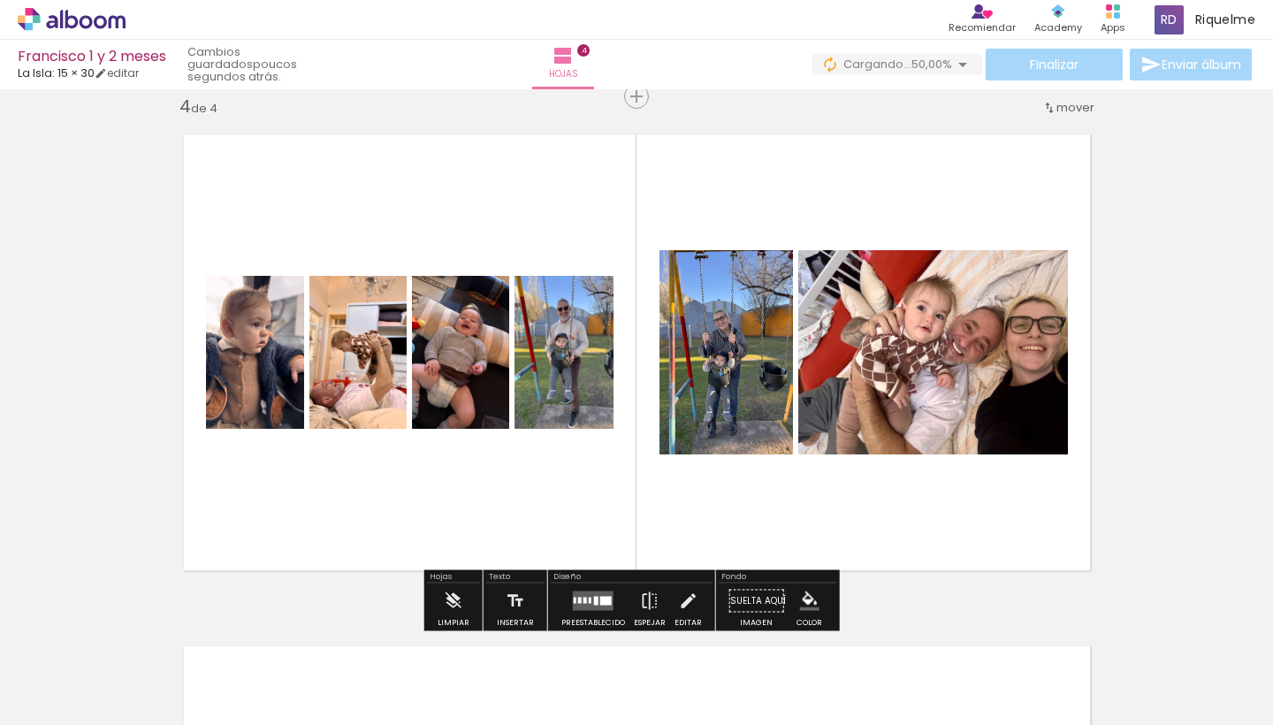
click at [578, 598] on quentale-layouter at bounding box center [593, 600] width 41 height 19
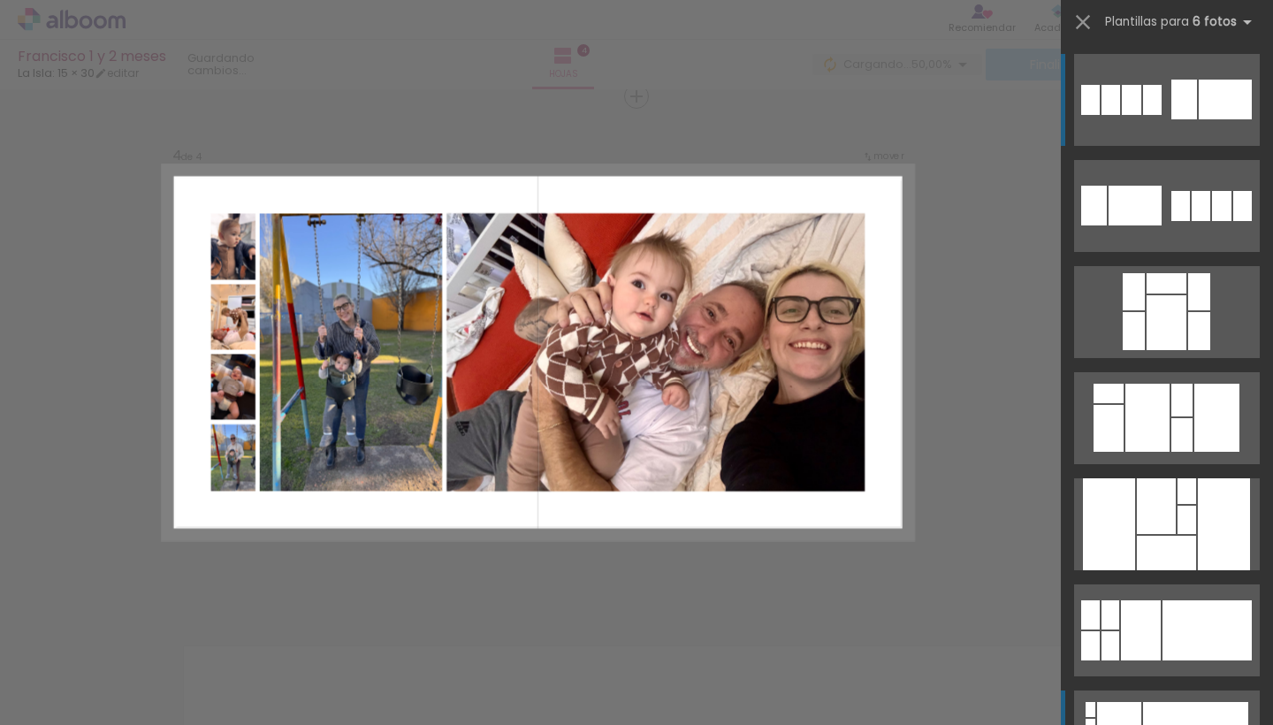
click at [1187, 695] on quentale-layouter at bounding box center [1167, 736] width 186 height 92
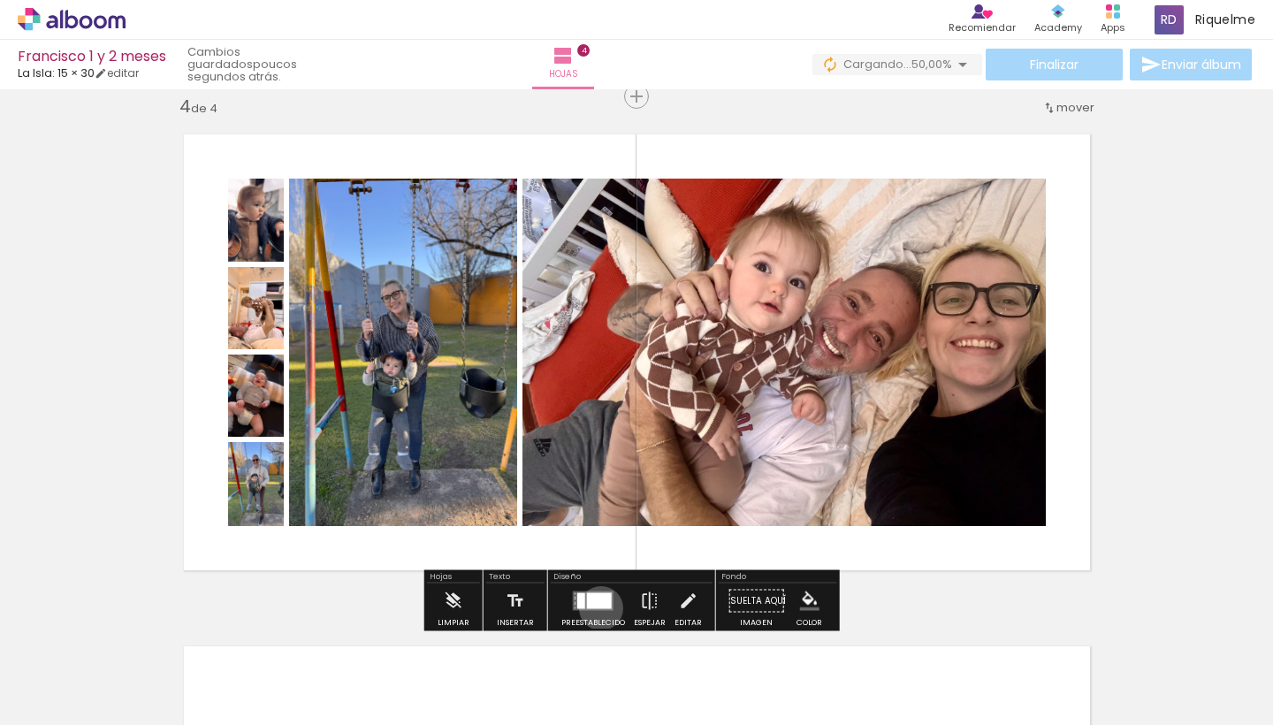
click at [597, 608] on div at bounding box center [599, 601] width 25 height 16
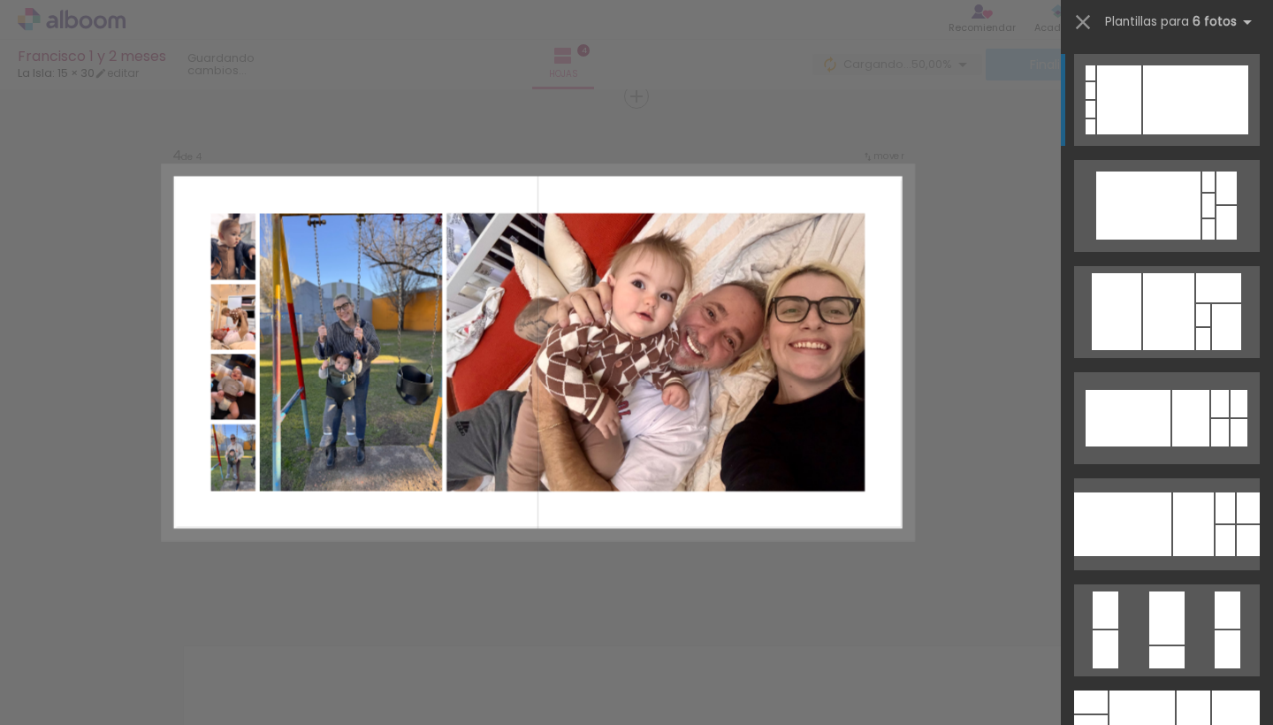
scroll to position [1285, 0]
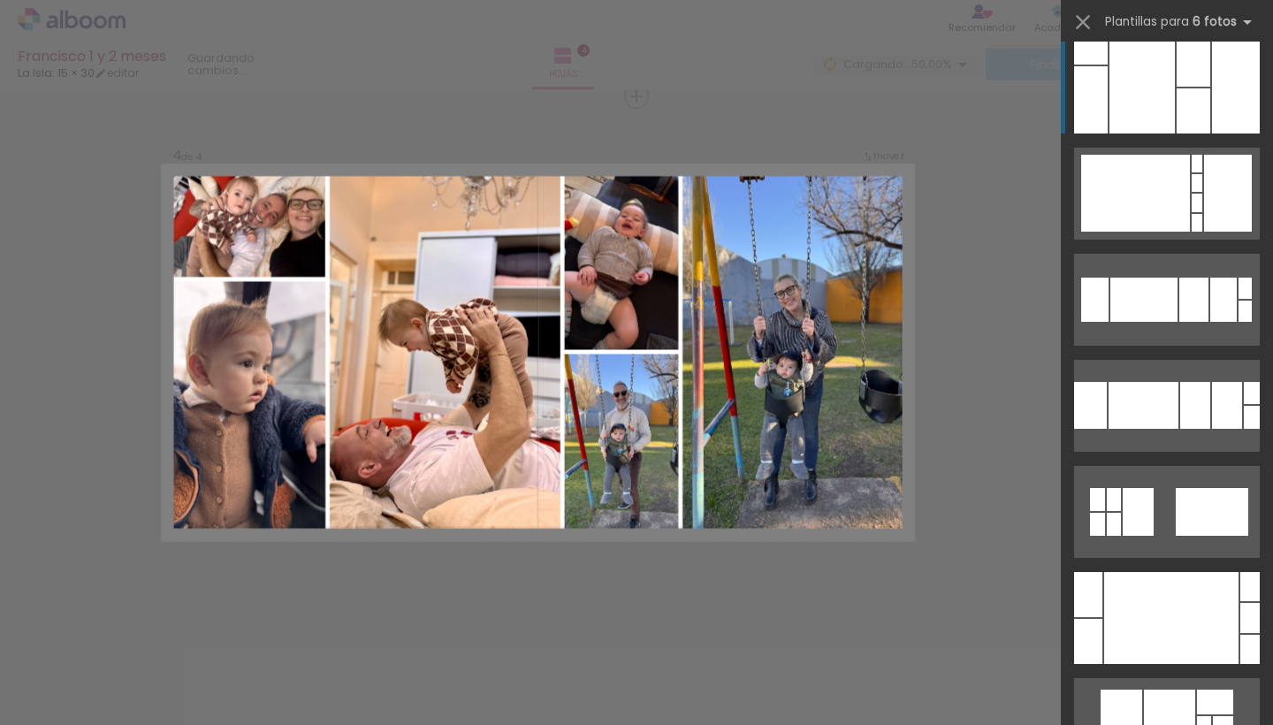
click at [1162, 95] on div at bounding box center [1141, 88] width 65 height 92
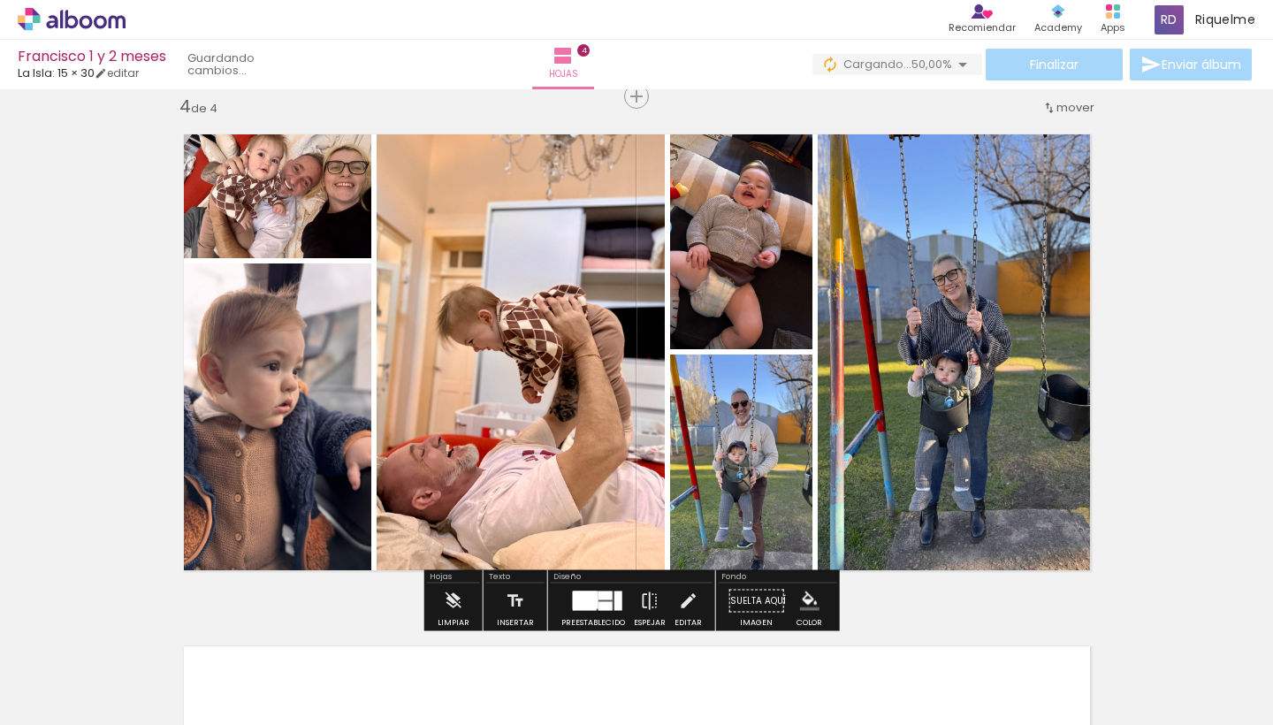
drag, startPoint x: 1159, startPoint y: 370, endPoint x: 1148, endPoint y: 222, distance: 148.9
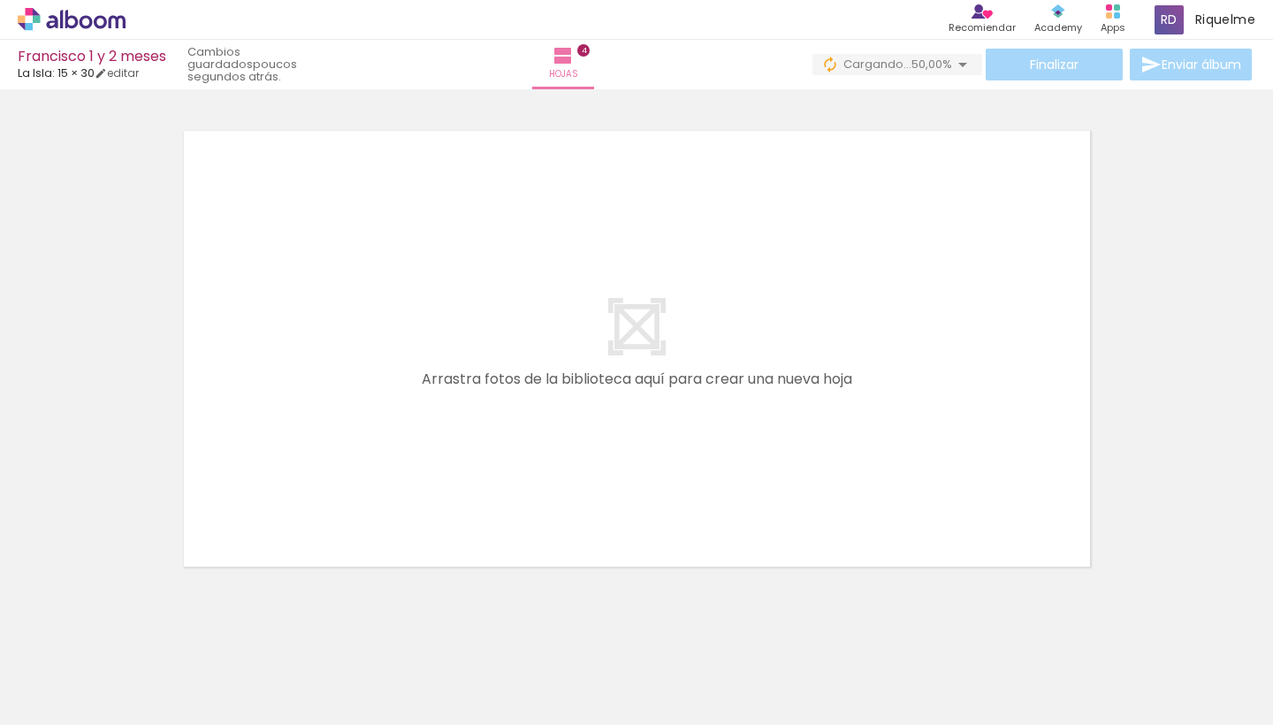
scroll to position [2088, 0]
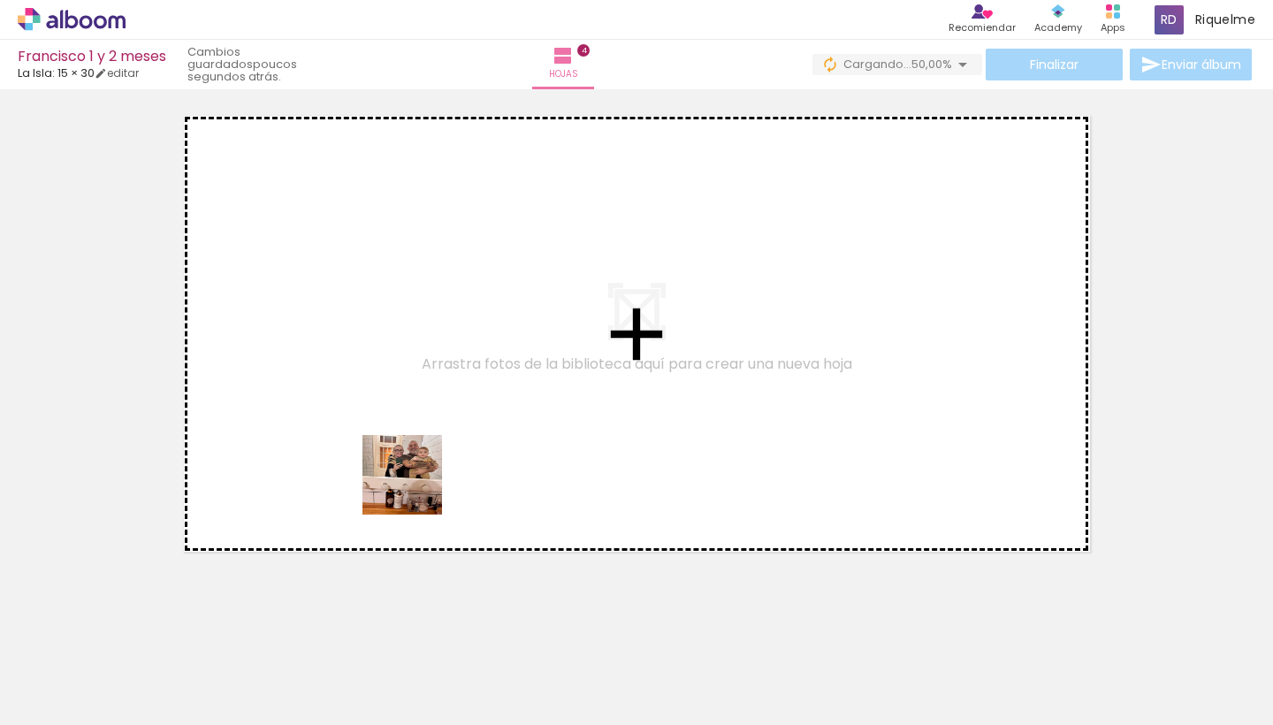
drag, startPoint x: 415, startPoint y: 675, endPoint x: 415, endPoint y: 461, distance: 213.9
click at [415, 461] on quentale-workspace at bounding box center [636, 362] width 1273 height 725
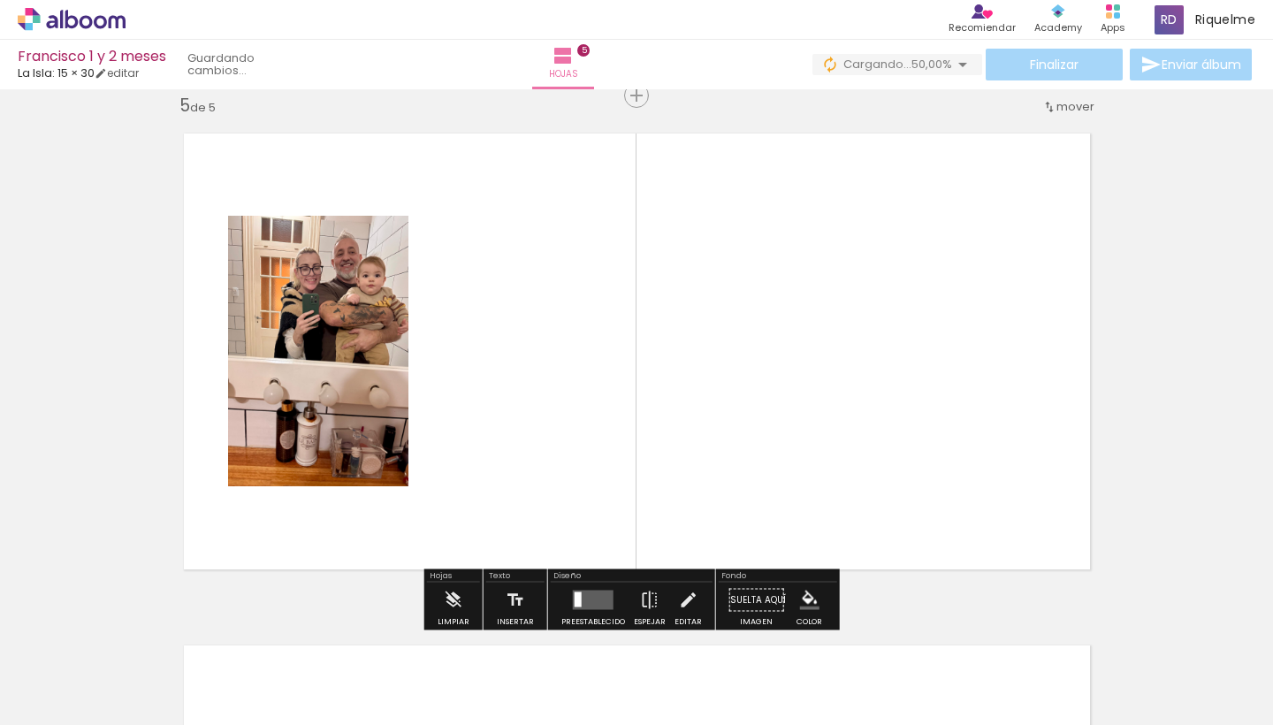
scroll to position [2069, 0]
drag, startPoint x: 521, startPoint y: 667, endPoint x: 521, endPoint y: 337, distance: 330.6
click at [521, 337] on quentale-workspace at bounding box center [636, 362] width 1273 height 725
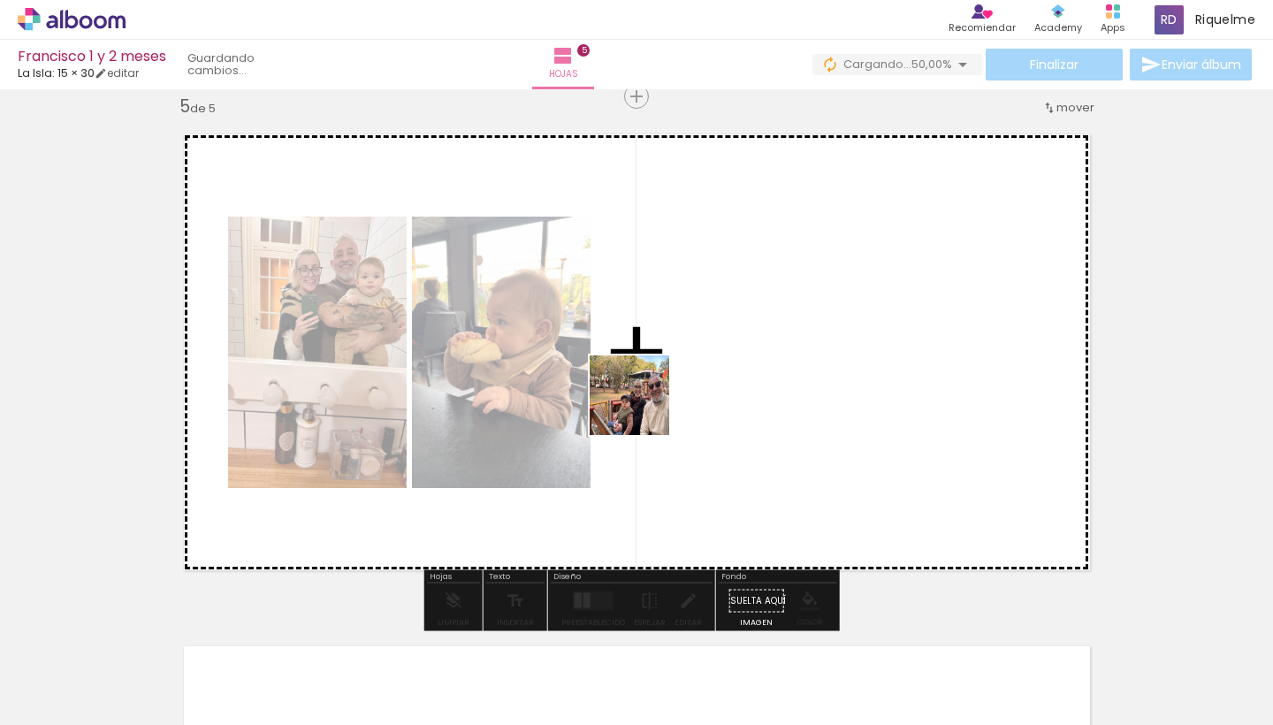
drag, startPoint x: 643, startPoint y: 660, endPoint x: 651, endPoint y: 331, distance: 329.8
click at [651, 331] on quentale-workspace at bounding box center [636, 362] width 1273 height 725
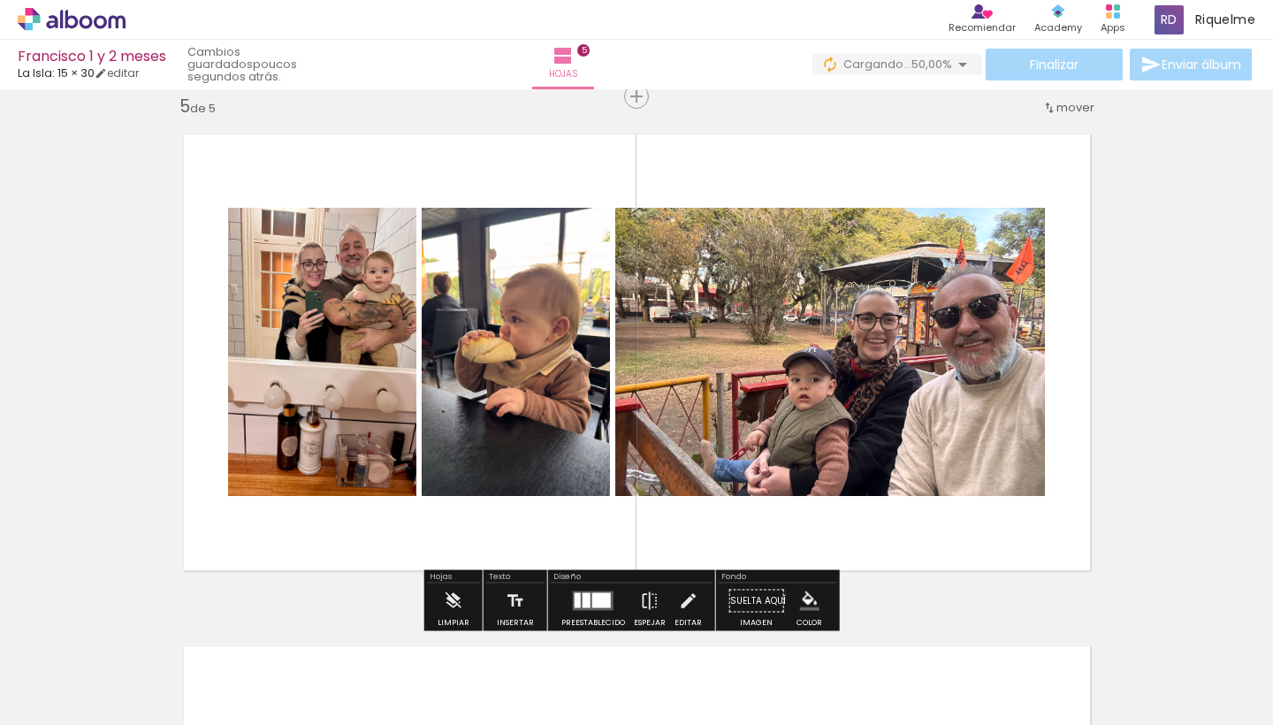
drag, startPoint x: 739, startPoint y: 681, endPoint x: 766, endPoint y: 405, distance: 277.1
click at [766, 404] on quentale-workspace at bounding box center [636, 362] width 1273 height 725
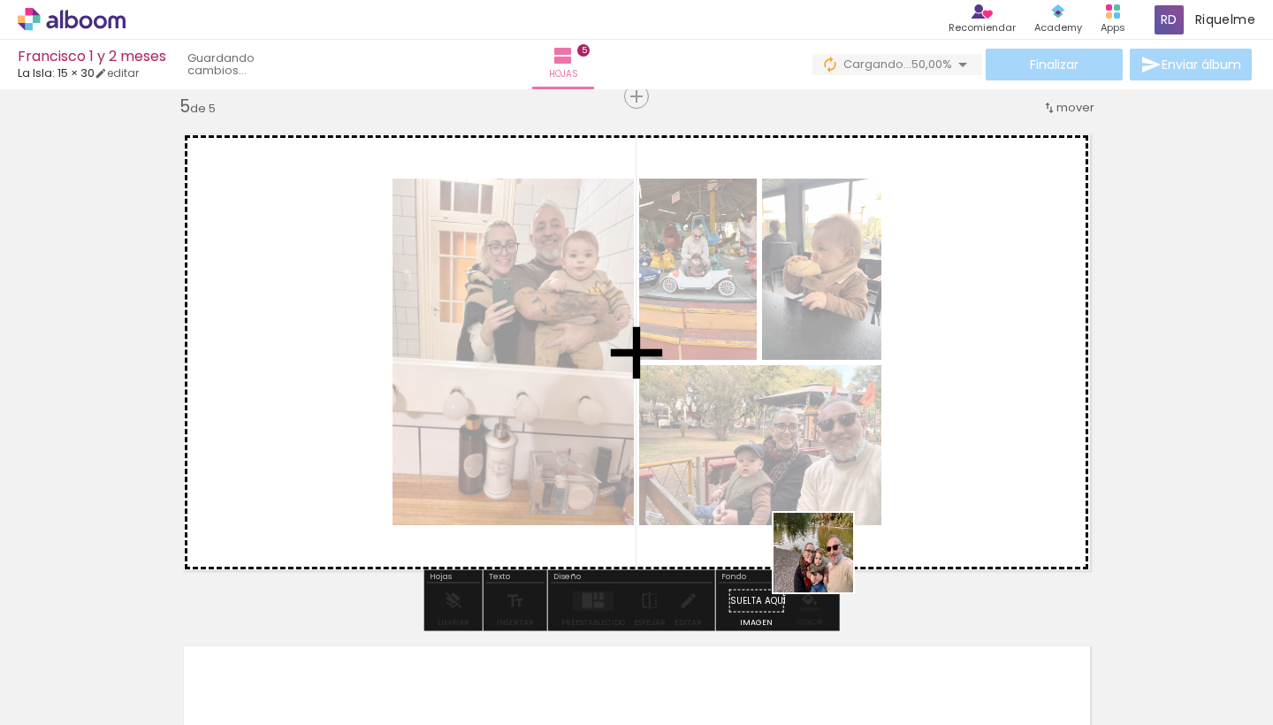
drag, startPoint x: 826, startPoint y: 669, endPoint x: 813, endPoint y: 398, distance: 271.7
click at [813, 398] on quentale-workspace at bounding box center [636, 362] width 1273 height 725
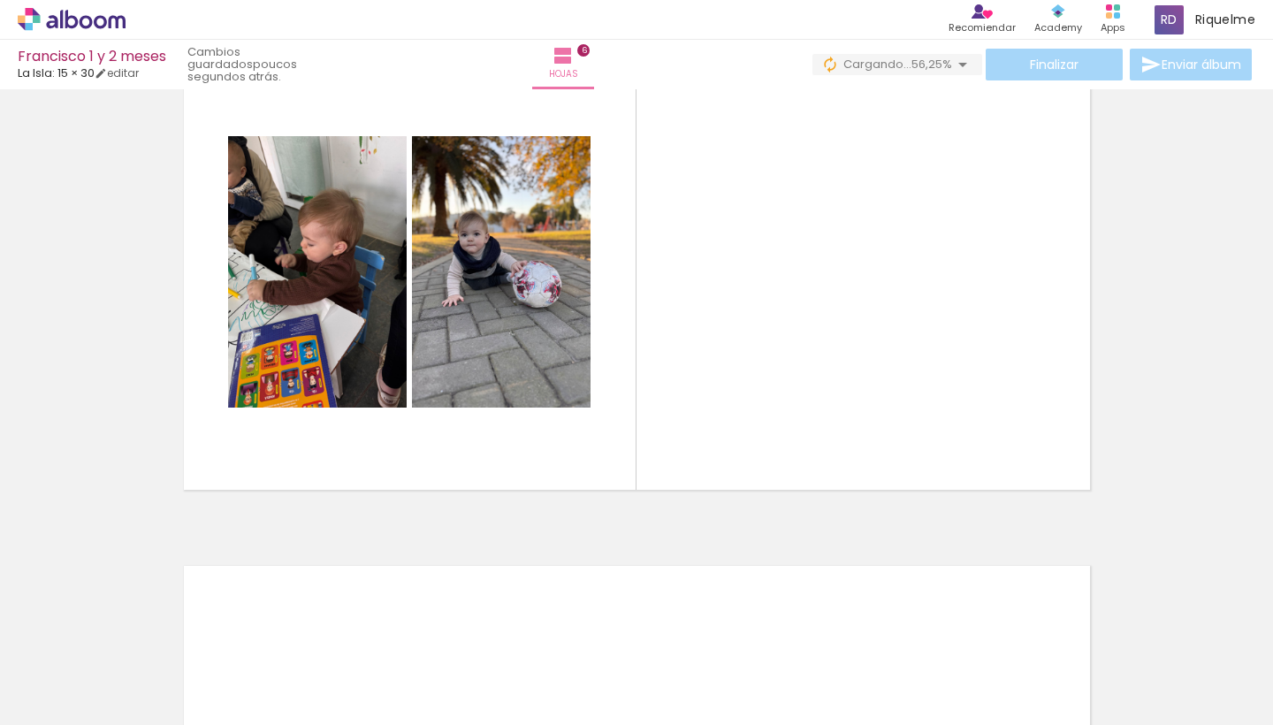
scroll to position [2661, 0]
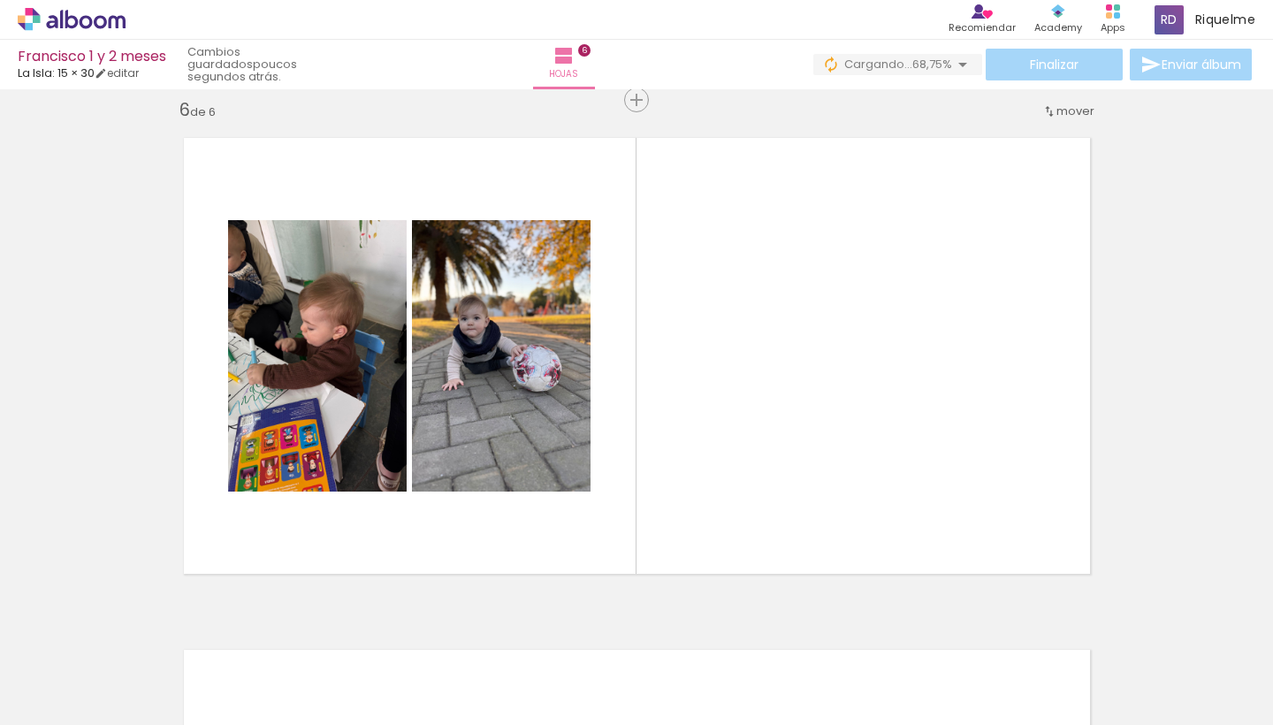
scroll to position [0, 2028]
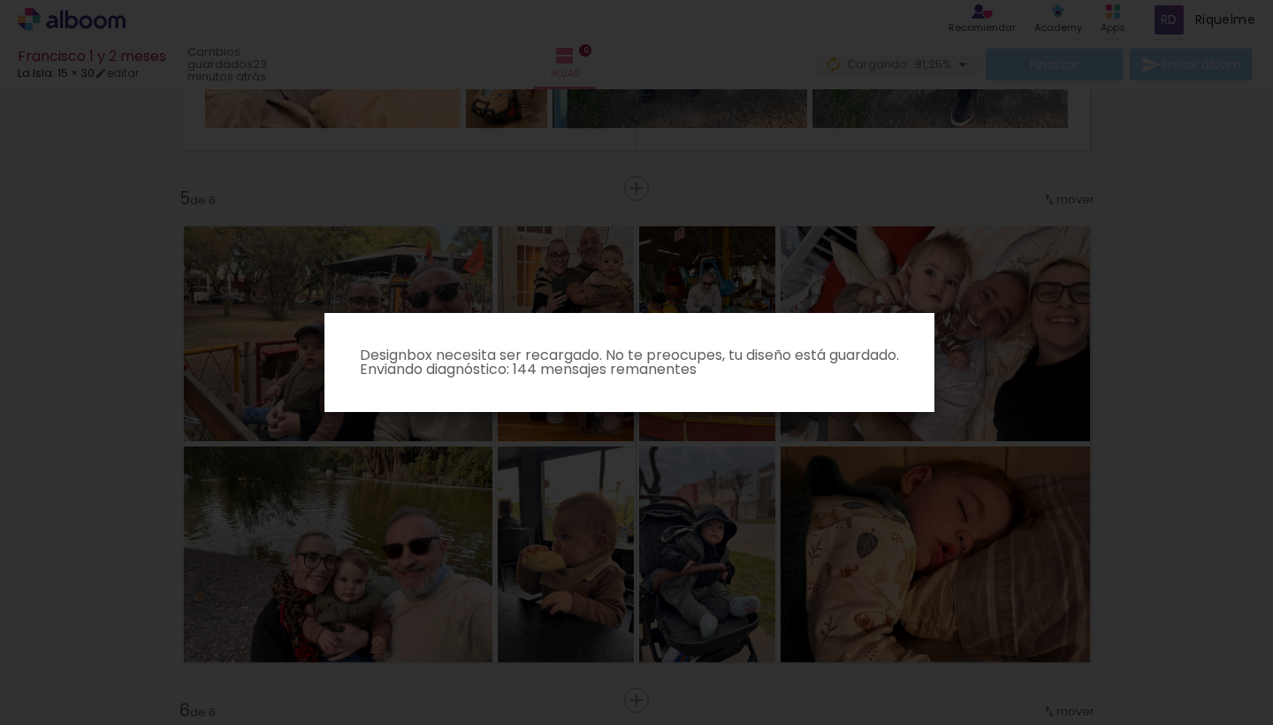
click at [1113, 320] on iron-overlay-backdrop at bounding box center [636, 362] width 1273 height 725
